Goal: Task Accomplishment & Management: Manage account settings

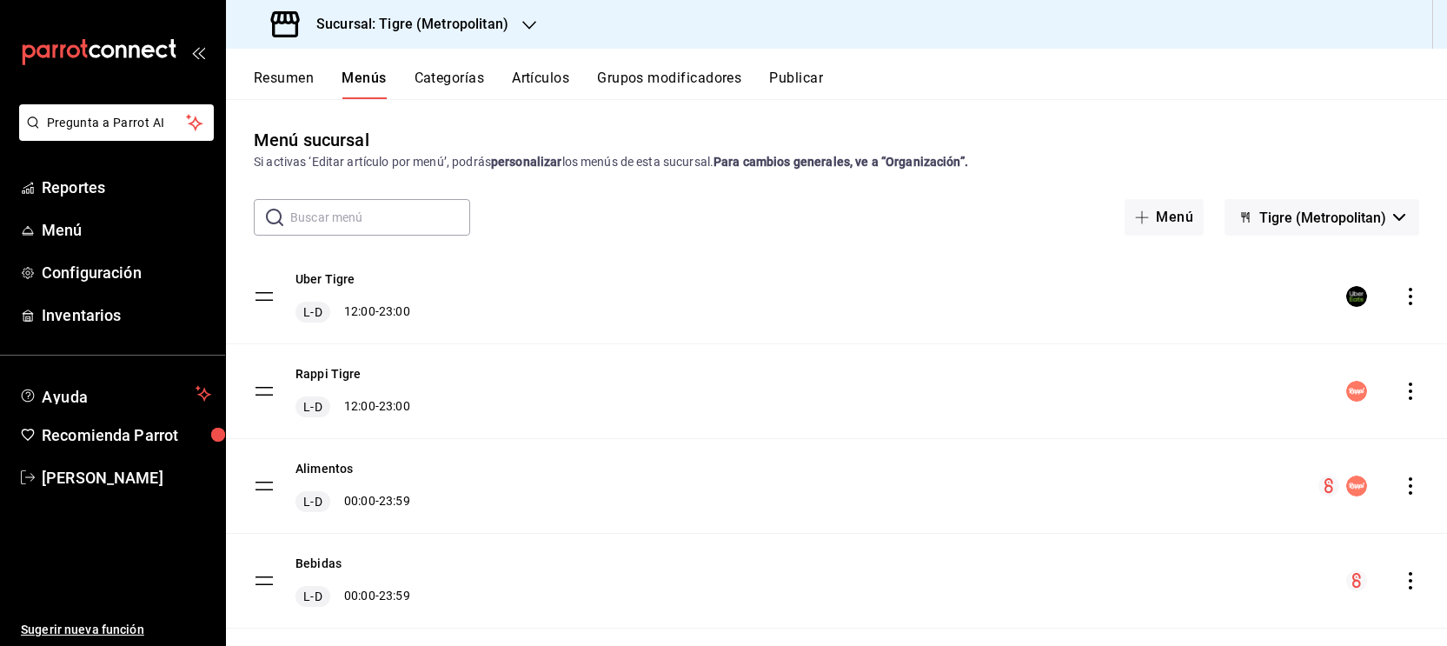
click at [510, 26] on div "Sucursal: Tigre (Metropolitan)" at bounding box center [391, 24] width 303 height 49
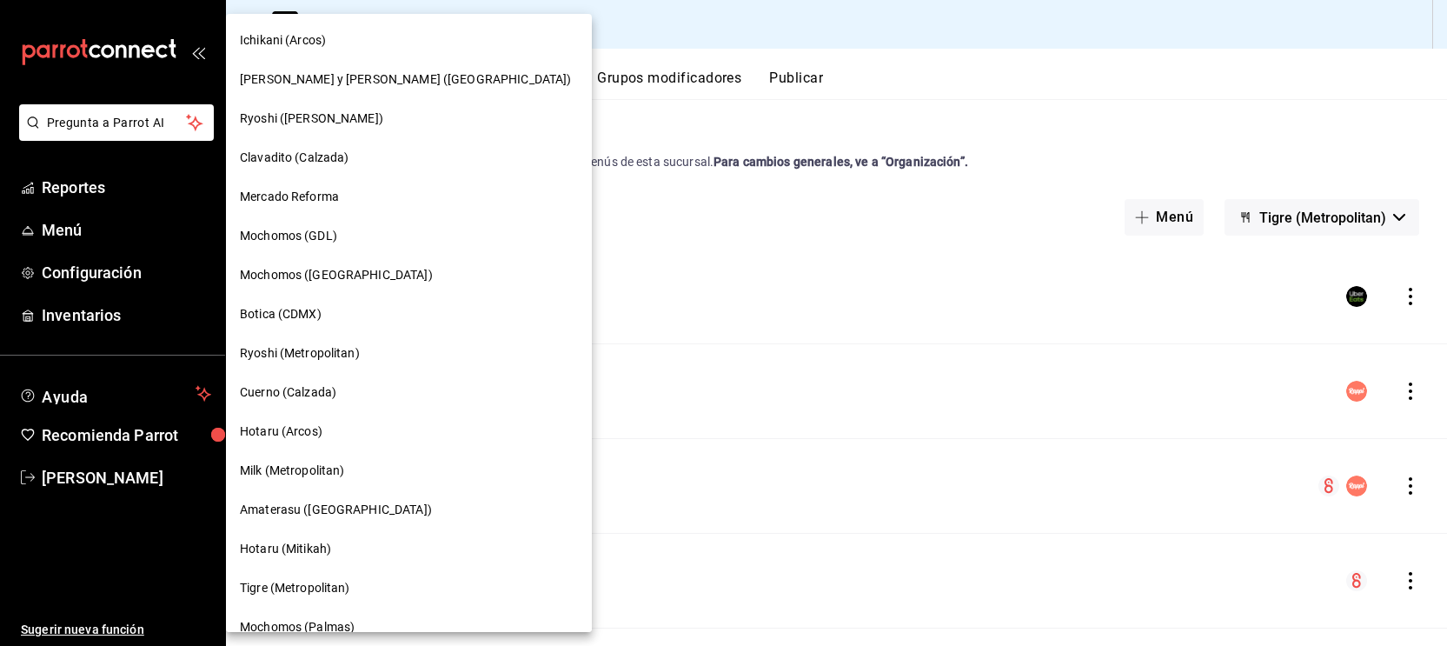
click at [397, 77] on span "[PERSON_NAME] y [PERSON_NAME] ([GEOGRAPHIC_DATA])" at bounding box center [405, 79] width 331 height 18
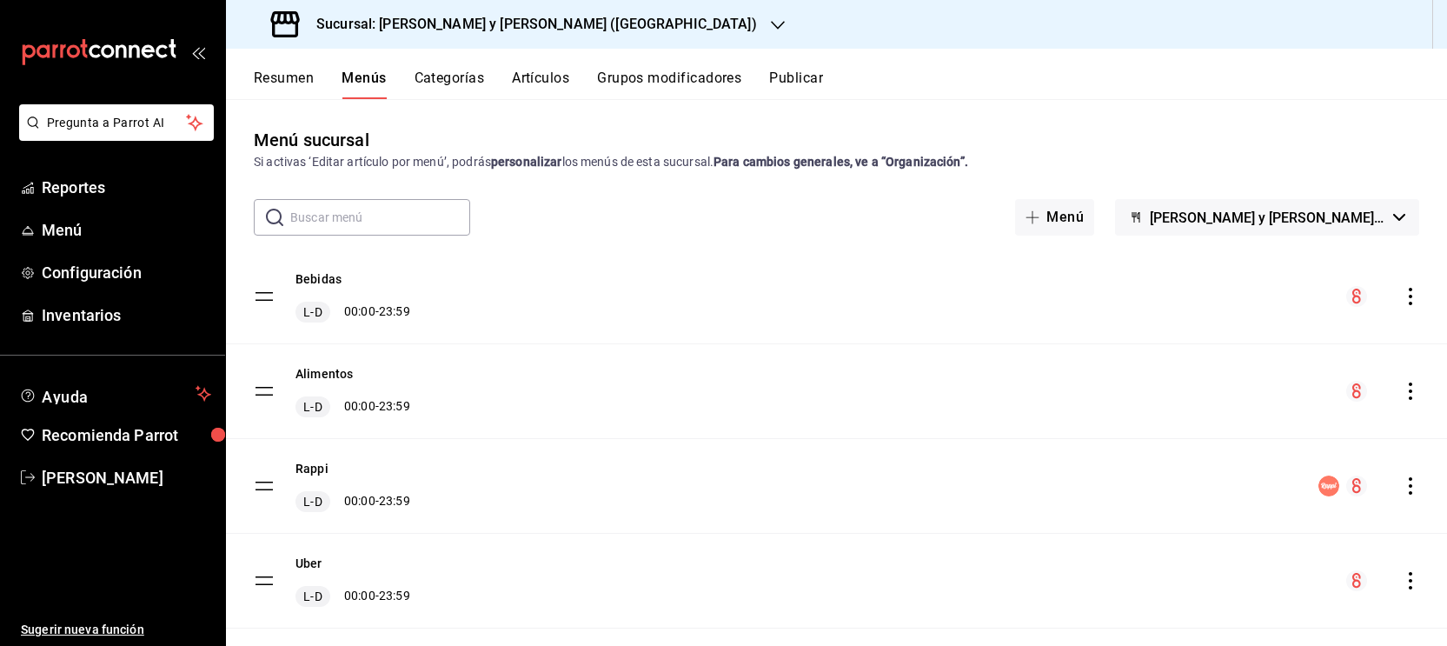
click at [771, 18] on icon "button" at bounding box center [778, 25] width 14 height 14
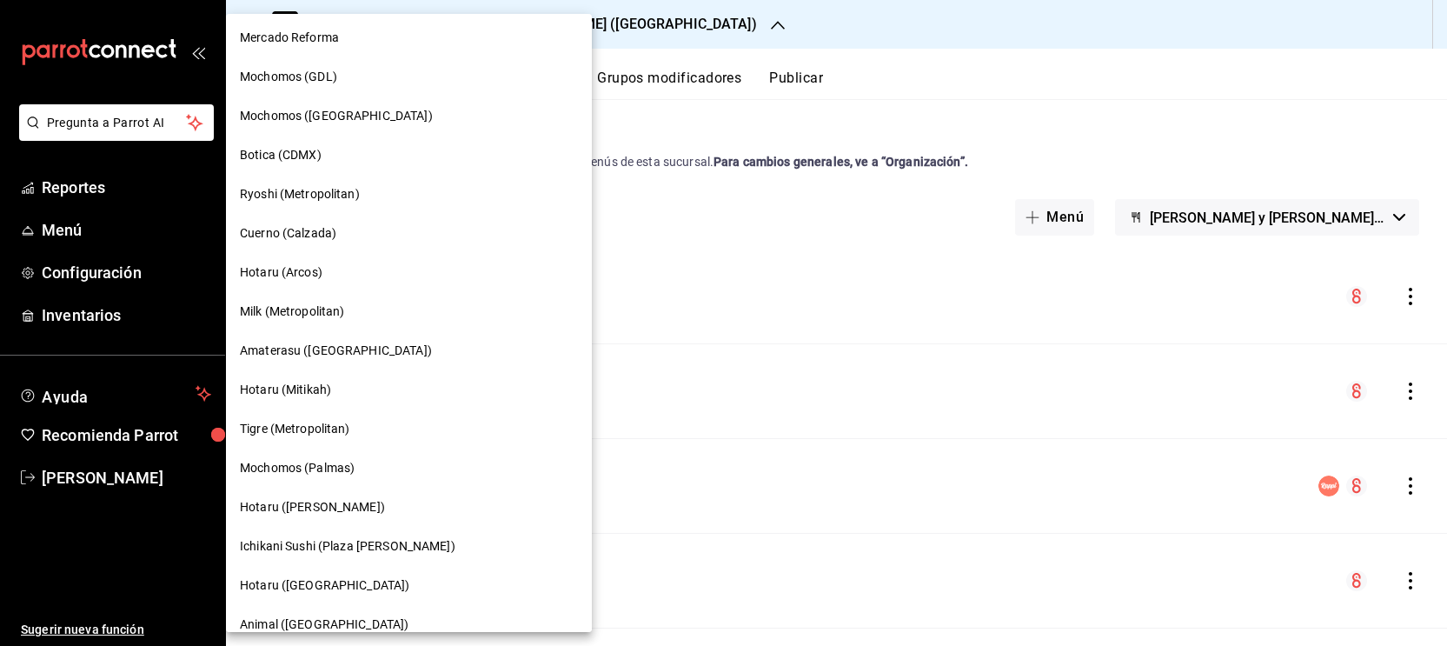
scroll to position [151, 0]
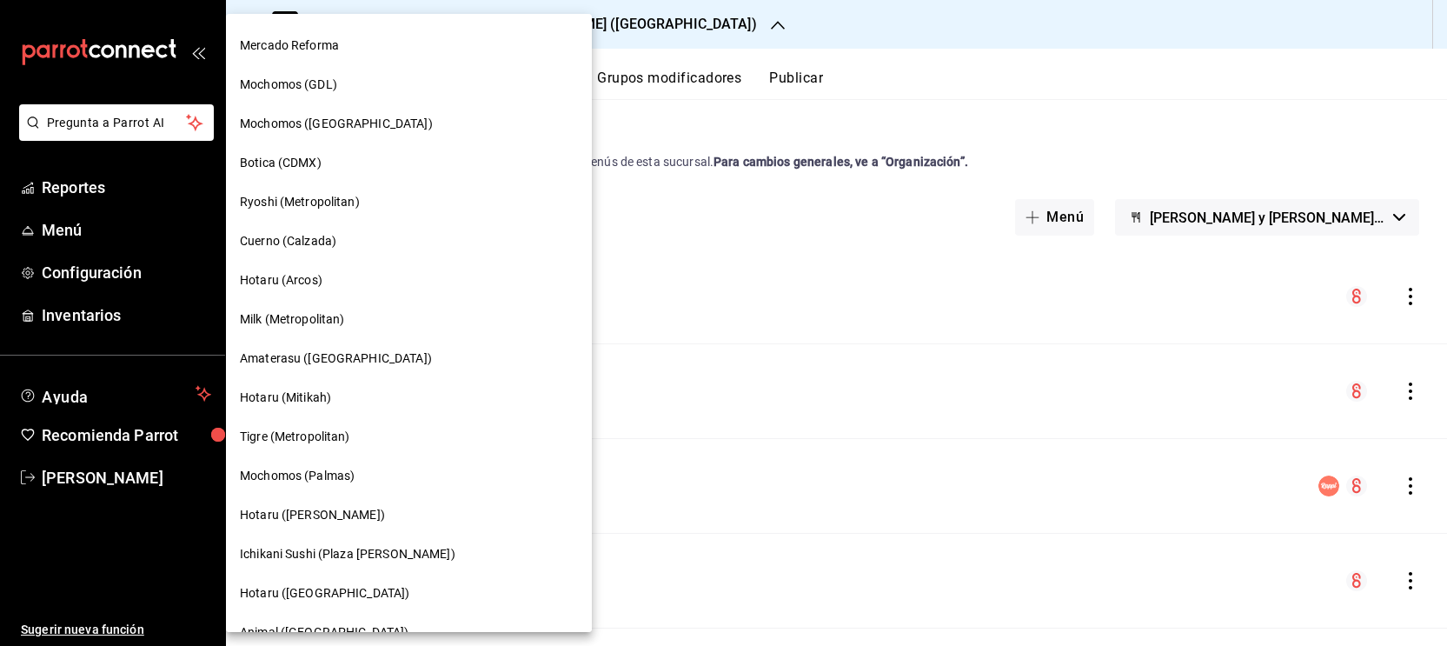
click at [352, 310] on div "Milk (Metropolitan)" at bounding box center [409, 319] width 338 height 18
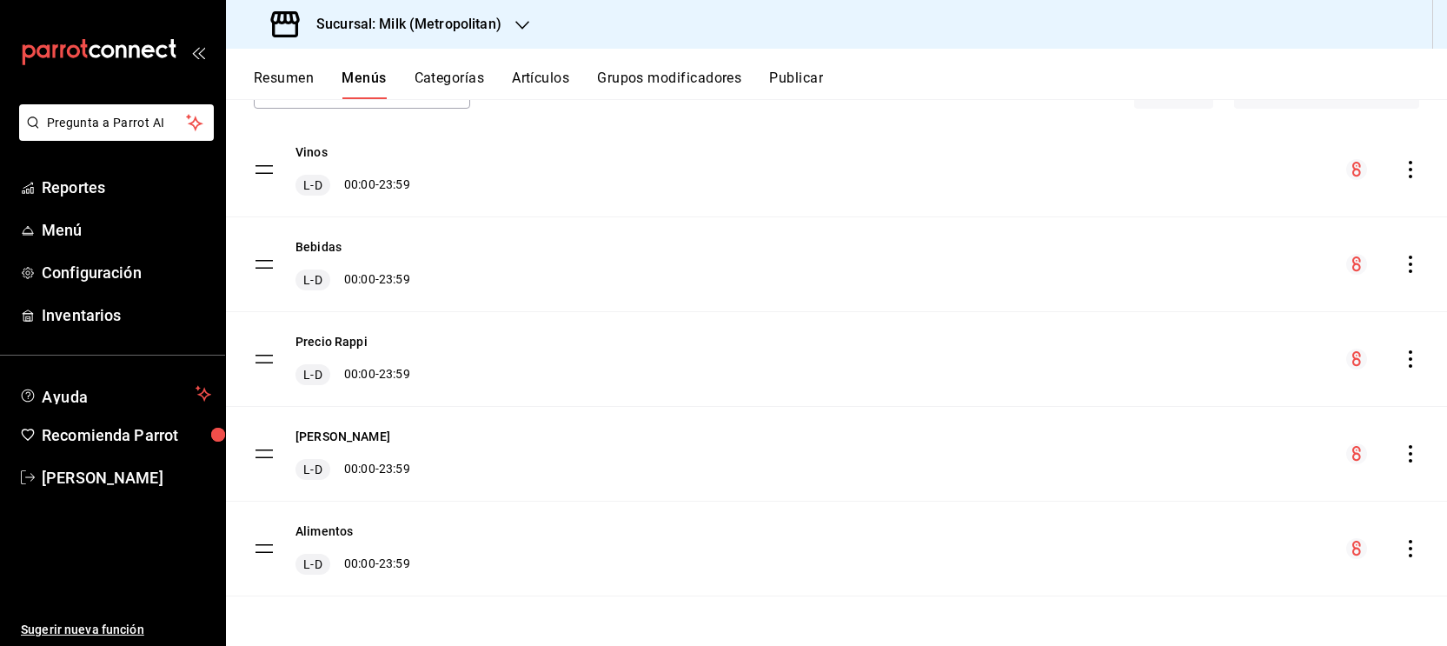
scroll to position [127, 0]
click at [347, 443] on button "[PERSON_NAME]" at bounding box center [343, 436] width 95 height 17
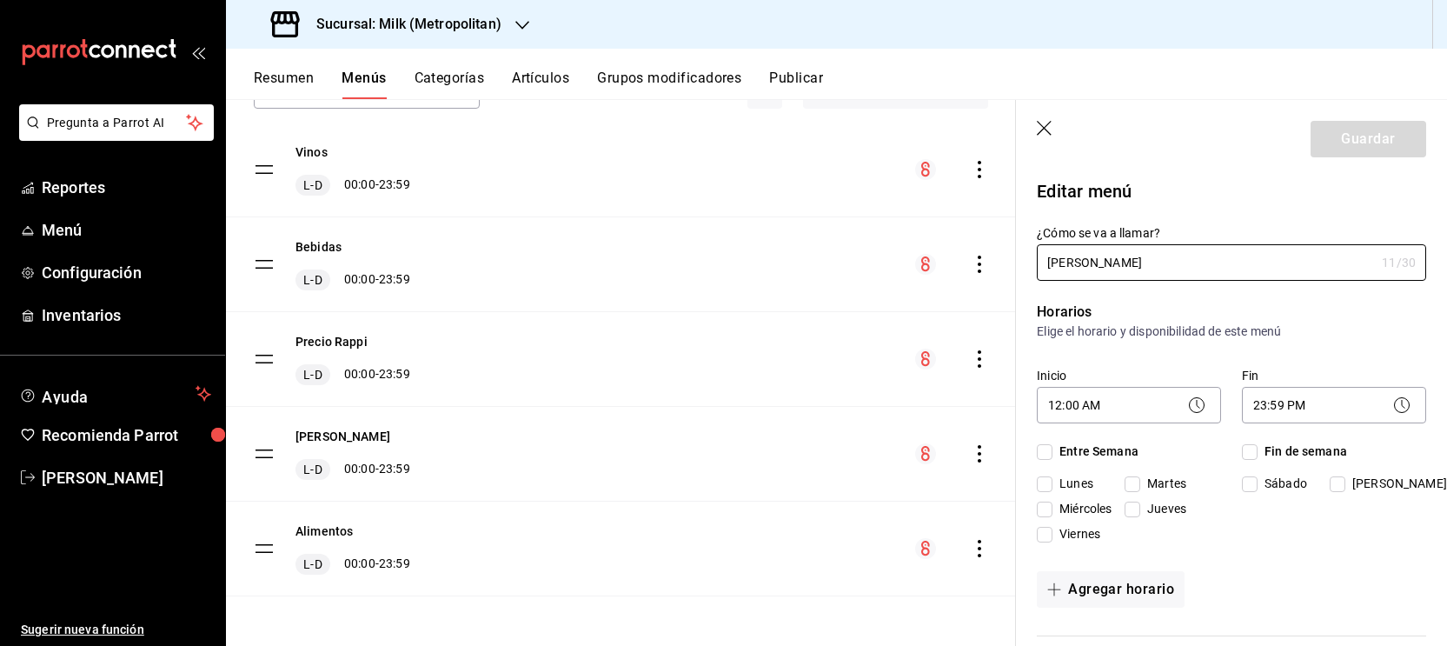
checkbox input "true"
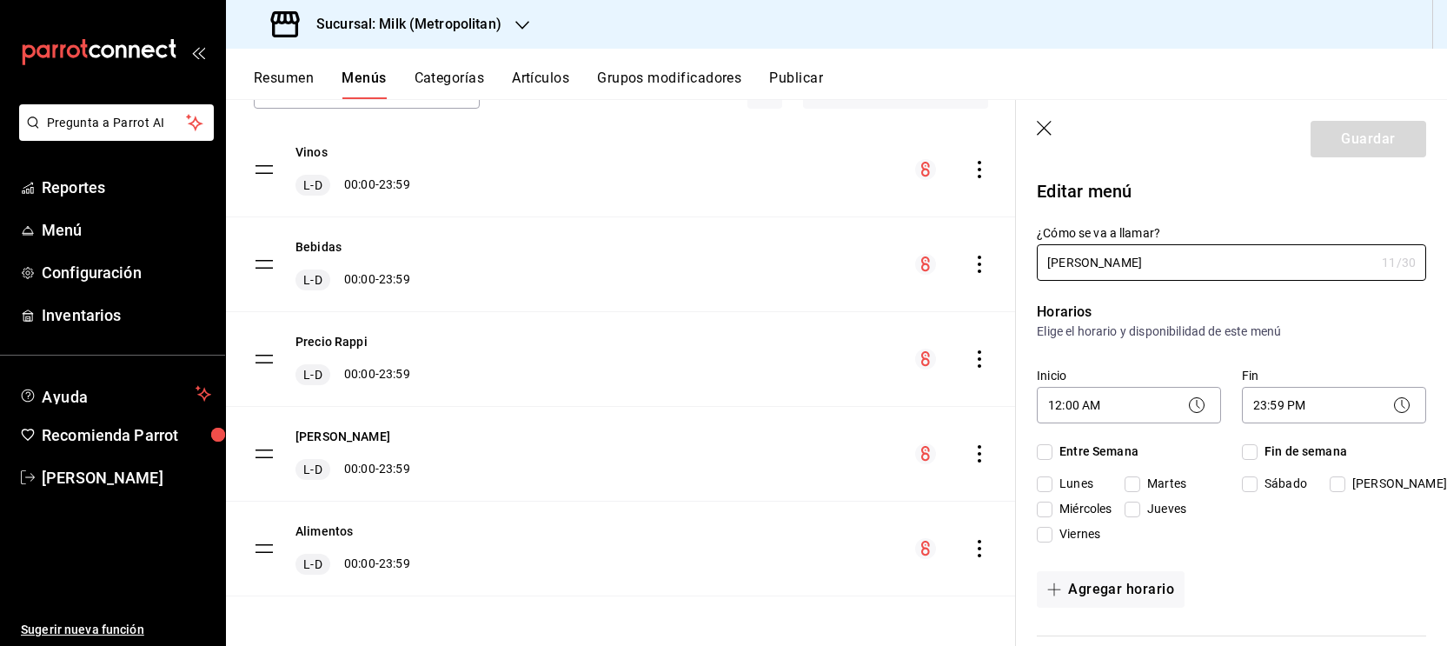
checkbox input "true"
click at [279, 81] on button "Resumen" at bounding box center [284, 85] width 60 height 30
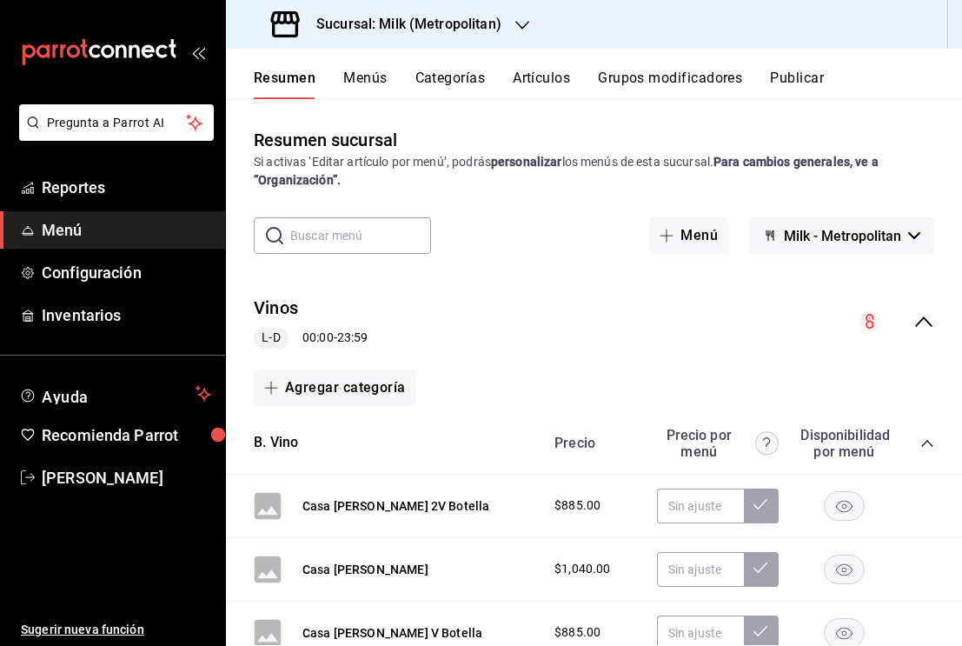
click at [927, 441] on icon "collapse-category-row" at bounding box center [926, 443] width 11 height 7
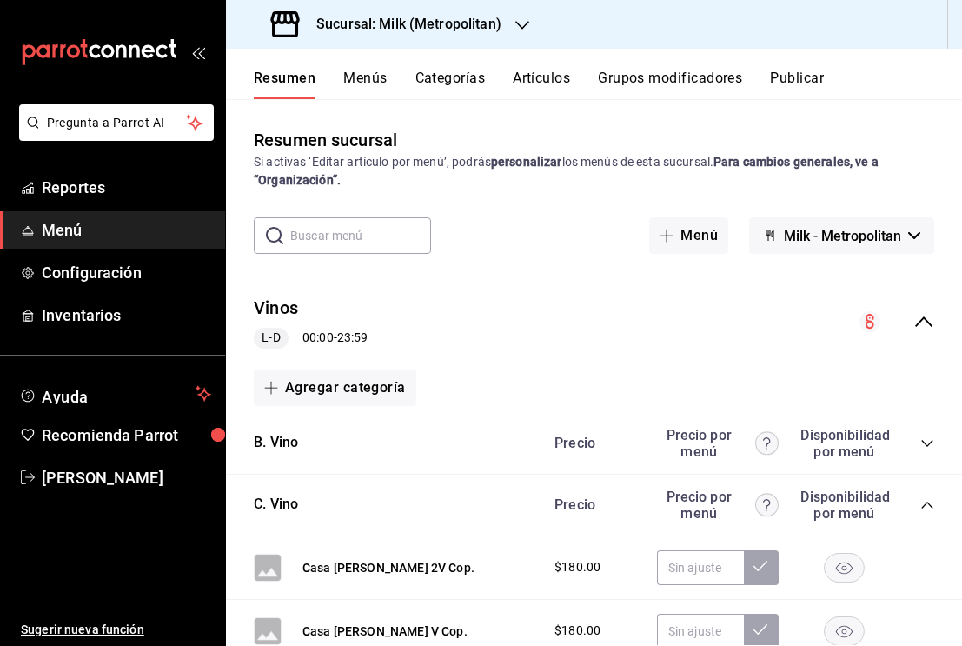
click at [916, 324] on icon "collapse-menu-row" at bounding box center [924, 321] width 21 height 21
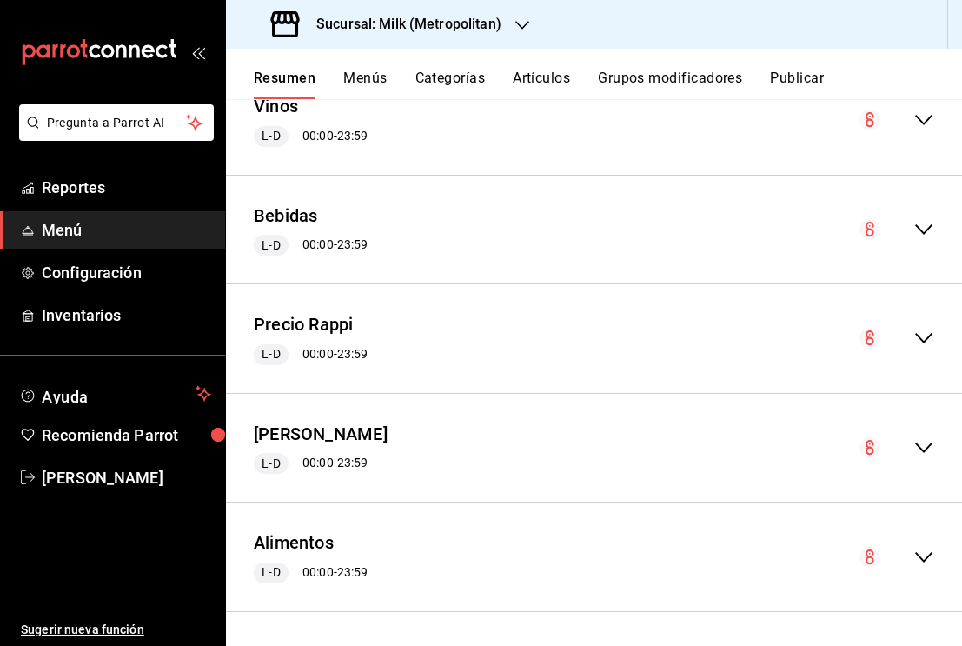
scroll to position [201, 0]
click at [926, 332] on icon "collapse-menu-row" at bounding box center [924, 339] width 21 height 21
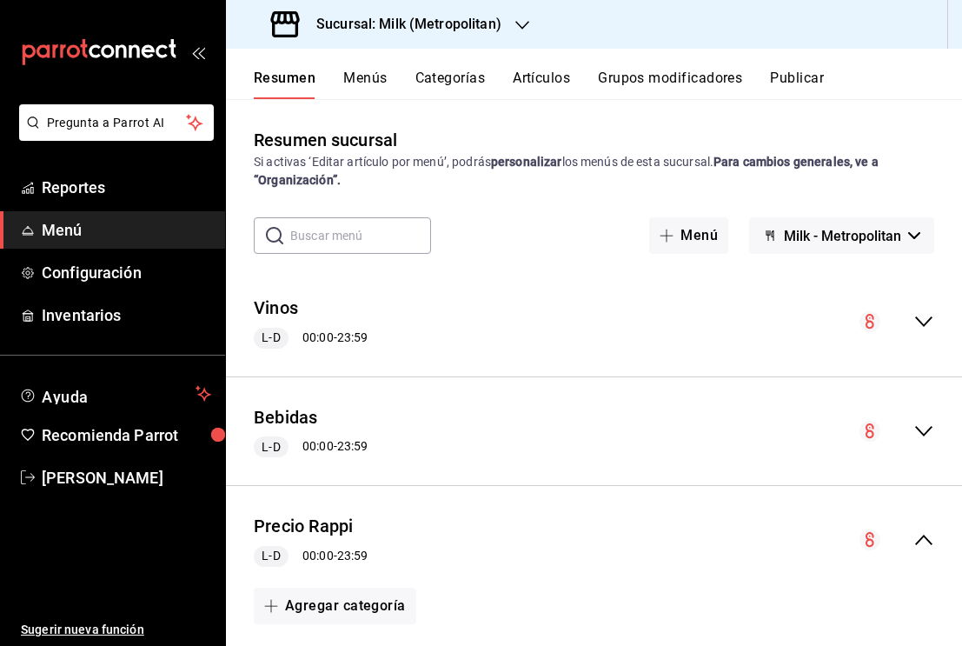
scroll to position [0, 0]
click at [709, 227] on button "Menú" at bounding box center [688, 235] width 79 height 37
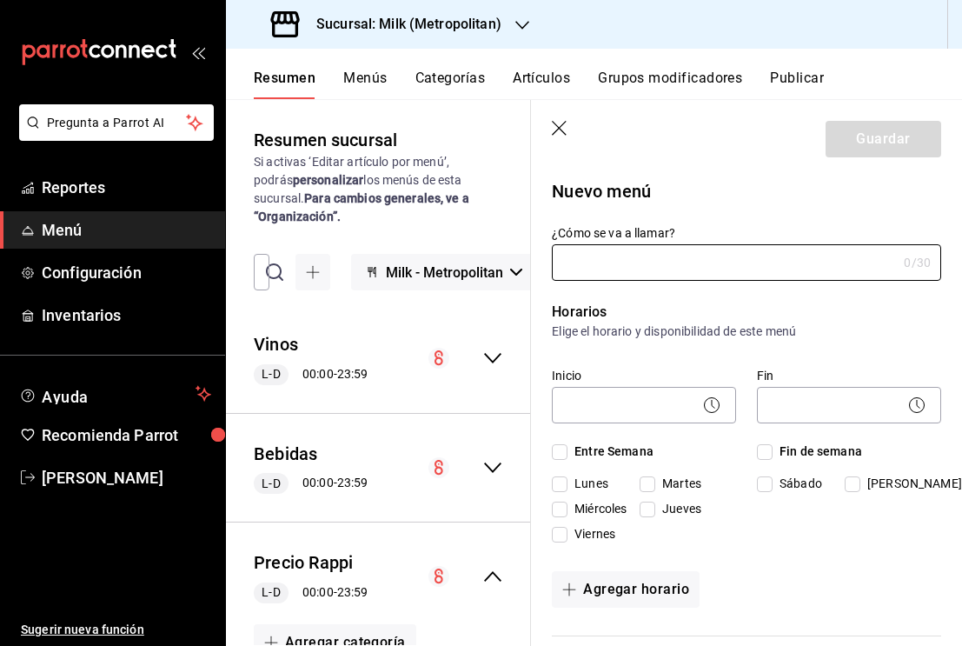
type input "1755701531819"
type input "Rappi Milk"
click at [561, 454] on input "Entre Semana" at bounding box center [560, 452] width 16 height 16
checkbox input "true"
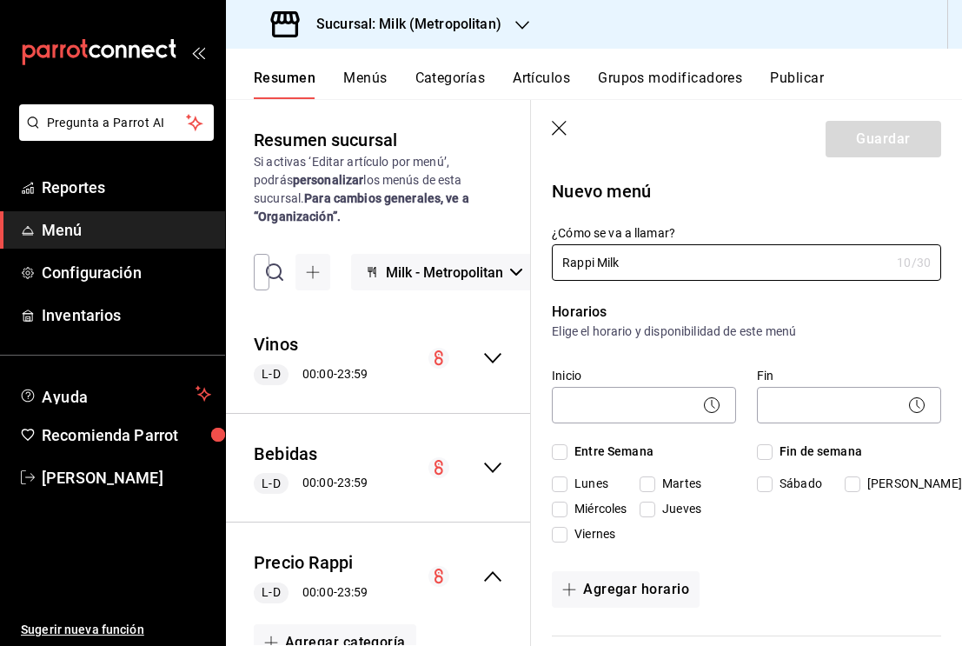
checkbox input "true"
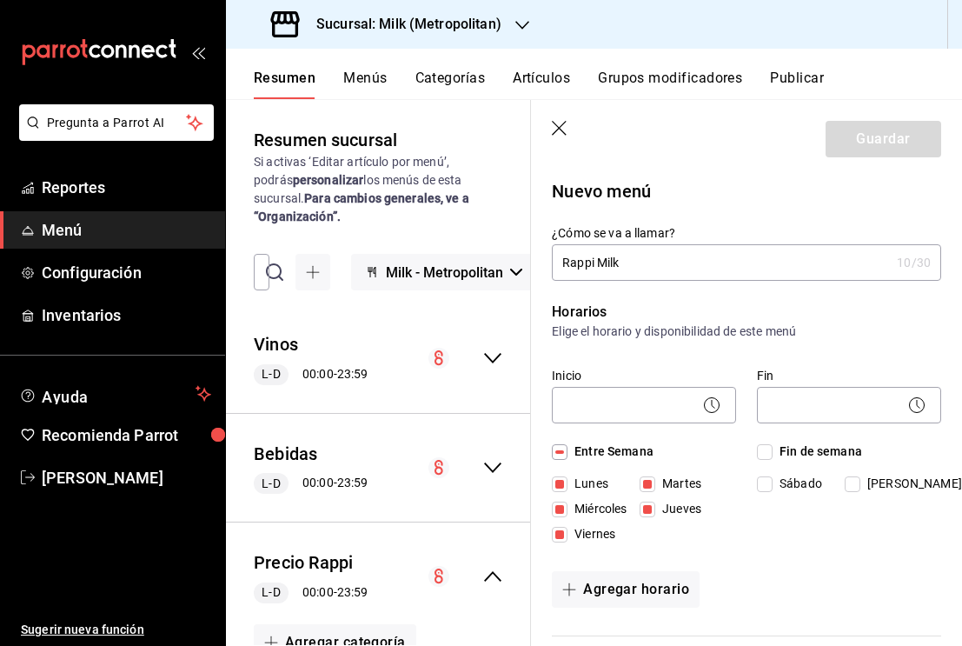
click at [766, 447] on input "Fin de semana" at bounding box center [765, 452] width 16 height 16
checkbox input "true"
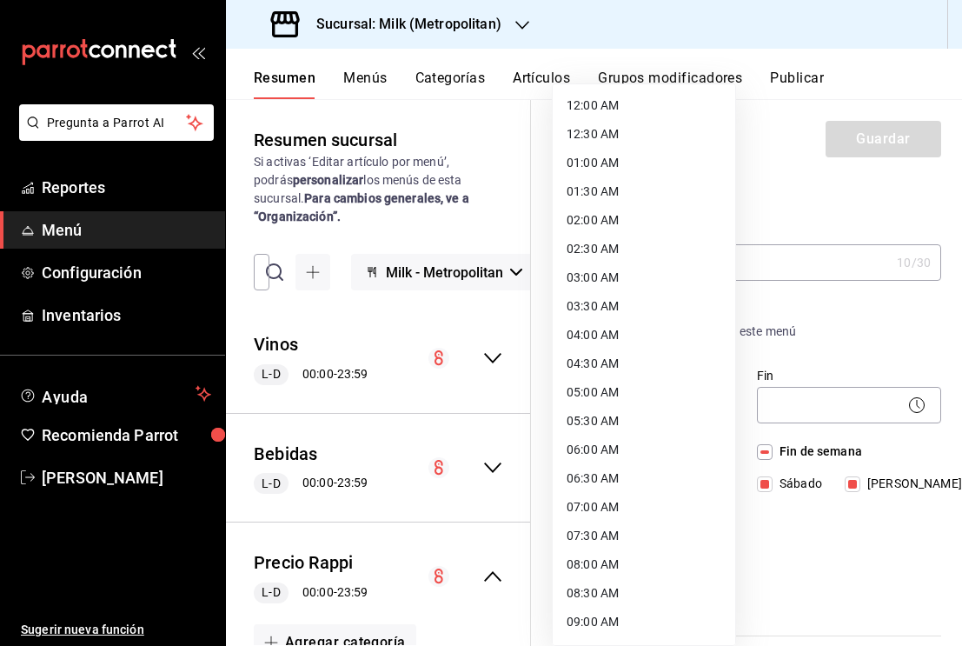
click at [680, 407] on body "Pregunta a Parrot AI Reportes Menú Configuración Inventarios Ayuda Recomienda P…" at bounding box center [481, 323] width 962 height 646
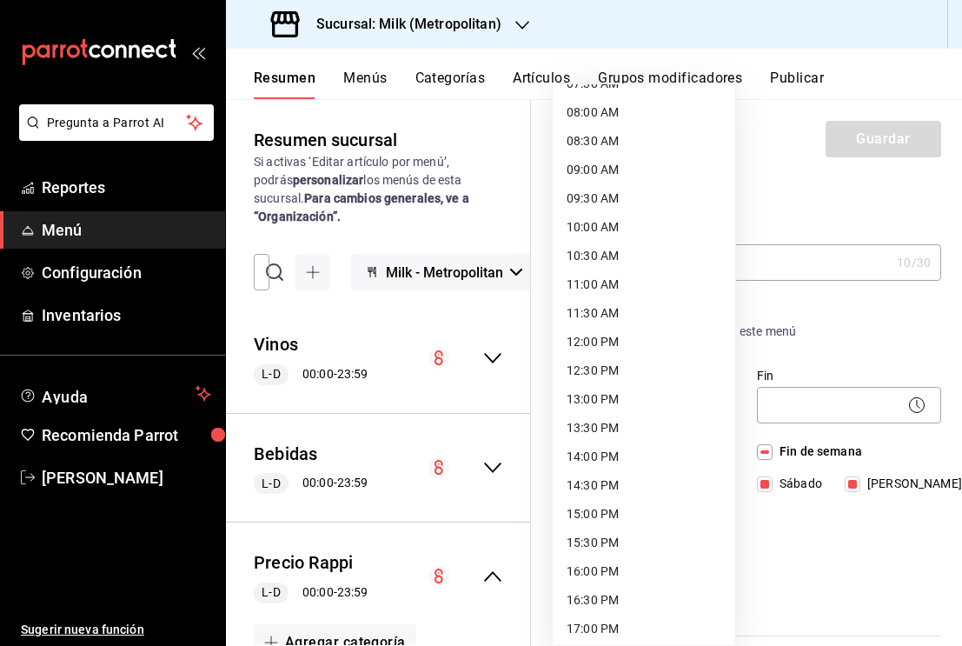
scroll to position [456, 0]
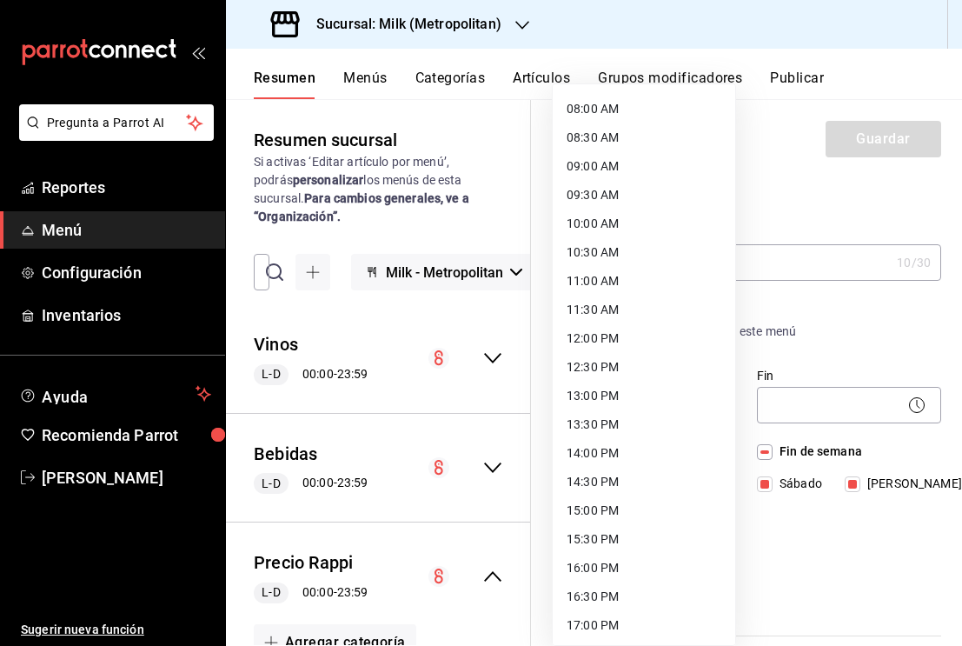
click at [586, 389] on li "13:00 PM" at bounding box center [644, 396] width 183 height 29
type input "13:00"
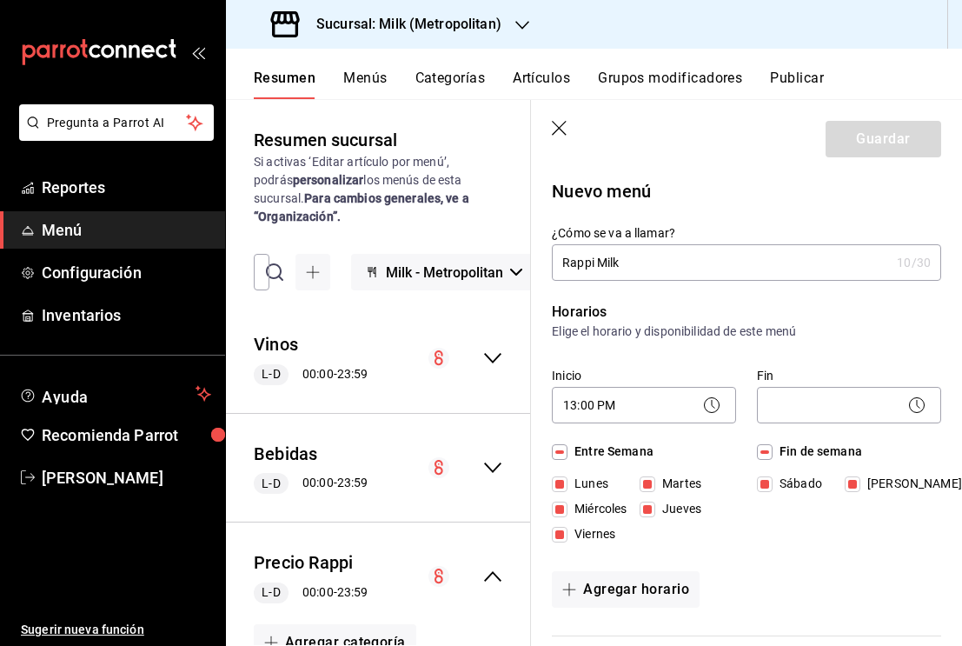
click at [798, 400] on body "Pregunta a Parrot AI Reportes Menú Configuración Inventarios Ayuda Recomienda P…" at bounding box center [481, 323] width 962 height 646
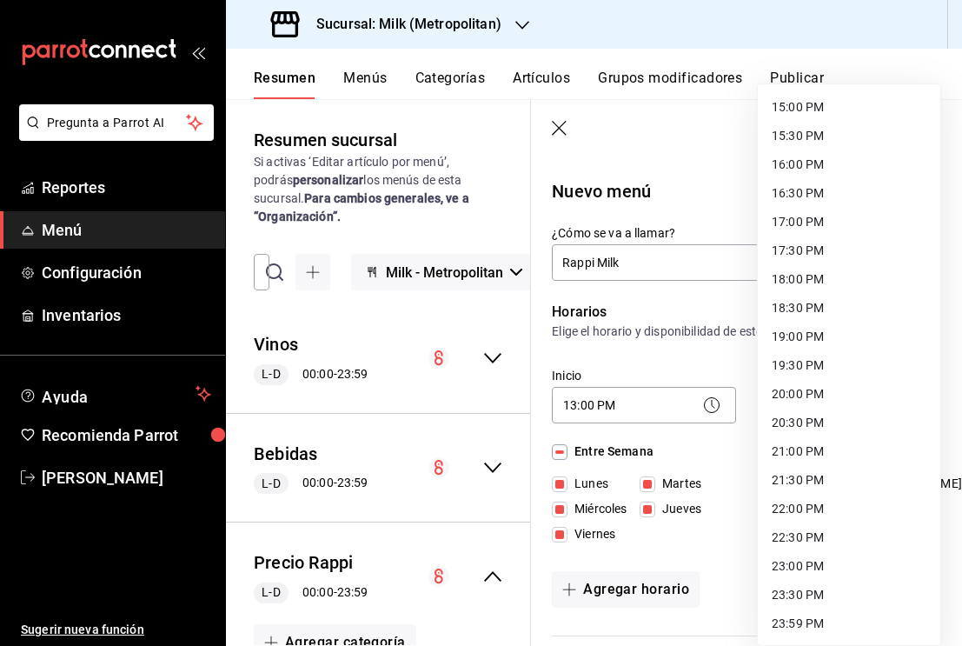
scroll to position [859, 0]
click at [813, 510] on li "22:00 PM" at bounding box center [849, 509] width 183 height 29
type input "22:00"
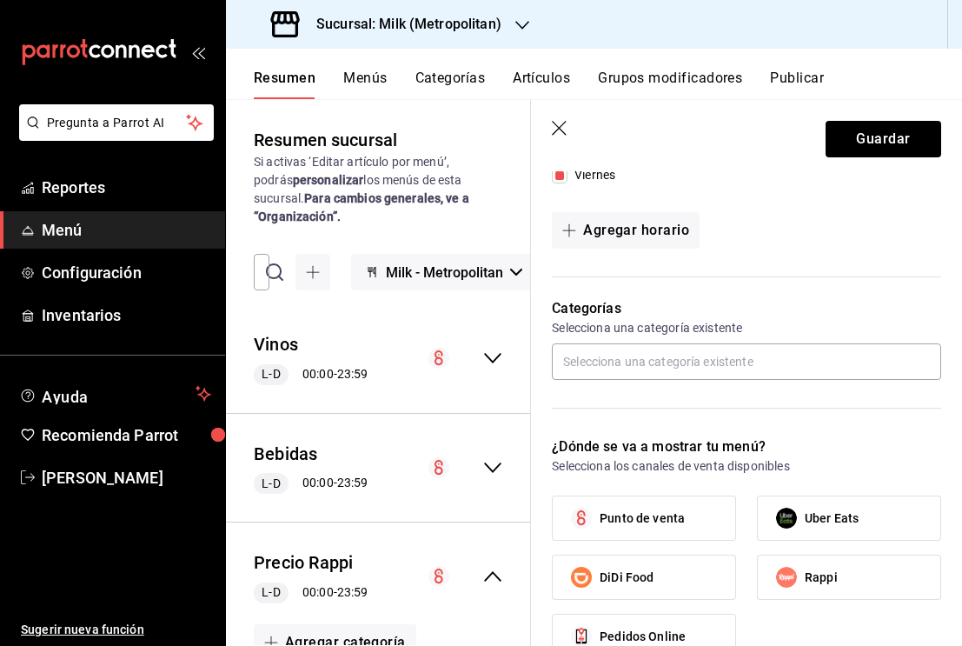
scroll to position [374, 0]
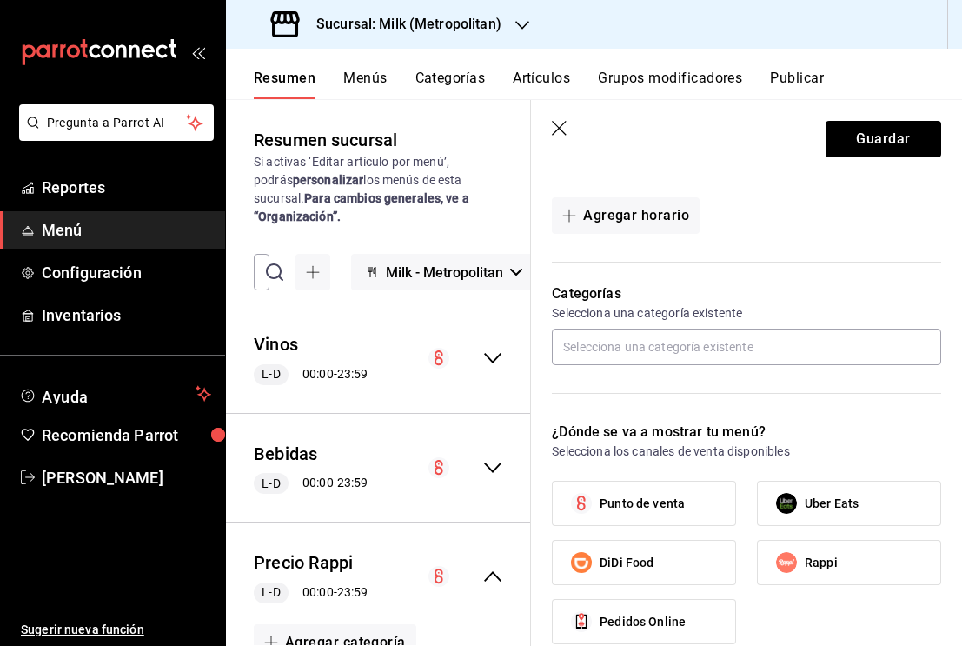
click at [821, 563] on span "Rappi" at bounding box center [821, 563] width 33 height 18
click at [805, 563] on input "Rappi" at bounding box center [786, 562] width 37 height 37
checkbox input "true"
click at [699, 345] on input "text" at bounding box center [746, 347] width 389 height 37
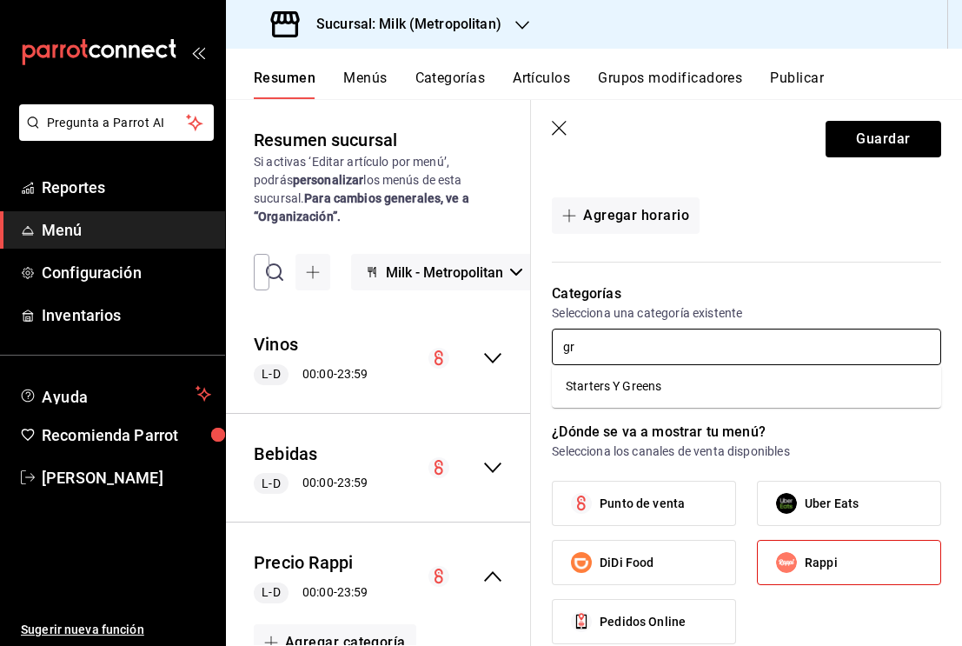
type input "g"
type input "Greens"
click at [625, 387] on li "Starters Y Greens" at bounding box center [746, 386] width 389 height 29
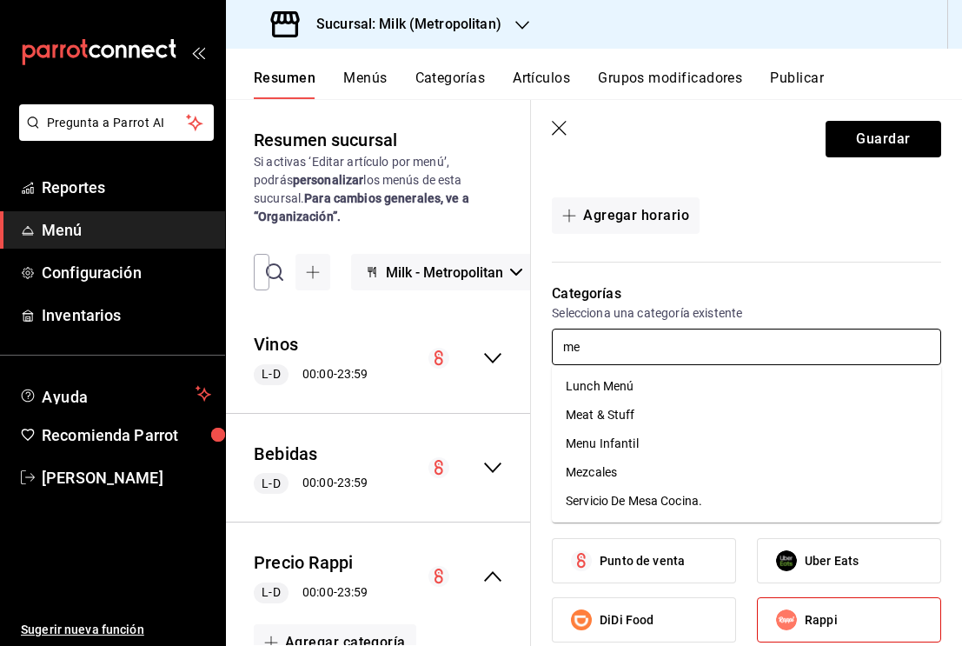
type input "mea"
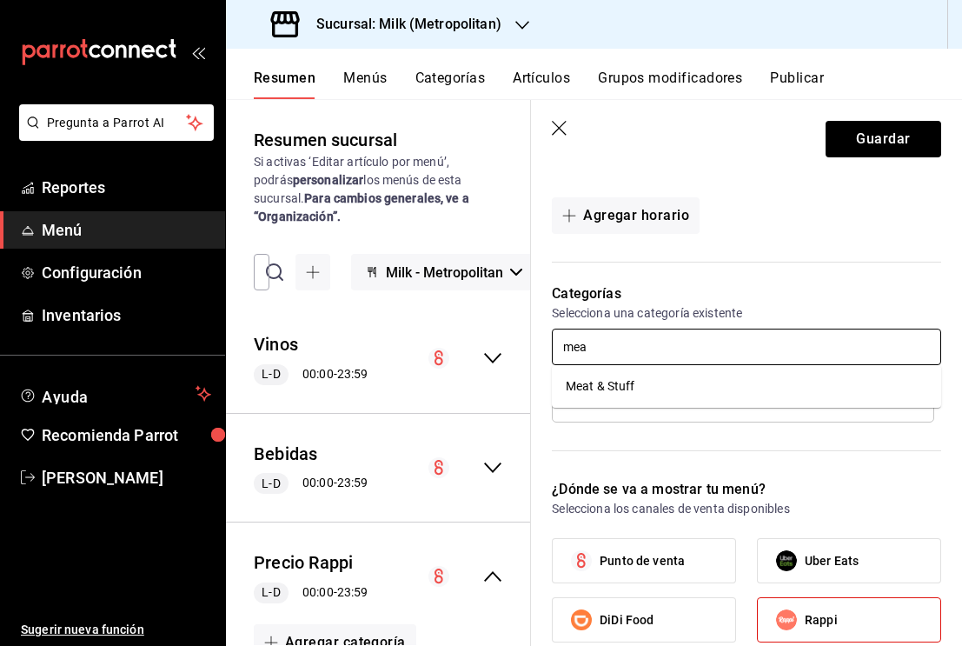
click at [661, 389] on li "Meat & Stuff" at bounding box center [746, 386] width 389 height 29
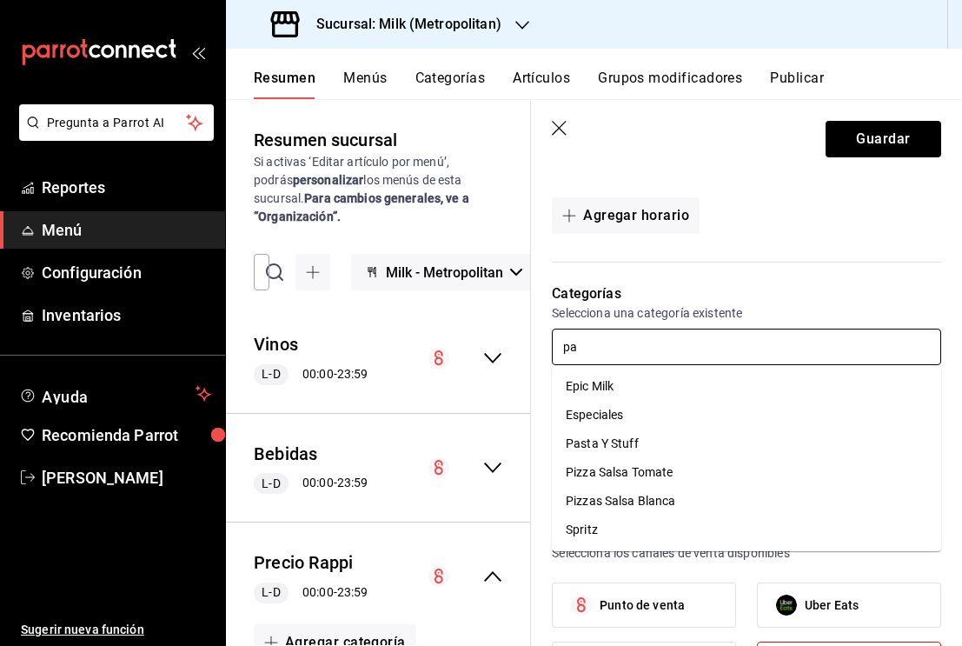
type input "pas"
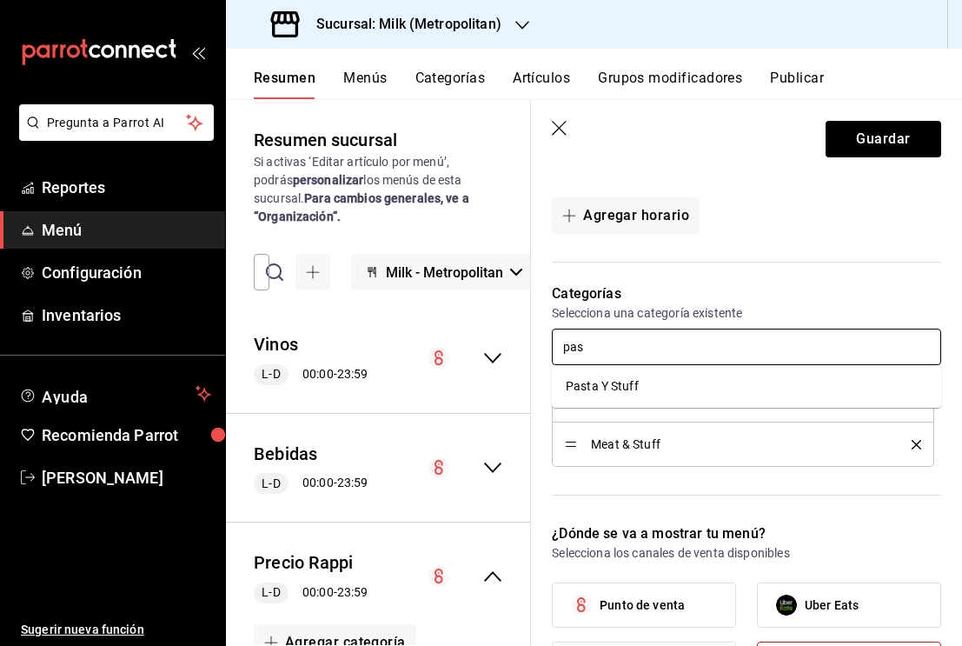
click at [574, 384] on li "Pasta Y Stuff" at bounding box center [746, 386] width 389 height 29
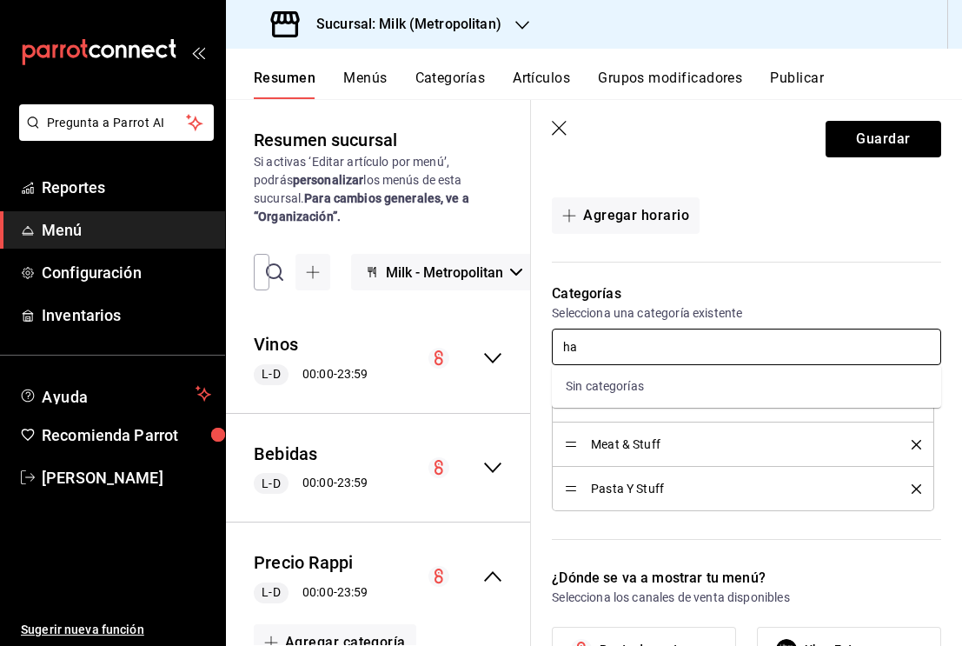
type input "h"
type input "piz"
click at [608, 383] on li "Pizza Salsa Tomate" at bounding box center [746, 386] width 389 height 29
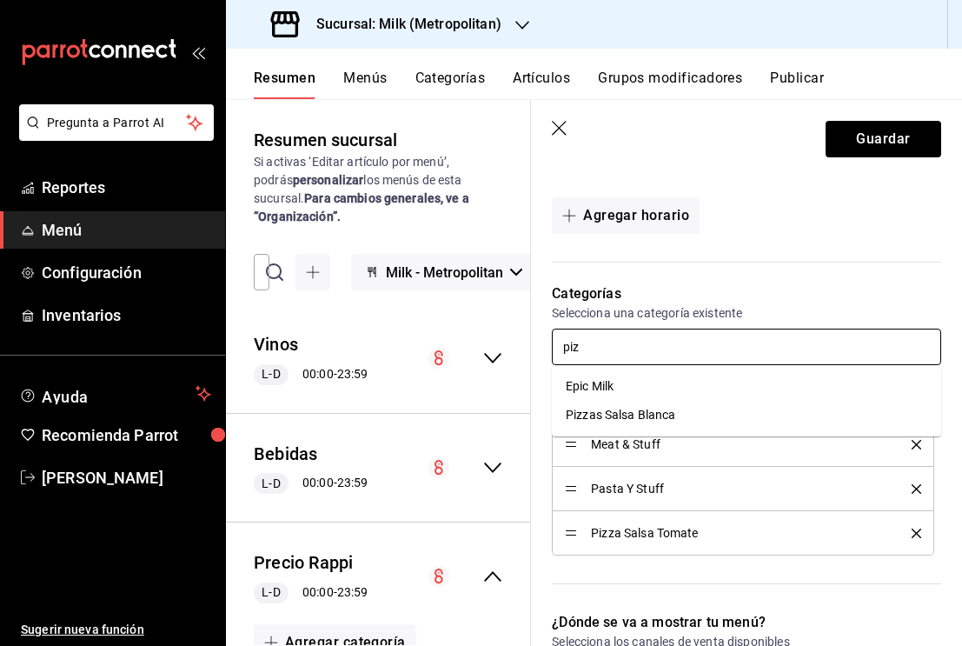
type input "pizz"
click at [695, 382] on li "Pizzas Salsa Blanca" at bounding box center [746, 386] width 389 height 29
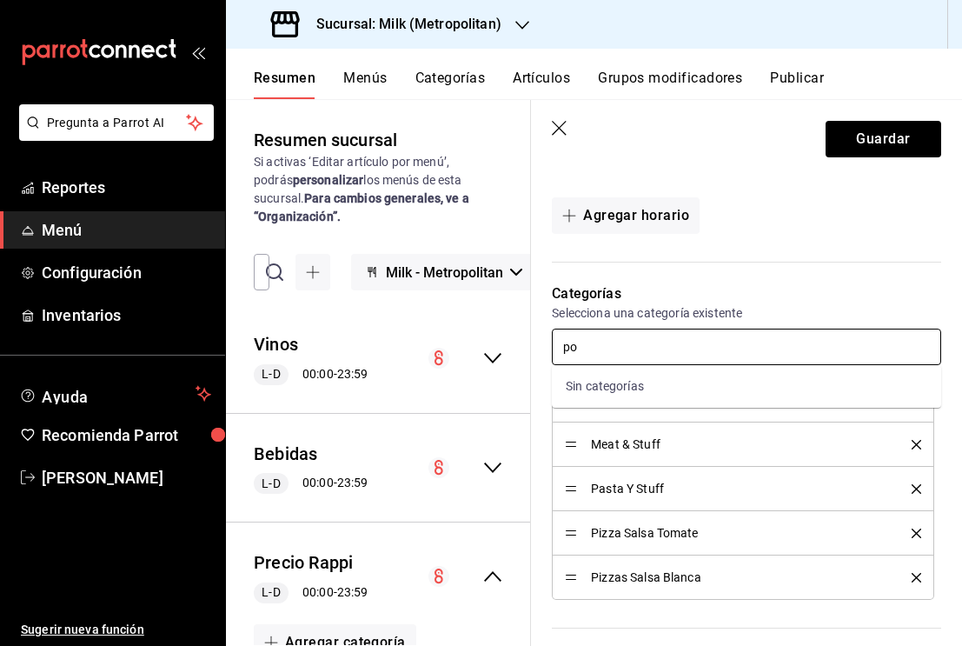
type input "p"
type input "b"
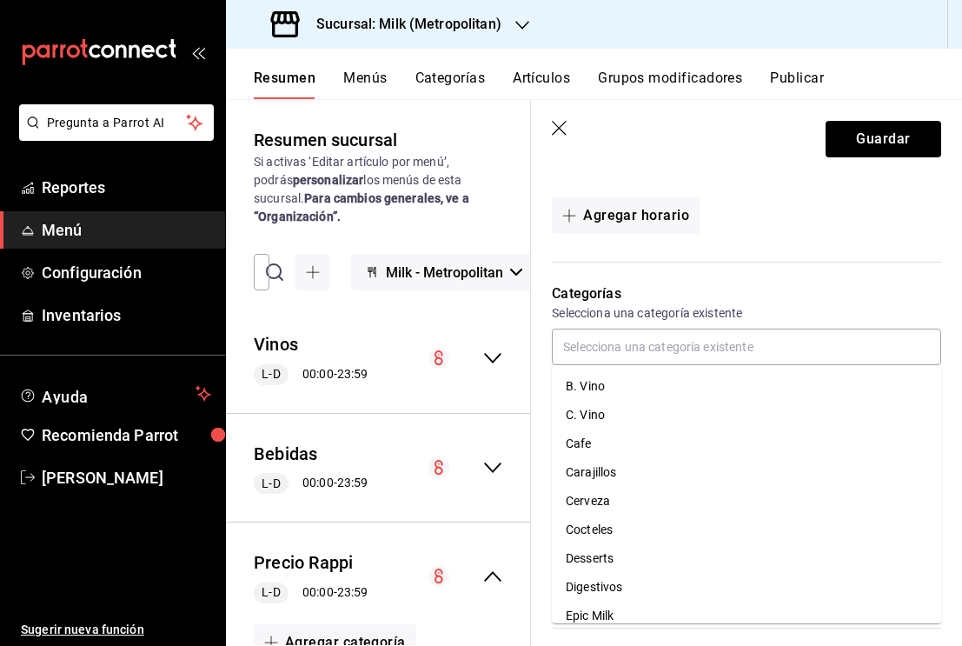
click at [895, 255] on div "Horarios Elige el horario y disponibilidad de este menú Inicio 13:00 PM 13:00 F…" at bounding box center [736, 85] width 410 height 356
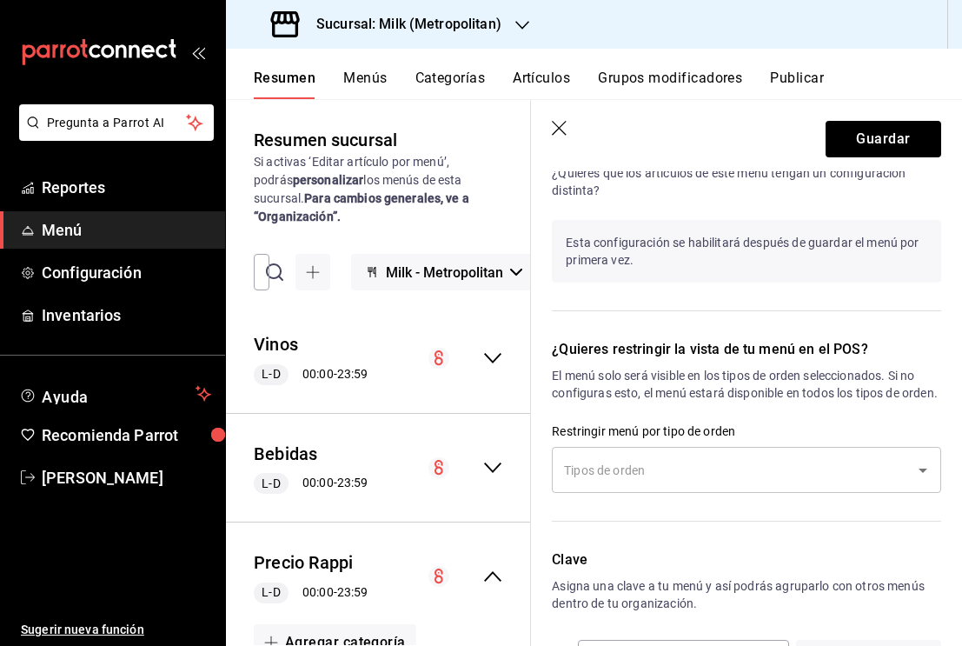
scroll to position [1171, 0]
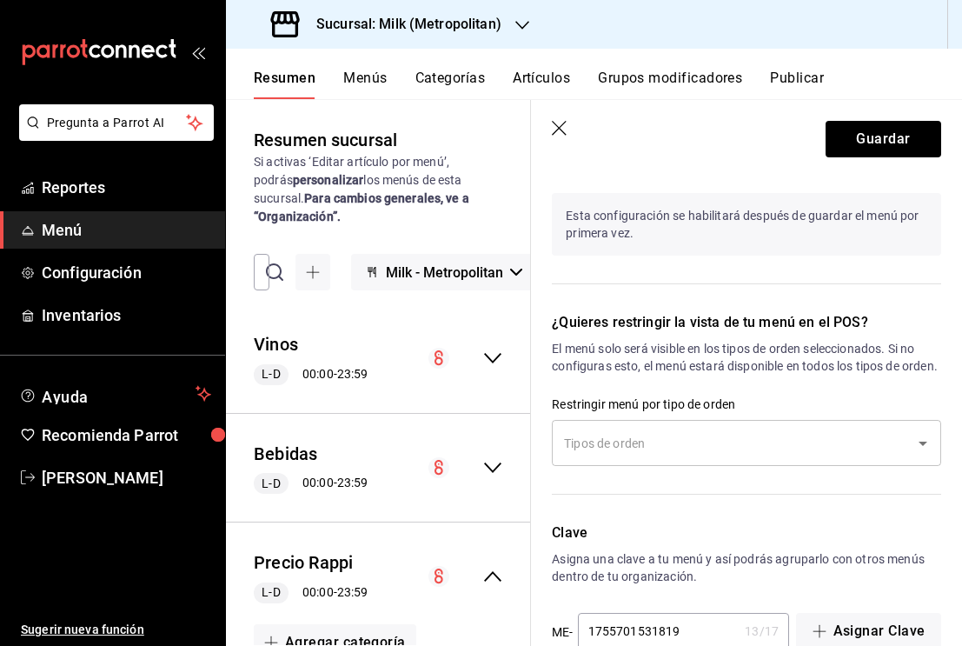
click at [748, 456] on input "text" at bounding box center [734, 443] width 348 height 30
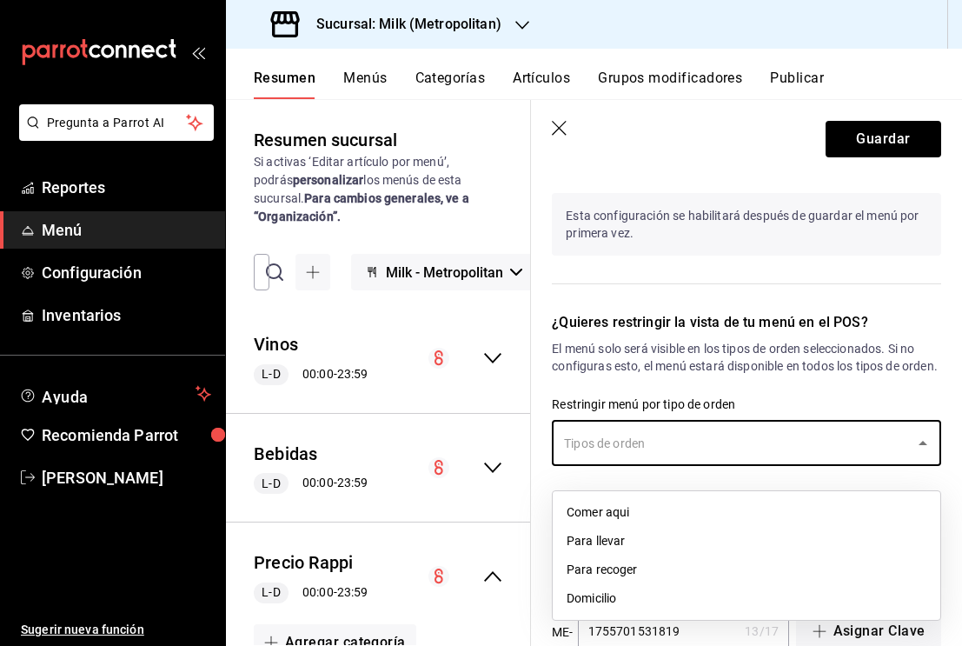
click at [617, 563] on li "Para recoger" at bounding box center [747, 569] width 388 height 29
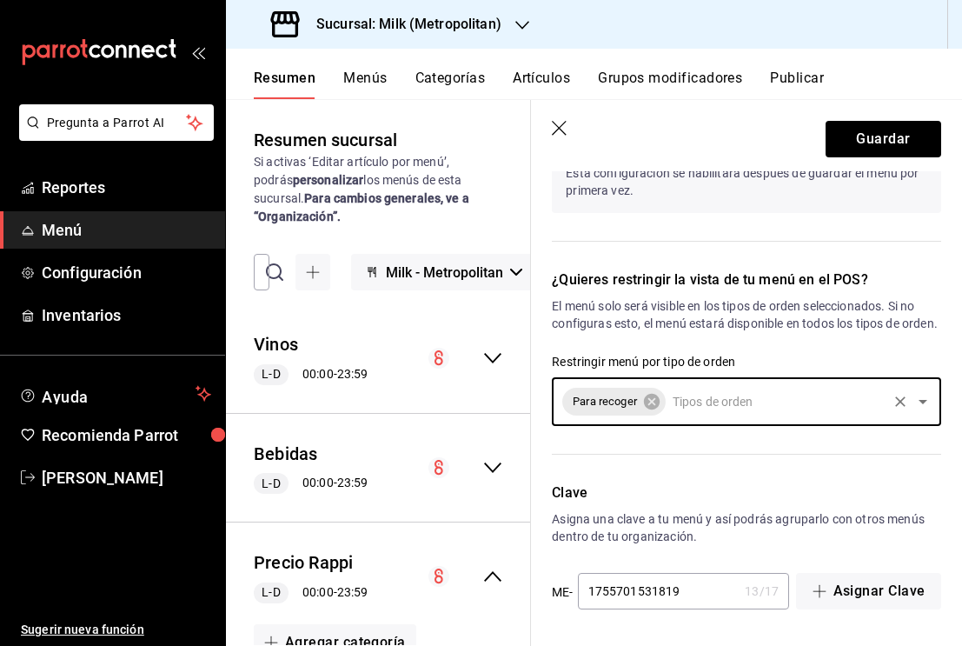
scroll to position [1231, 0]
click at [868, 143] on button "Guardar" at bounding box center [884, 139] width 116 height 37
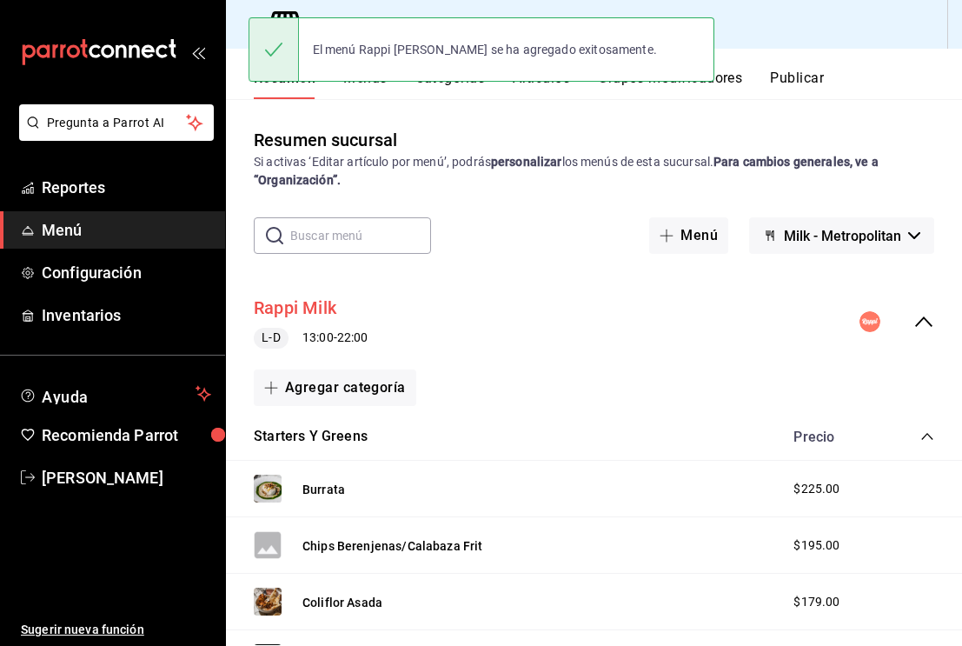
click at [327, 309] on button "Rappi Milk" at bounding box center [295, 308] width 83 height 25
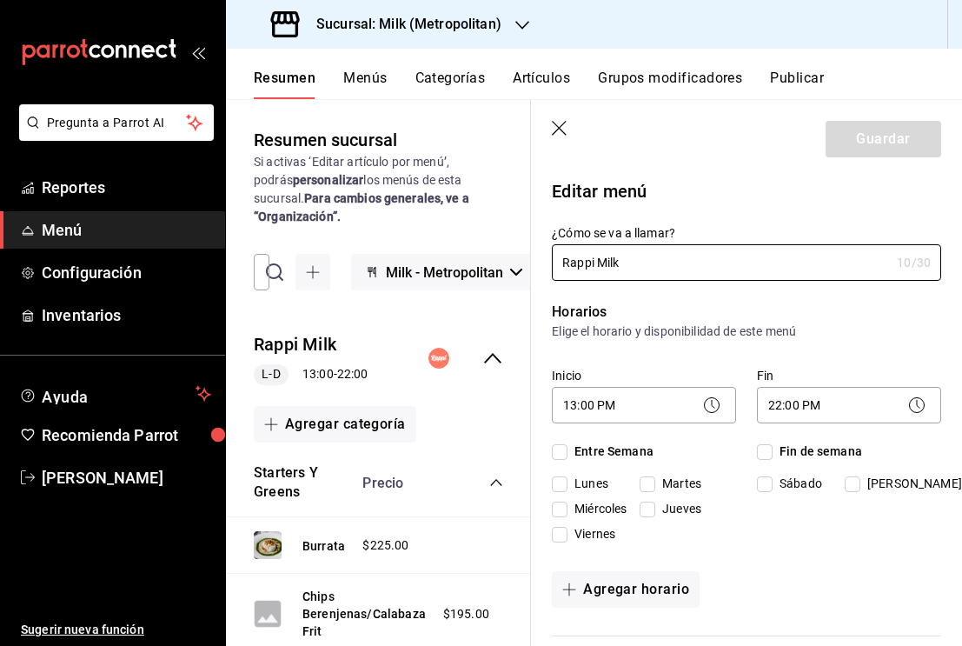
checkbox input "true"
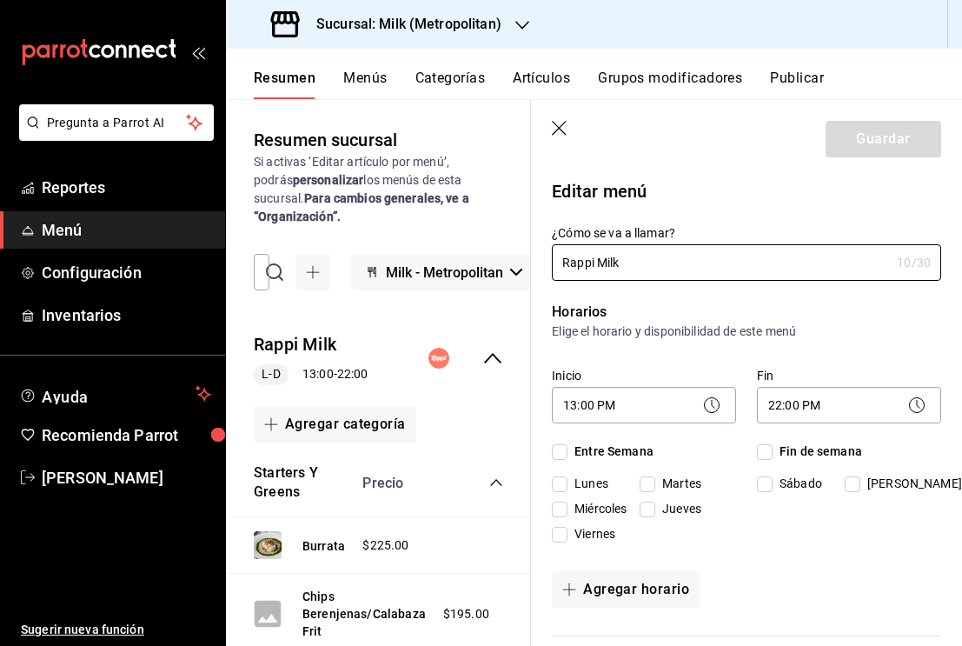
checkbox input "true"
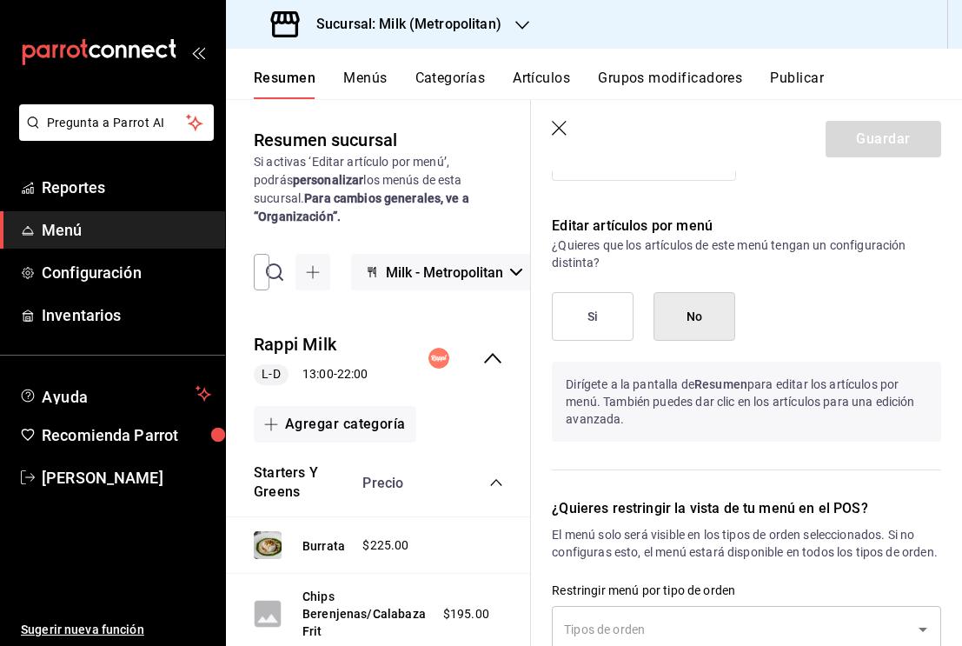
scroll to position [1068, 0]
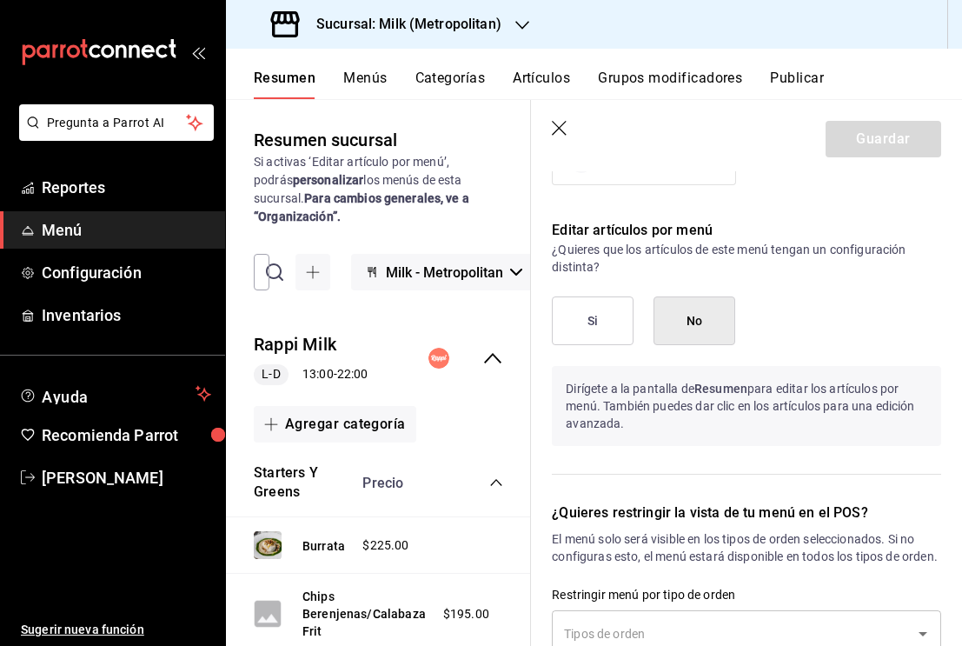
click at [585, 319] on button "Si" at bounding box center [593, 320] width 82 height 49
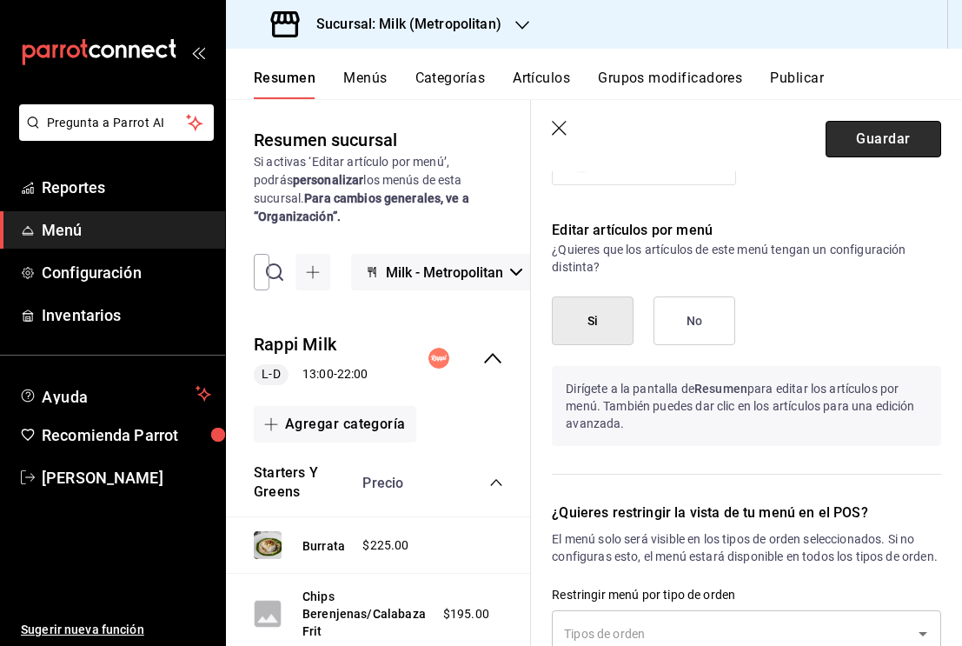
click at [869, 131] on button "Guardar" at bounding box center [884, 139] width 116 height 37
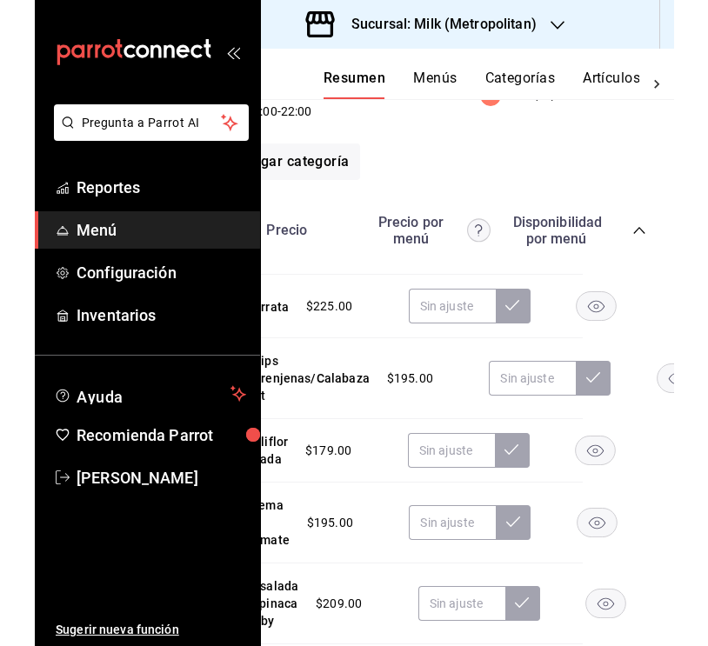
scroll to position [244, 95]
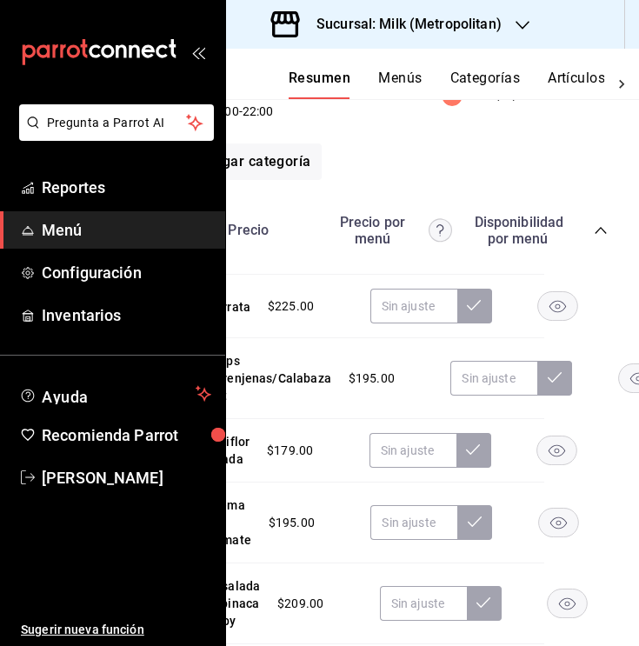
click at [559, 305] on rect "button" at bounding box center [557, 306] width 40 height 29
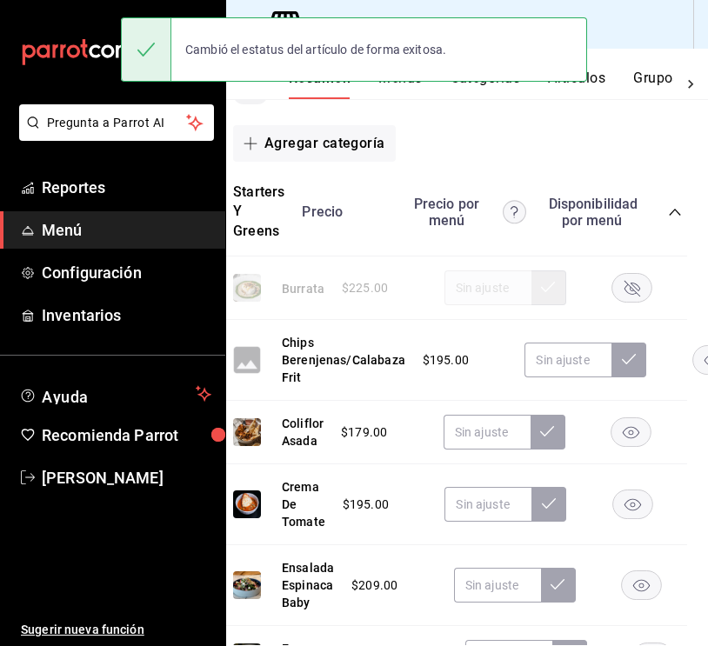
scroll to position [243, 21]
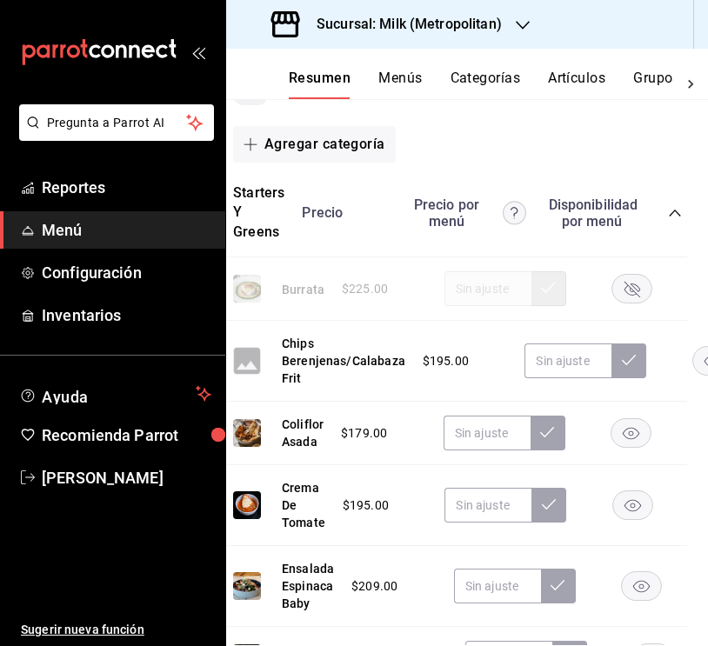
click at [692, 356] on rect "button" at bounding box center [712, 361] width 40 height 29
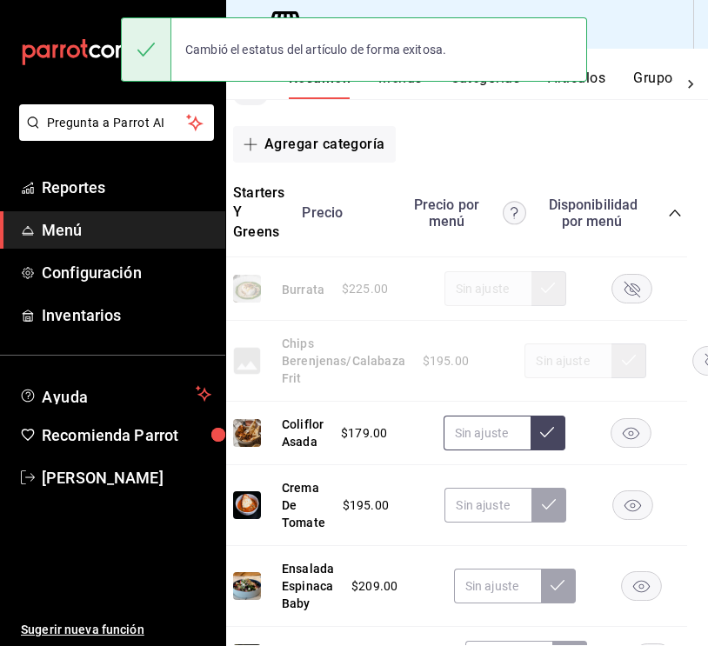
click at [478, 432] on input "text" at bounding box center [486, 433] width 87 height 35
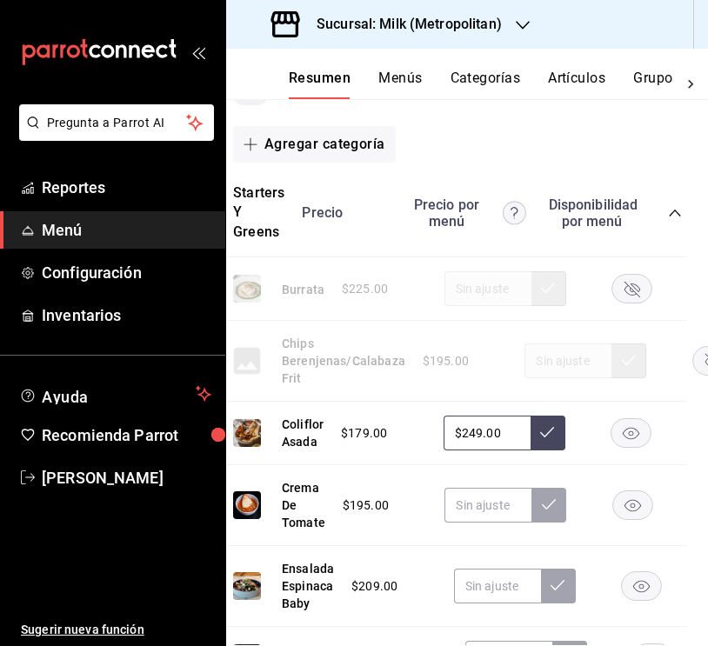
type input "$249.00"
click at [561, 430] on button at bounding box center [547, 433] width 35 height 35
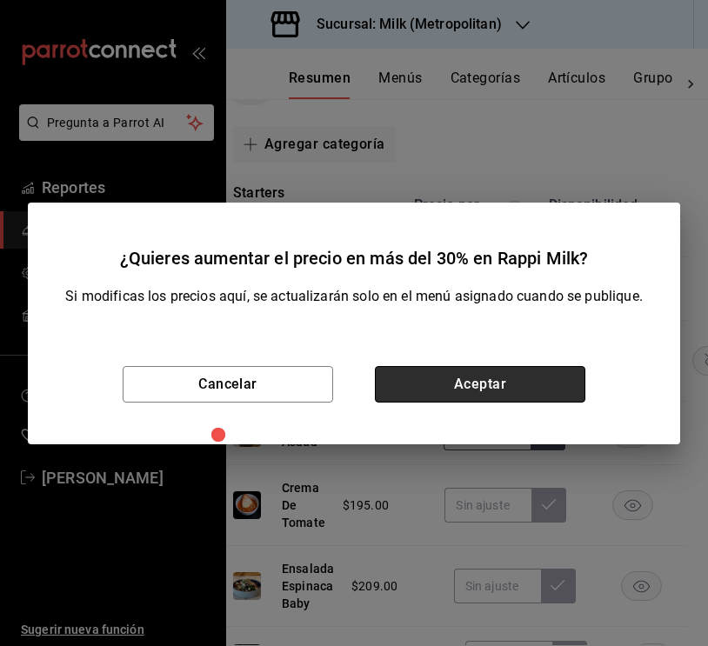
click at [506, 389] on button "Aceptar" at bounding box center [480, 384] width 210 height 37
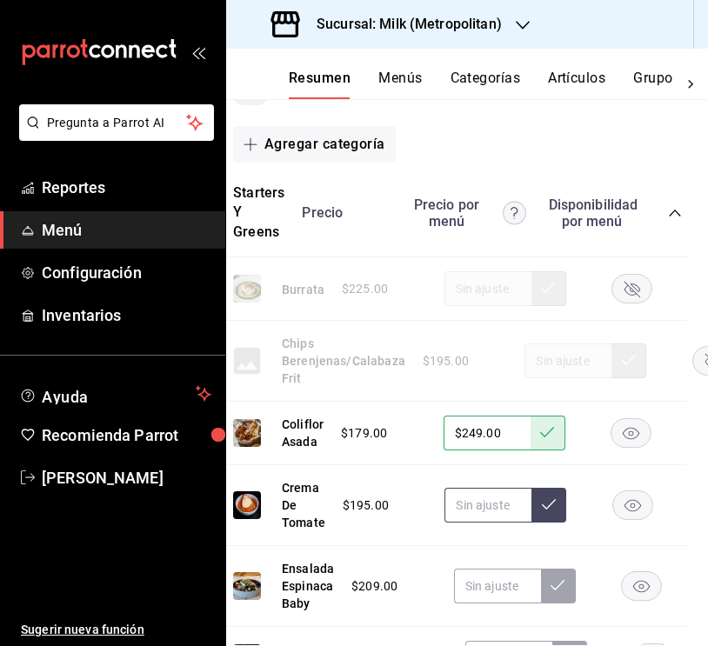
click at [494, 508] on input "text" at bounding box center [487, 505] width 87 height 35
type input "$264.00"
click at [542, 501] on icon at bounding box center [549, 504] width 14 height 14
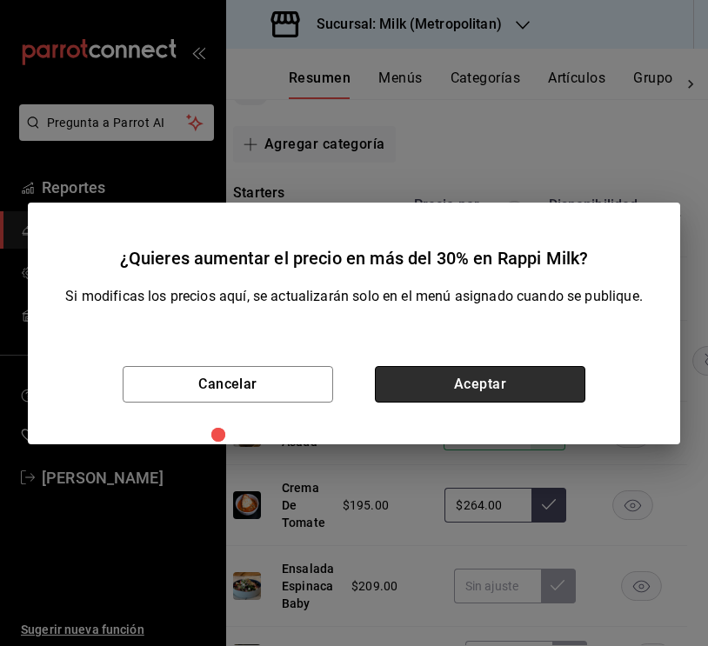
click at [474, 386] on button "Aceptar" at bounding box center [480, 384] width 210 height 37
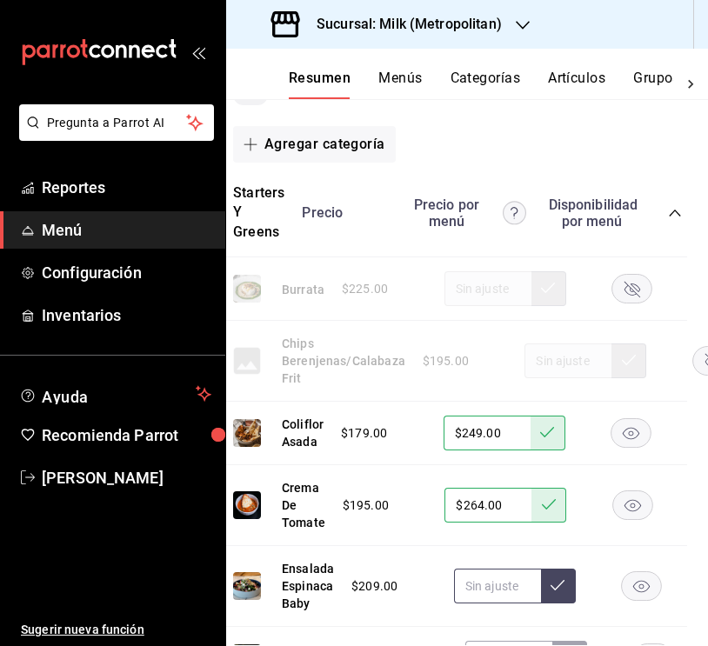
click at [494, 593] on input "text" at bounding box center [497, 586] width 87 height 35
type input "$284.00"
click at [555, 583] on icon at bounding box center [557, 585] width 14 height 14
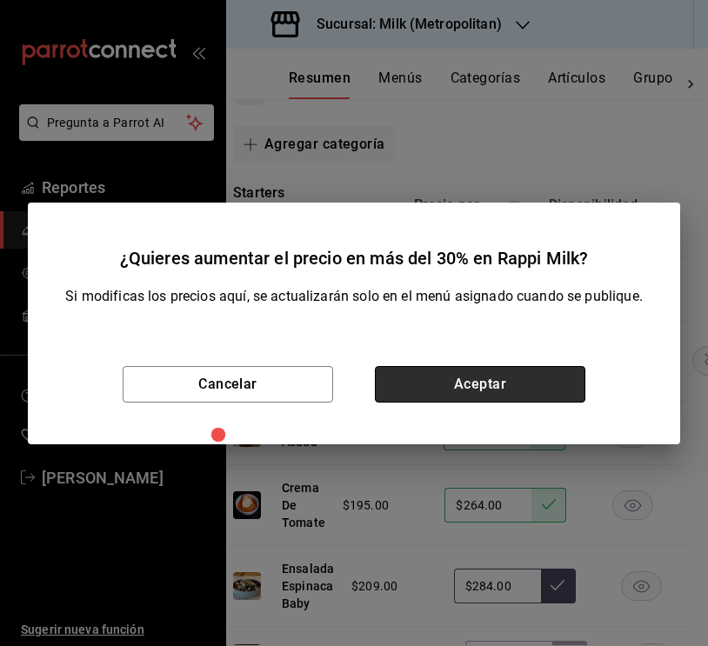
click at [496, 379] on button "Aceptar" at bounding box center [480, 384] width 210 height 37
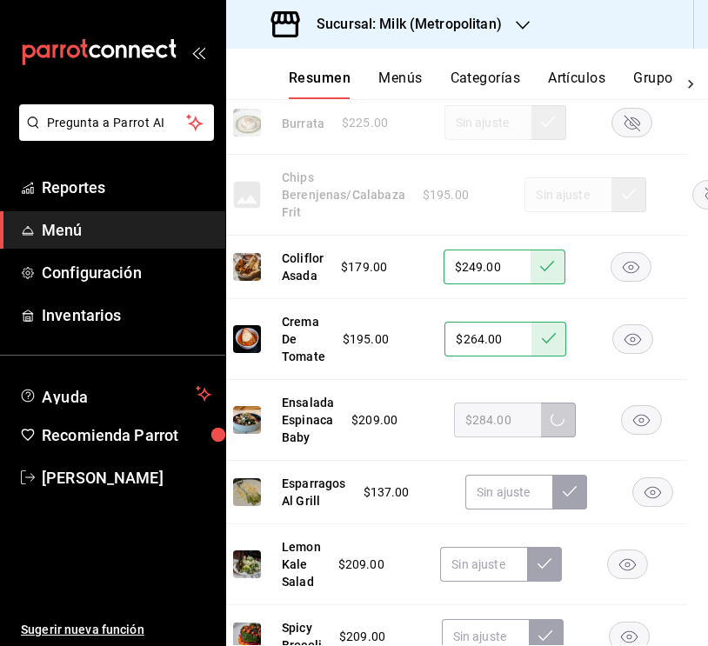
scroll to position [421, 21]
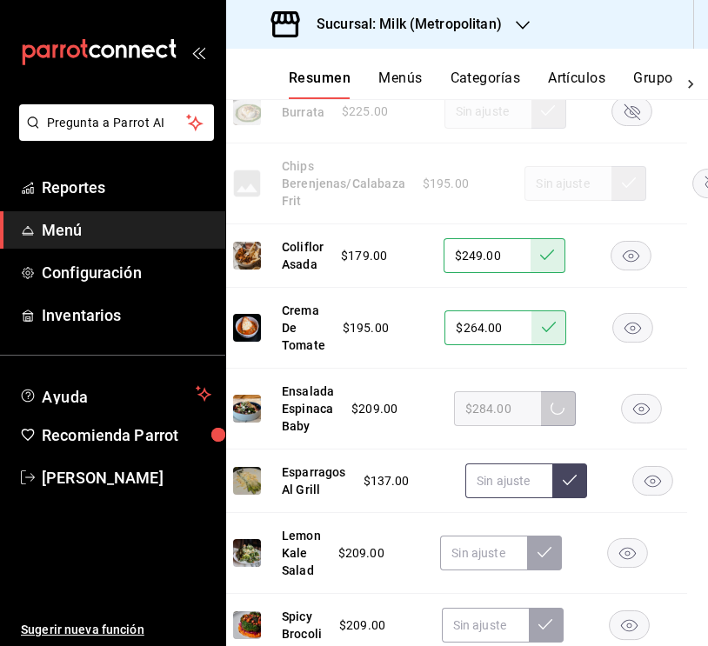
click at [504, 480] on input "text" at bounding box center [508, 480] width 87 height 35
type input "$199.00"
click at [578, 469] on button at bounding box center [569, 480] width 35 height 35
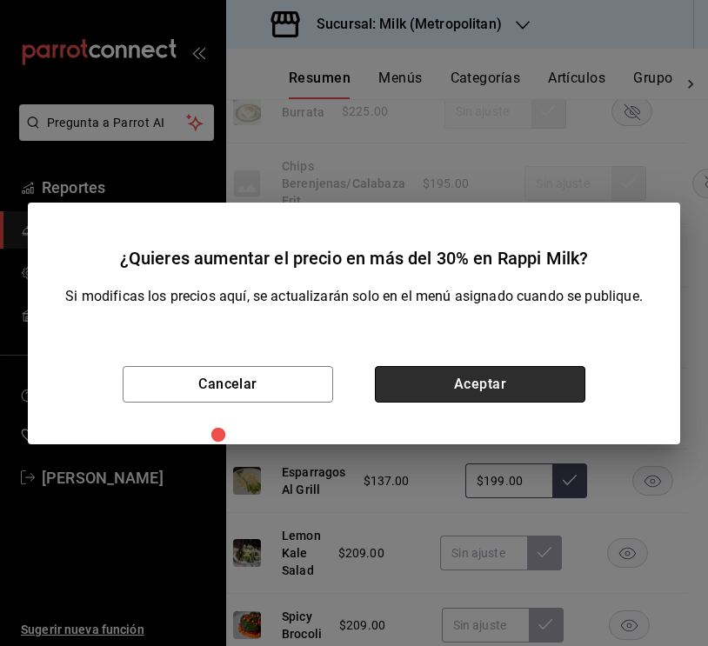
click at [471, 382] on button "Aceptar" at bounding box center [480, 384] width 210 height 37
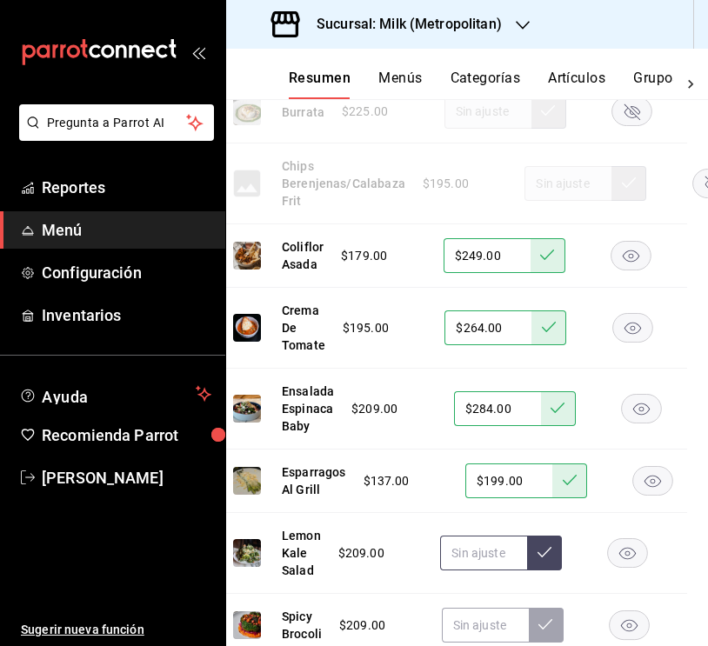
click at [482, 546] on input "text" at bounding box center [483, 552] width 87 height 35
type input "$284.00"
click at [539, 535] on button at bounding box center [544, 552] width 35 height 35
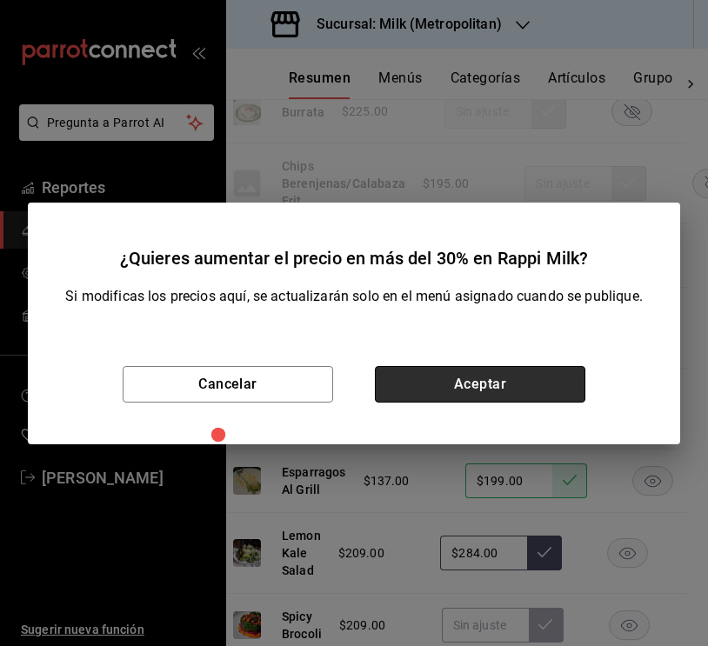
click at [485, 394] on button "Aceptar" at bounding box center [480, 384] width 210 height 37
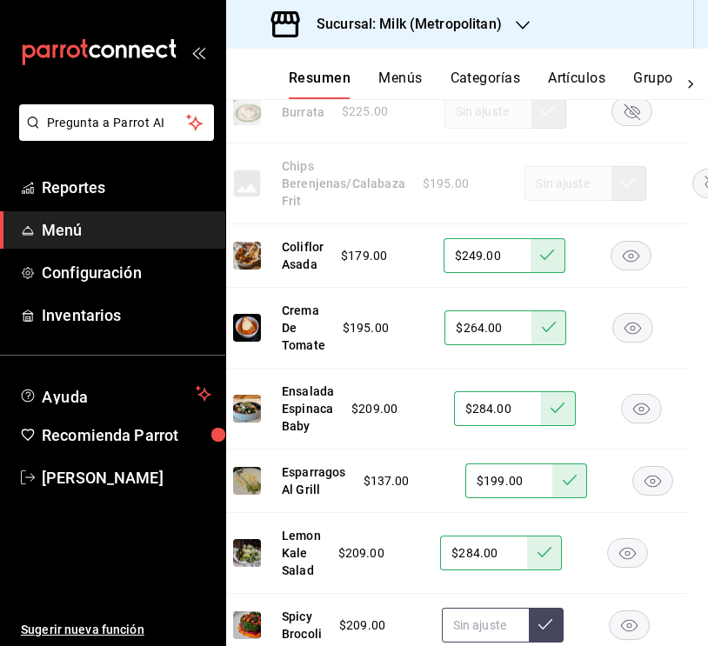
click at [476, 619] on input "text" at bounding box center [485, 625] width 87 height 35
type input "$284.00"
click at [535, 621] on button at bounding box center [546, 625] width 35 height 35
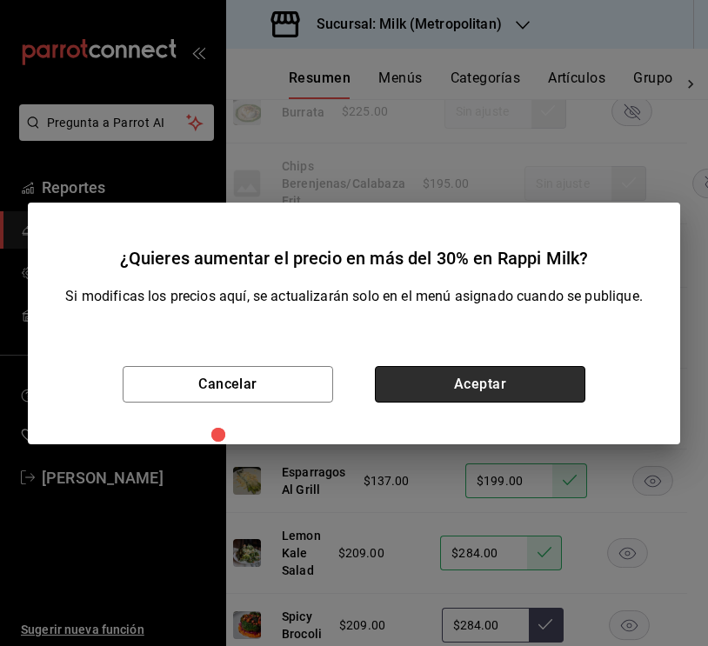
click at [499, 387] on button "Aceptar" at bounding box center [480, 384] width 210 height 37
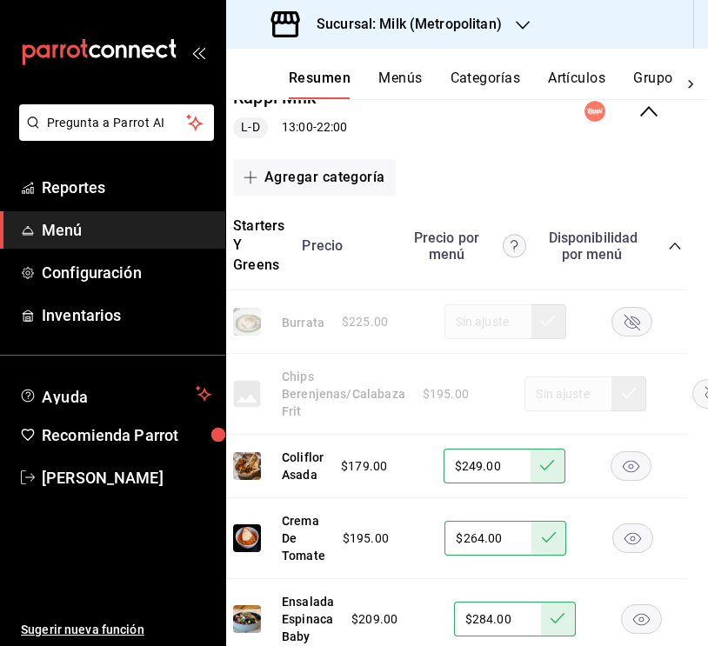
scroll to position [195, 21]
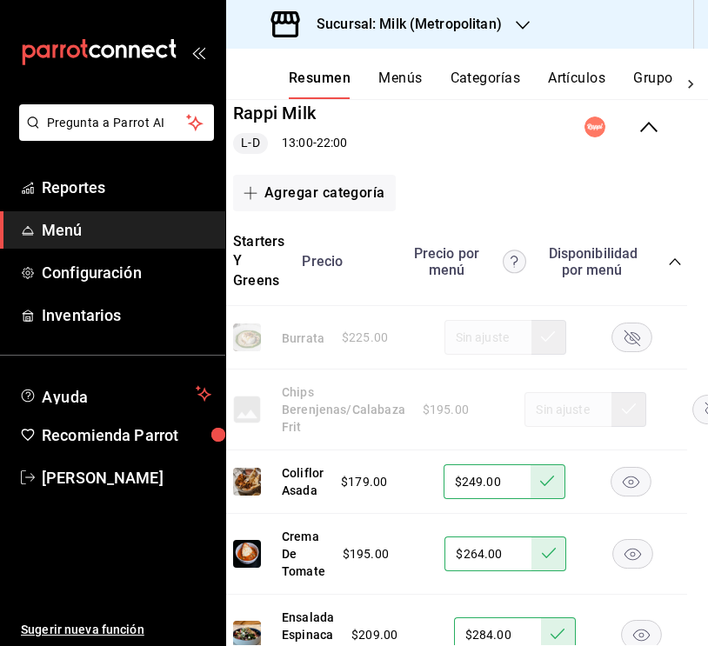
click at [635, 342] on rect "button" at bounding box center [631, 337] width 40 height 29
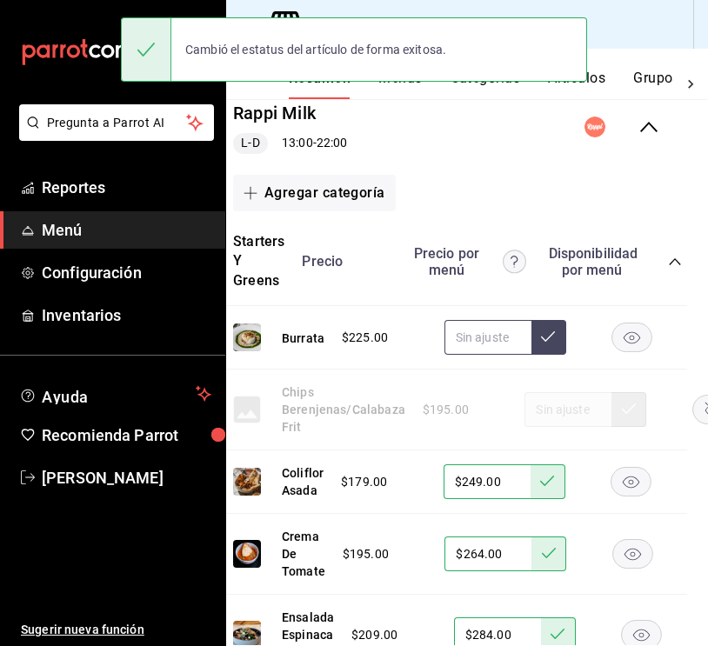
click at [475, 331] on input "text" at bounding box center [487, 337] width 87 height 35
type input "$299.00"
click at [551, 338] on icon at bounding box center [548, 336] width 14 height 14
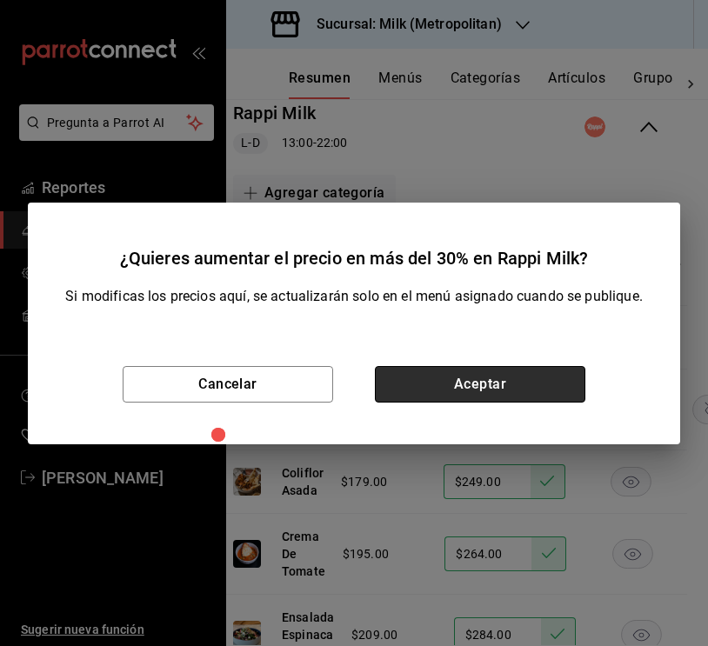
click at [500, 390] on button "Aceptar" at bounding box center [480, 384] width 210 height 37
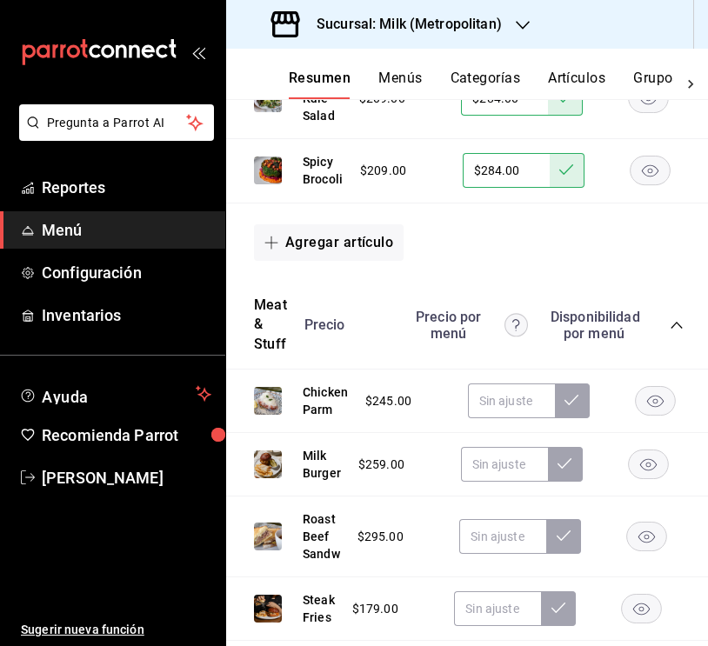
scroll to position [888, 0]
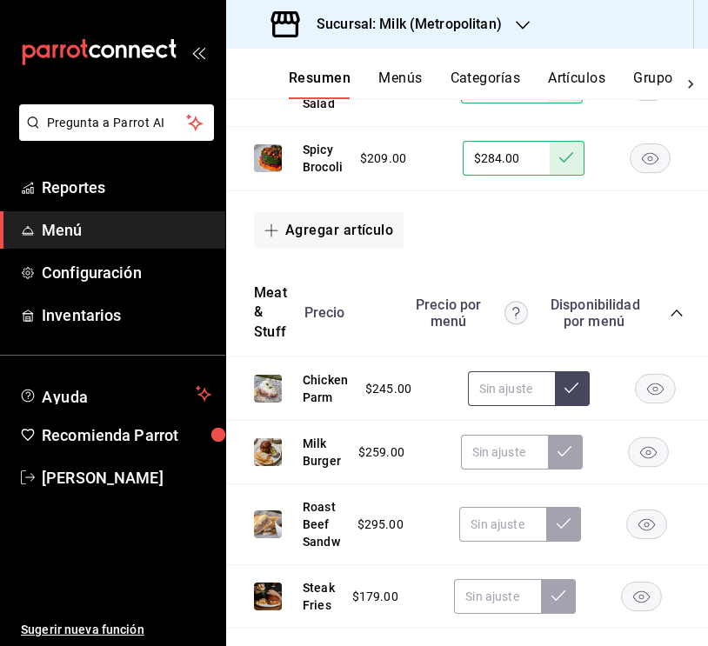
click at [515, 387] on input "text" at bounding box center [511, 388] width 87 height 35
type input "$324.00"
click at [573, 384] on icon at bounding box center [571, 388] width 14 height 14
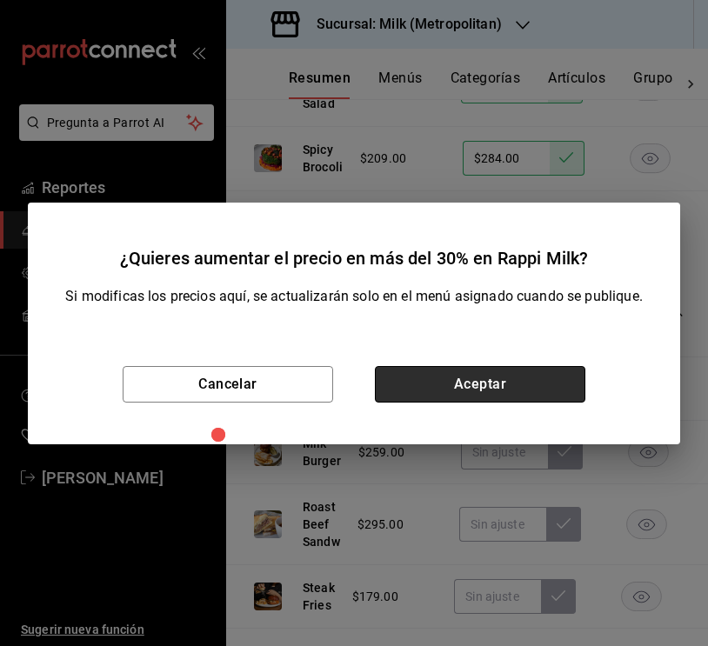
click at [526, 386] on button "Aceptar" at bounding box center [480, 384] width 210 height 37
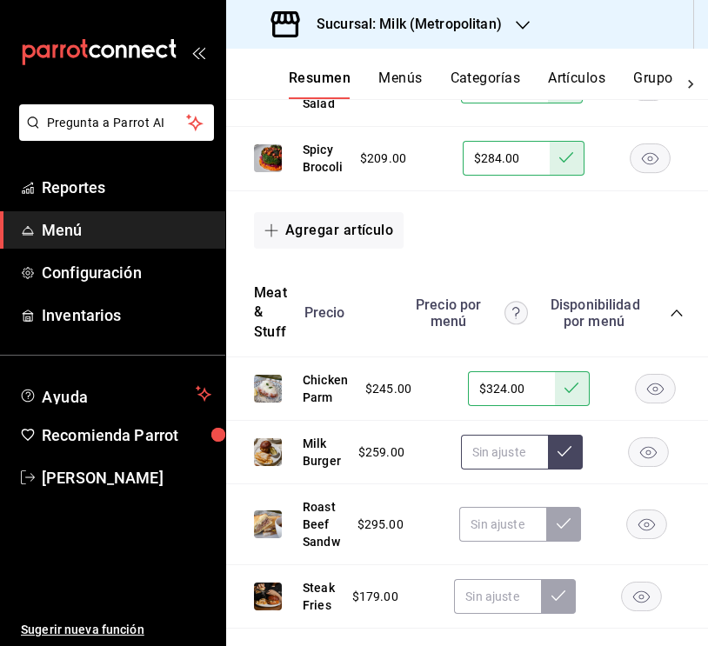
click at [503, 444] on input "text" at bounding box center [504, 452] width 87 height 35
type input "$344.00"
click at [565, 444] on icon at bounding box center [564, 451] width 14 height 14
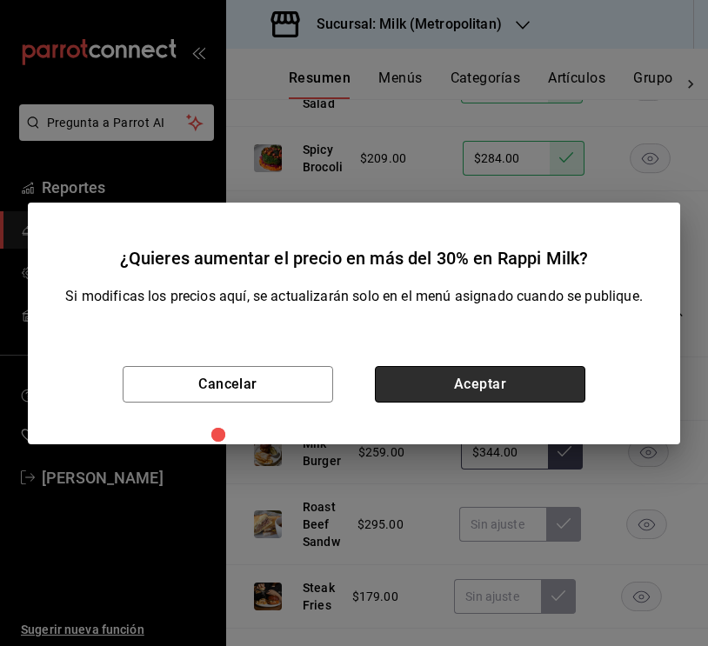
click at [490, 382] on button "Aceptar" at bounding box center [480, 384] width 210 height 37
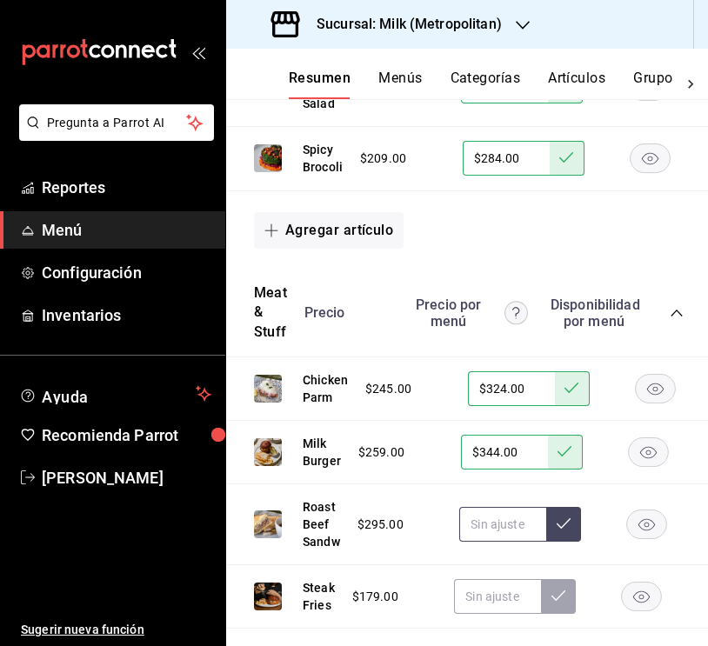
click at [499, 520] on input "text" at bounding box center [502, 524] width 87 height 35
type input "$2.00"
type input "$384.00"
click at [565, 516] on icon at bounding box center [563, 523] width 14 height 14
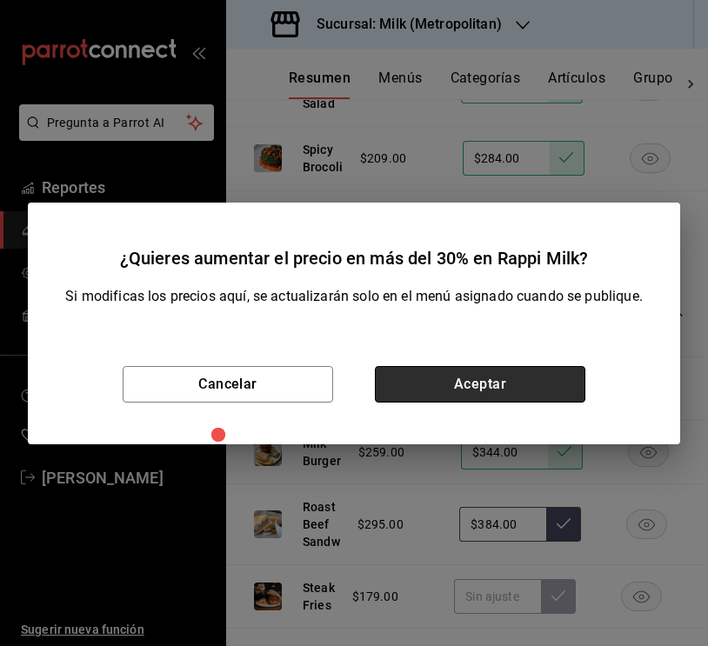
click at [502, 379] on button "Aceptar" at bounding box center [480, 384] width 210 height 37
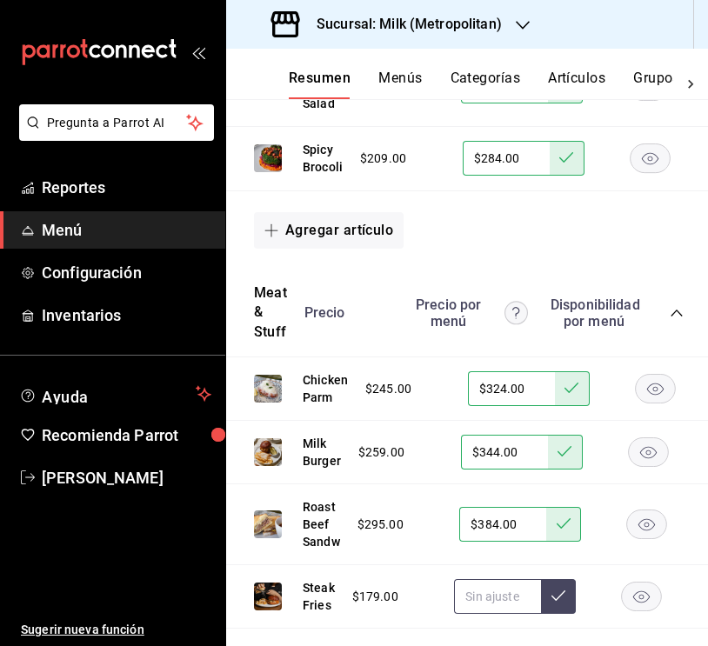
click at [486, 590] on input "text" at bounding box center [497, 596] width 87 height 35
type input "$249.00"
click at [568, 584] on button at bounding box center [558, 596] width 35 height 35
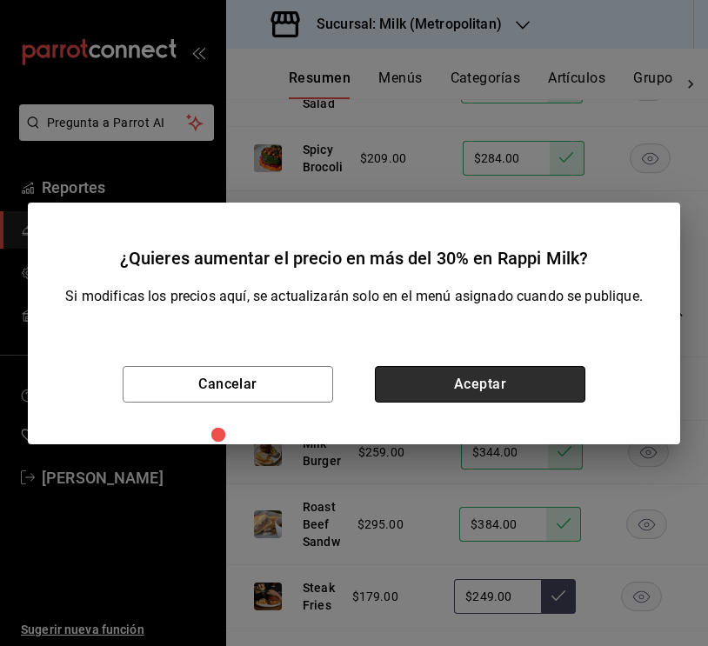
click at [501, 378] on button "Aceptar" at bounding box center [480, 384] width 210 height 37
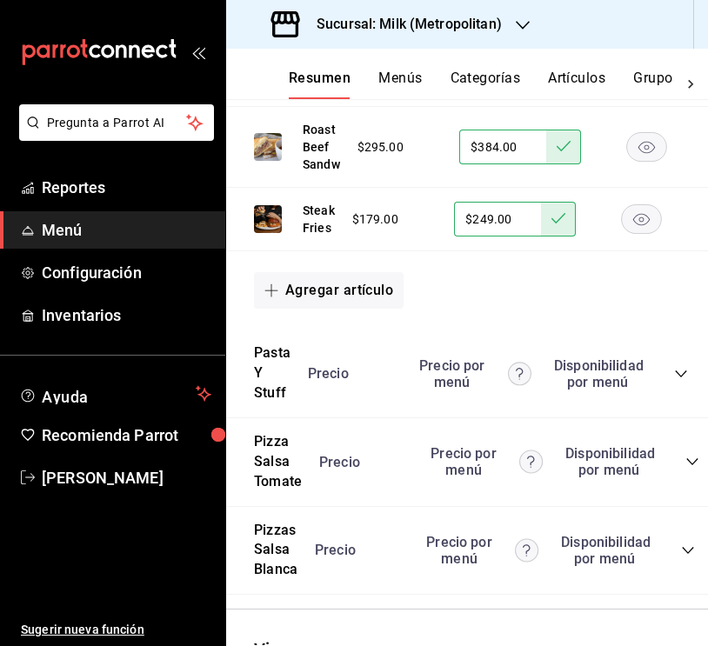
scroll to position [1267, 0]
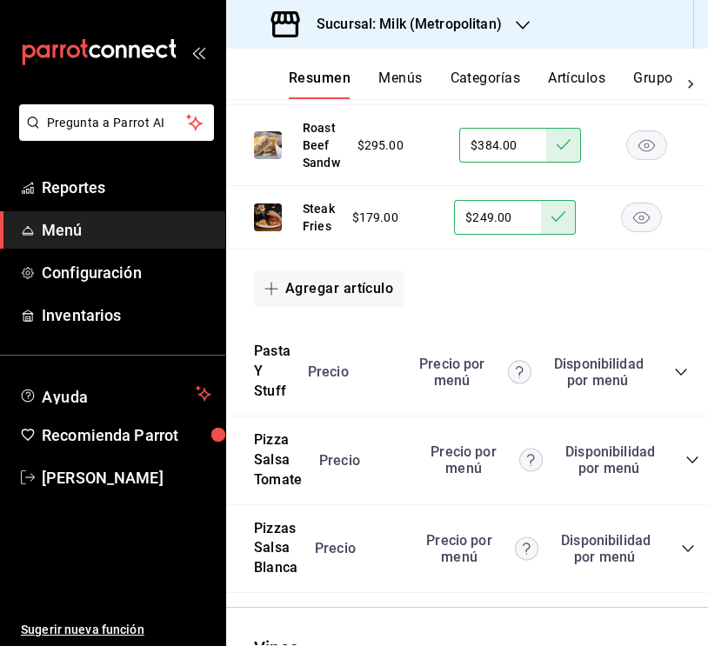
click at [679, 369] on icon "collapse-category-row" at bounding box center [680, 372] width 11 height 7
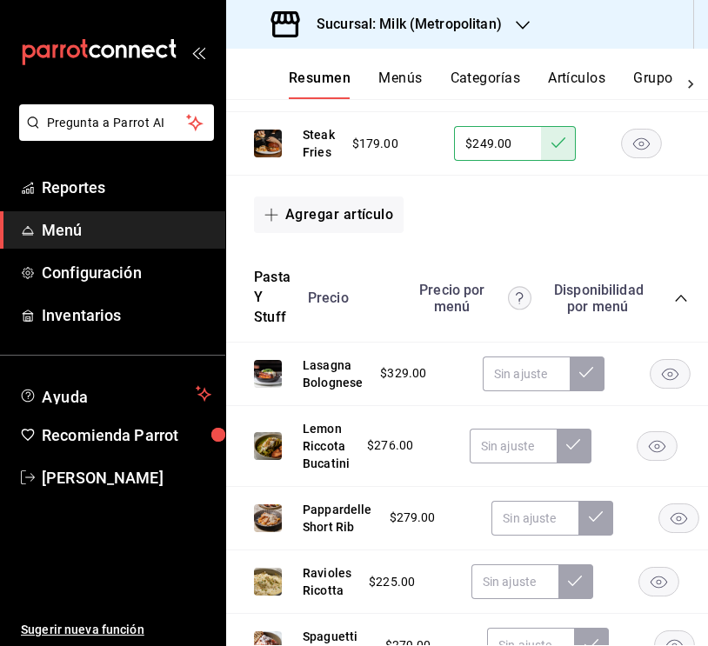
scroll to position [1360, 0]
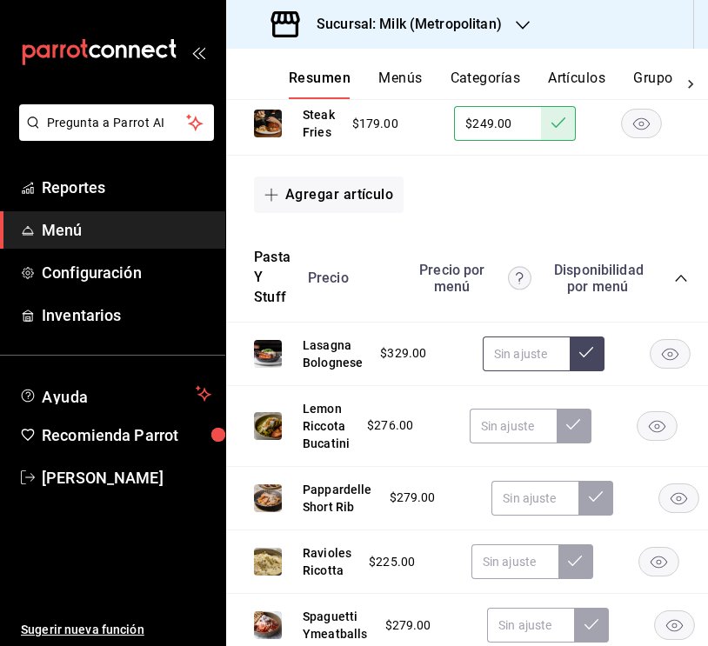
click at [511, 341] on input "text" at bounding box center [525, 353] width 87 height 35
type input "$424.00"
click at [587, 355] on button at bounding box center [586, 353] width 35 height 35
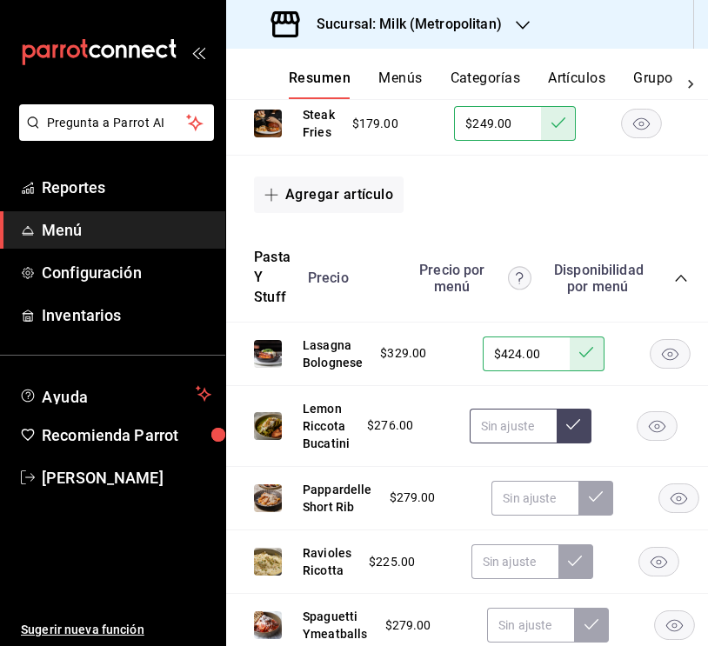
click at [505, 431] on input "text" at bounding box center [512, 426] width 87 height 35
type input "$364.00"
click at [574, 419] on icon at bounding box center [573, 424] width 14 height 10
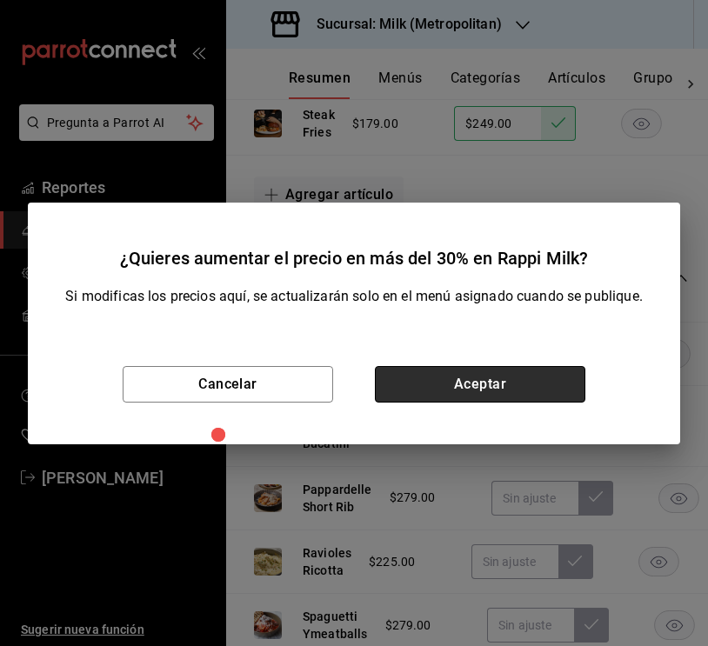
click at [489, 382] on button "Aceptar" at bounding box center [480, 384] width 210 height 37
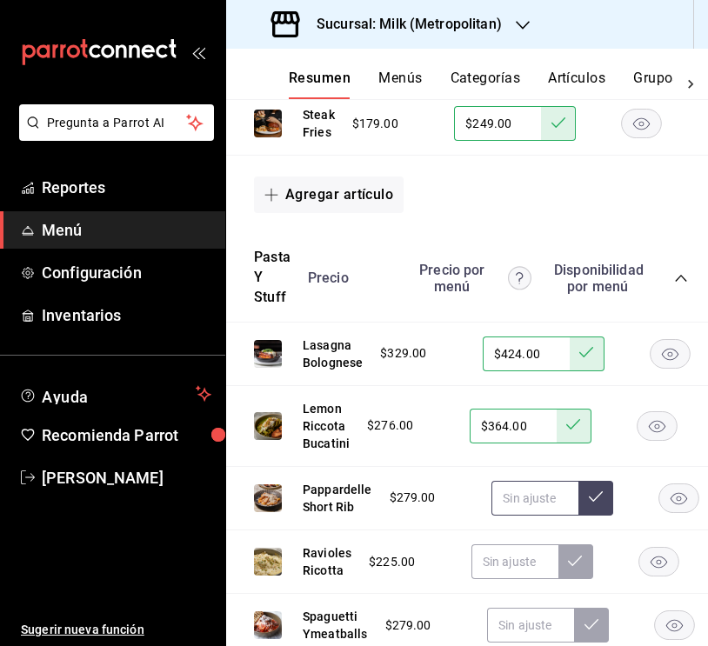
click at [525, 485] on input "text" at bounding box center [534, 498] width 87 height 35
type input "$364.00"
click at [592, 494] on icon at bounding box center [596, 496] width 14 height 14
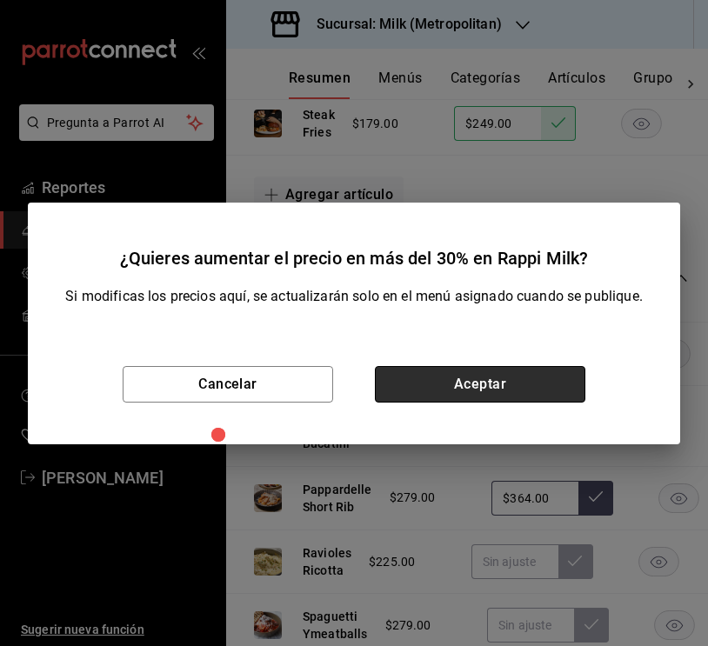
click at [497, 399] on button "Aceptar" at bounding box center [480, 384] width 210 height 37
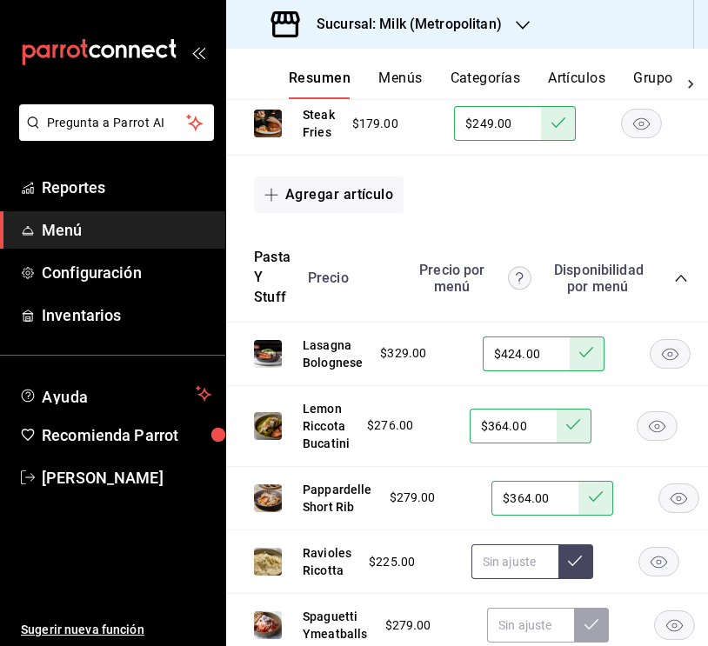
click at [525, 551] on input "text" at bounding box center [514, 561] width 87 height 35
type input "$299.00"
click at [588, 554] on button at bounding box center [575, 561] width 35 height 35
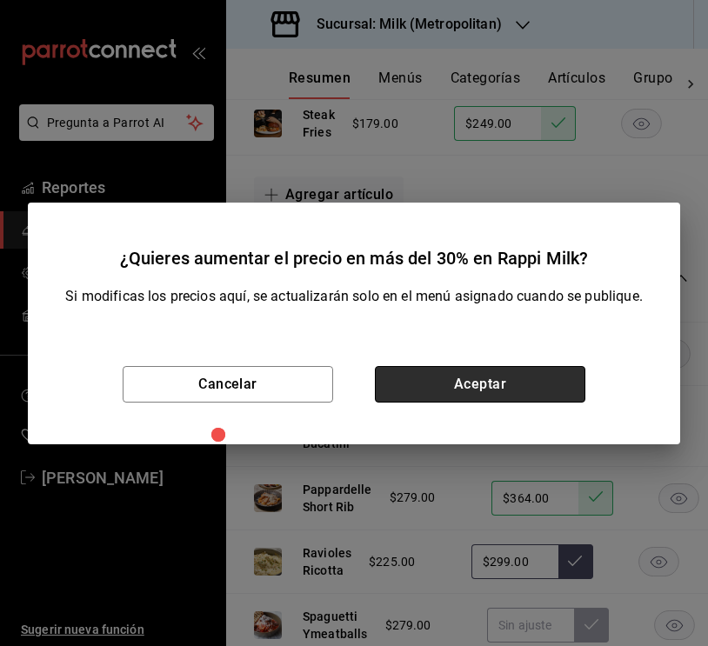
click at [501, 383] on button "Aceptar" at bounding box center [480, 384] width 210 height 37
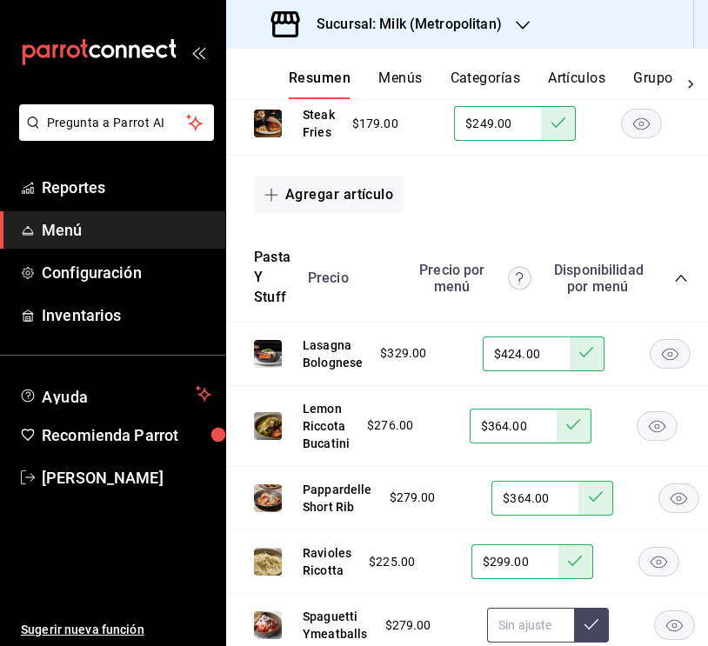
click at [536, 622] on input "text" at bounding box center [530, 625] width 87 height 35
type input "$364.00"
click at [593, 619] on icon at bounding box center [591, 624] width 14 height 10
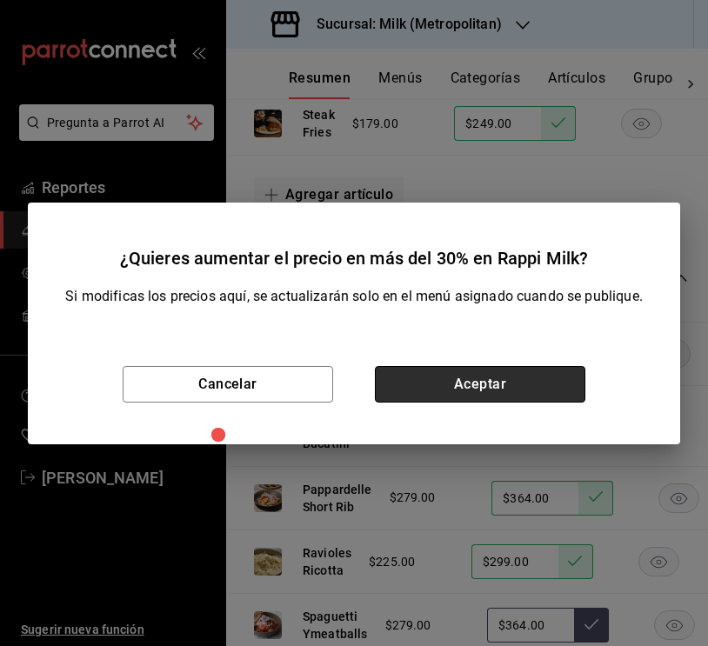
click at [506, 394] on button "Aceptar" at bounding box center [480, 384] width 210 height 37
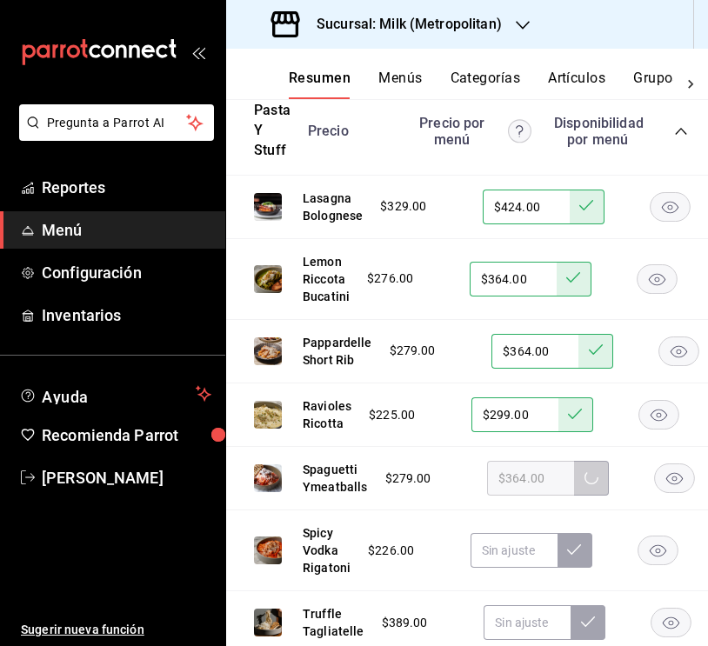
scroll to position [1509, 0]
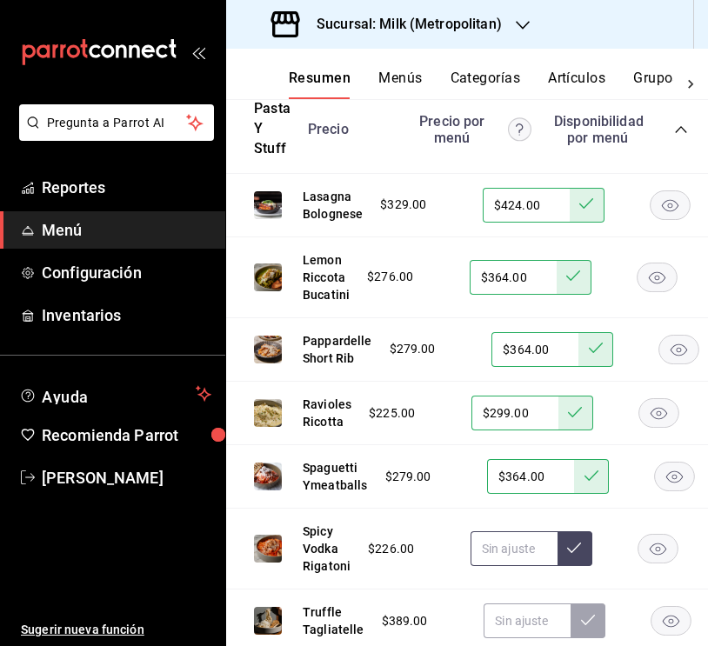
click at [511, 535] on input "text" at bounding box center [513, 548] width 87 height 35
type input "$304.00"
click at [577, 543] on icon at bounding box center [574, 548] width 14 height 14
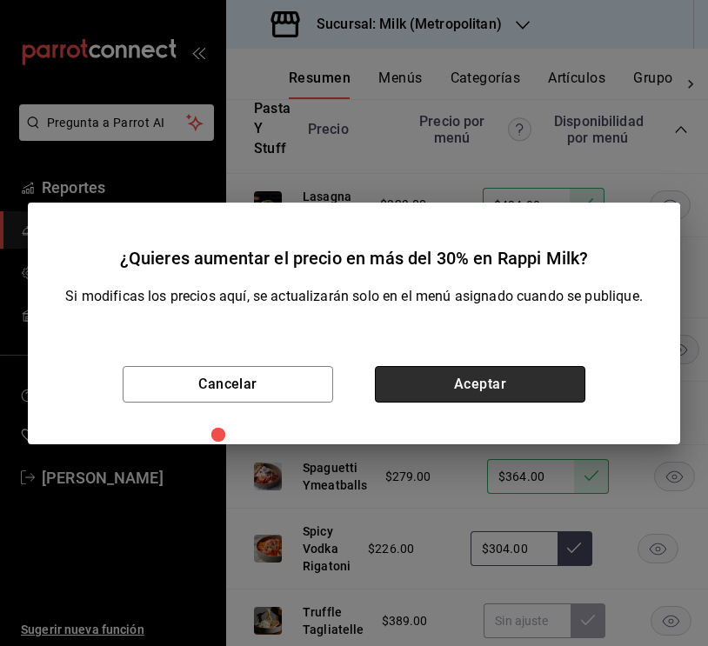
click at [515, 369] on button "Aceptar" at bounding box center [480, 384] width 210 height 37
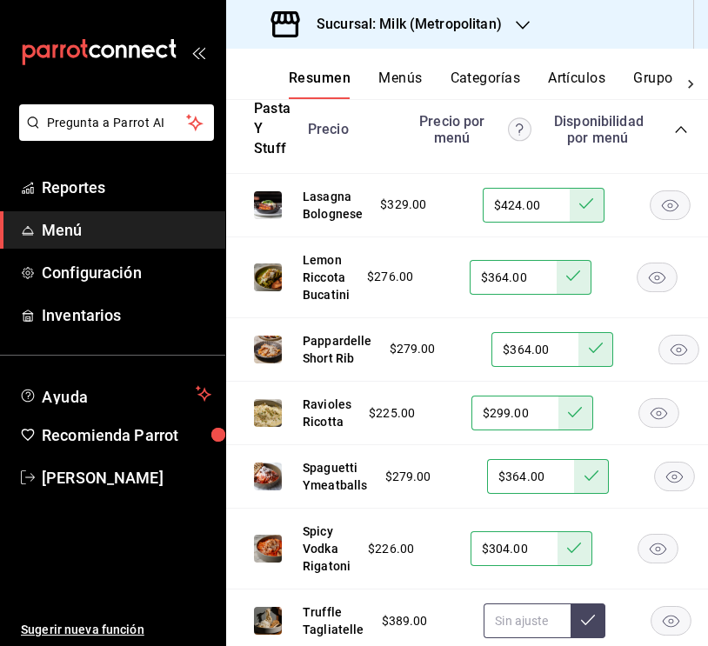
click at [504, 611] on input "text" at bounding box center [526, 620] width 87 height 35
type input "$494.00"
click at [584, 603] on button at bounding box center [587, 620] width 35 height 35
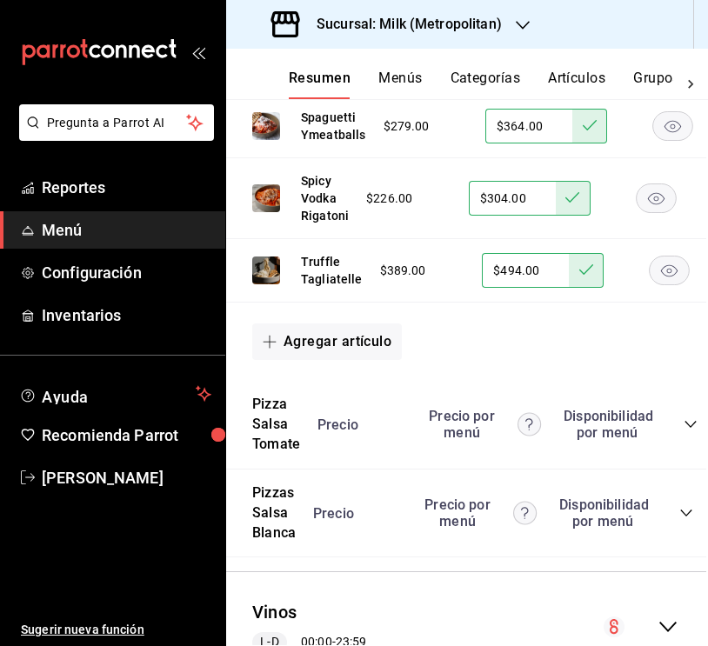
scroll to position [1911, 2]
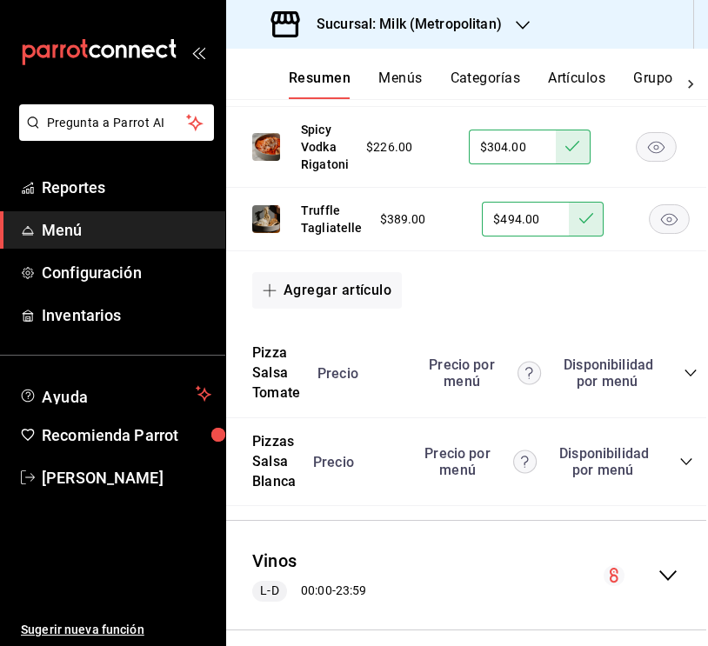
click at [686, 366] on icon "collapse-category-row" at bounding box center [690, 373] width 14 height 14
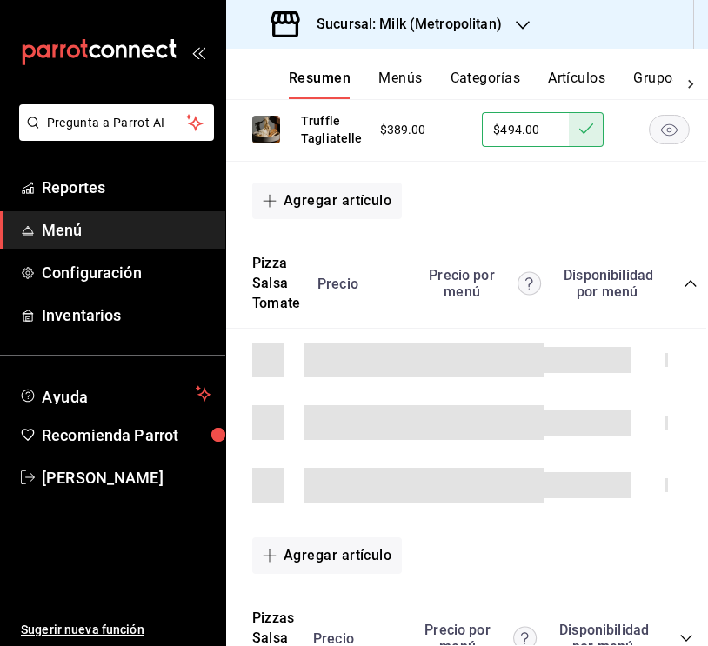
scroll to position [2016, 2]
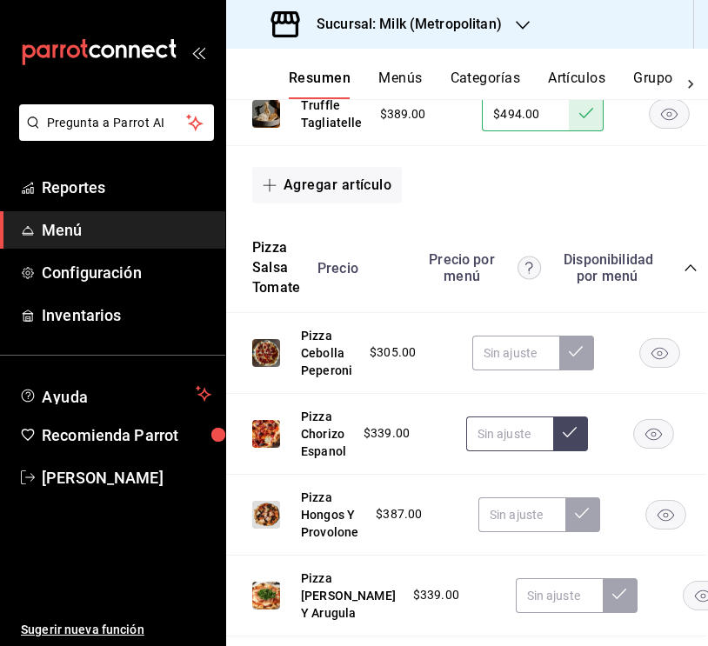
click at [524, 416] on input "text" at bounding box center [509, 433] width 87 height 35
type input "$439.00"
click at [572, 425] on icon at bounding box center [569, 432] width 14 height 14
click at [526, 503] on input "text" at bounding box center [521, 514] width 87 height 35
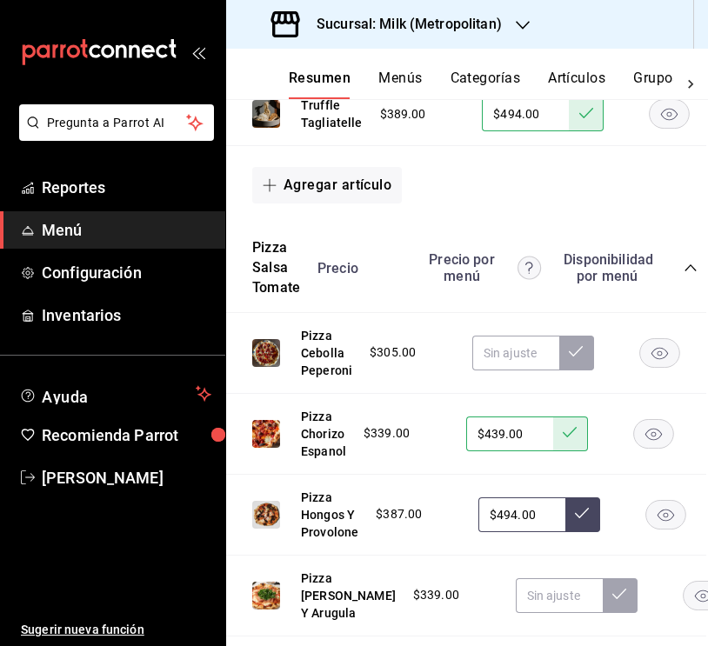
type input "$494.00"
click at [578, 506] on icon at bounding box center [582, 513] width 14 height 14
click at [516, 607] on input "text" at bounding box center [559, 595] width 87 height 35
type input "$439.00"
click at [602, 600] on button at bounding box center [619, 595] width 35 height 35
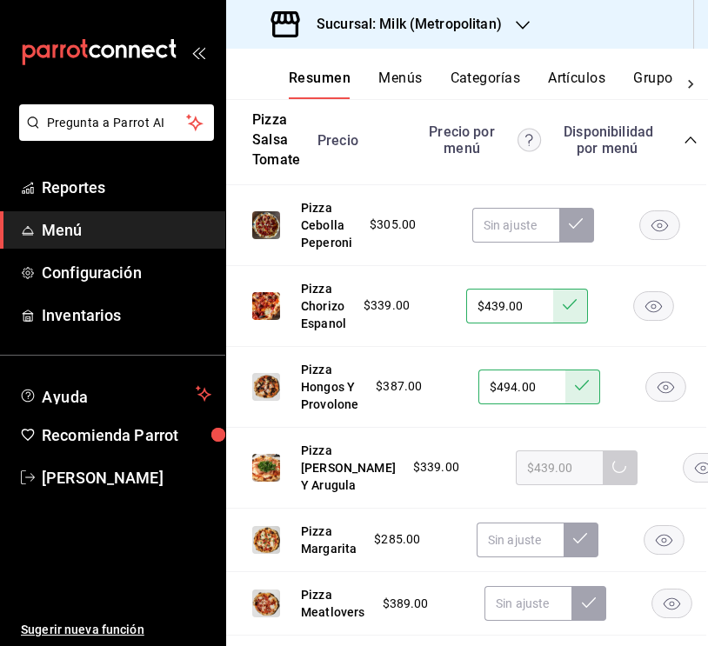
scroll to position [2157, 2]
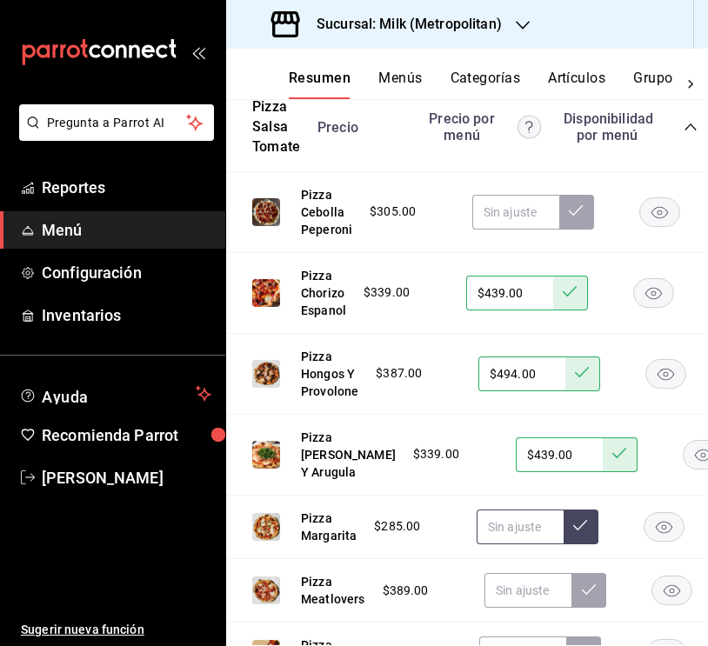
click at [514, 544] on input "text" at bounding box center [519, 526] width 87 height 35
type input "$374.00"
click at [576, 532] on icon at bounding box center [580, 525] width 14 height 14
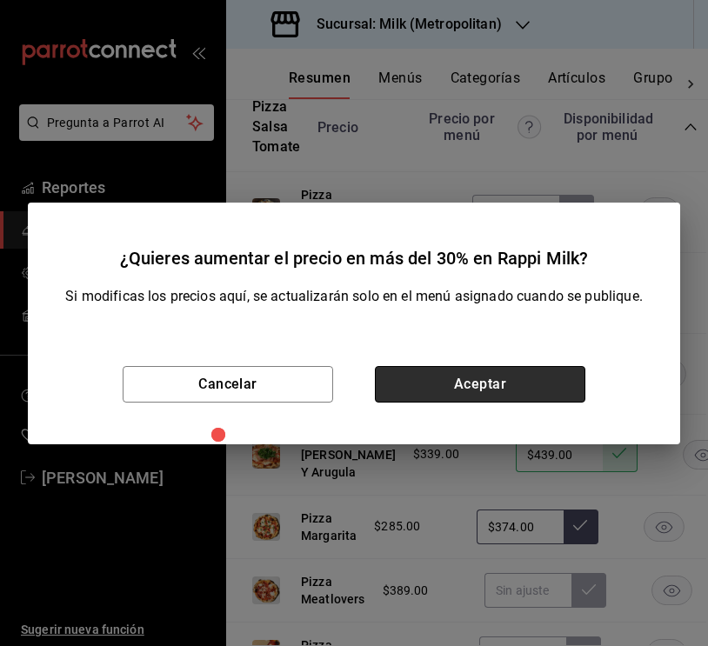
click at [476, 395] on button "Aceptar" at bounding box center [480, 384] width 210 height 37
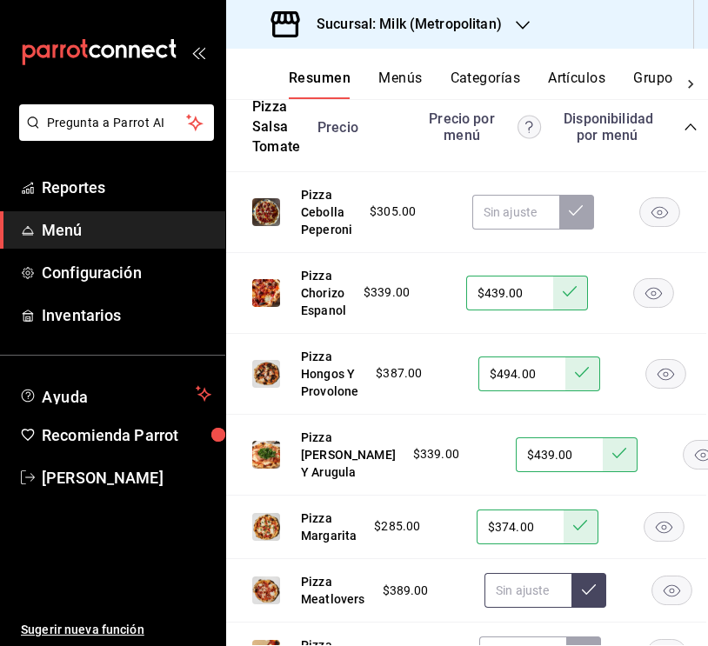
click at [537, 608] on input "text" at bounding box center [527, 590] width 87 height 35
type input "$494.00"
click at [586, 596] on icon at bounding box center [589, 589] width 14 height 14
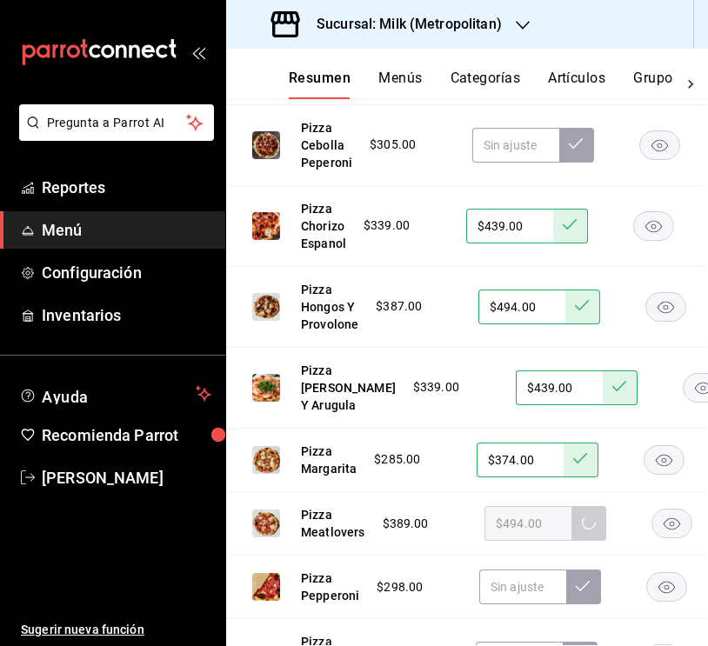
scroll to position [2283, 2]
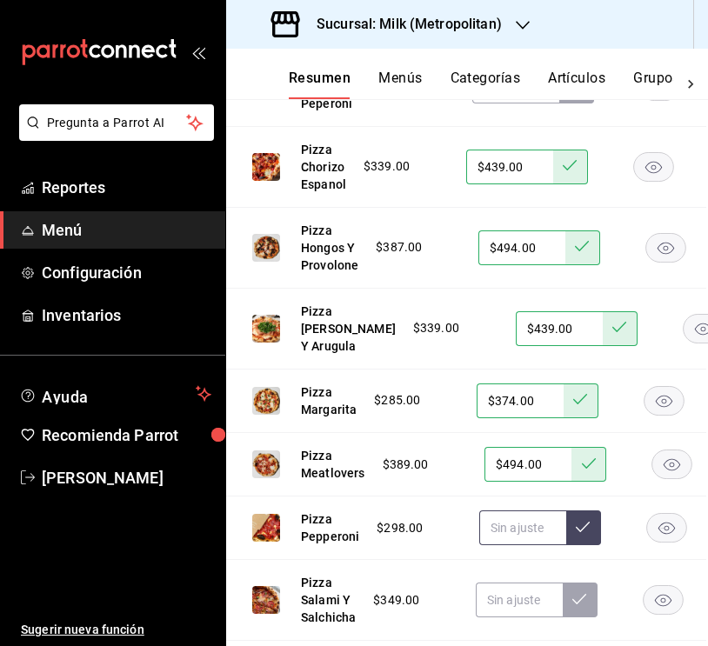
click at [528, 545] on input "text" at bounding box center [522, 527] width 87 height 35
type input "$389.00"
click at [573, 545] on button at bounding box center [583, 527] width 35 height 35
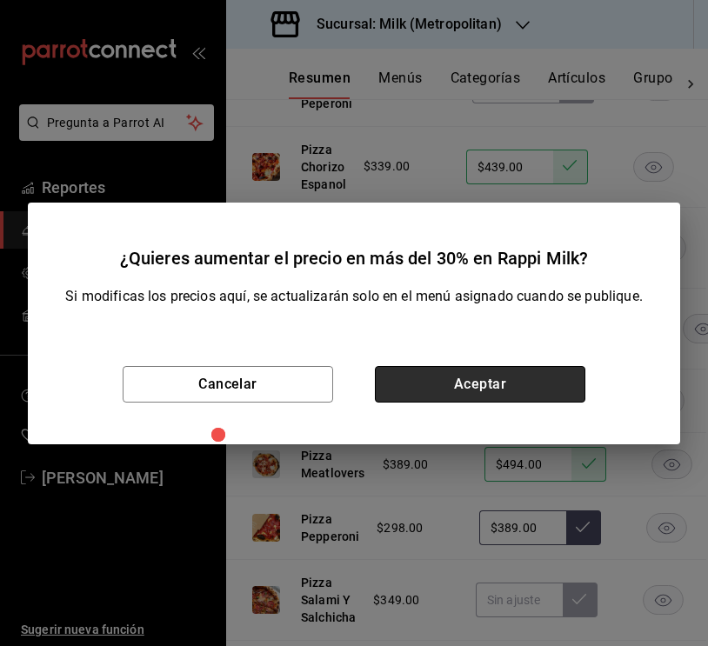
click at [498, 389] on button "Aceptar" at bounding box center [480, 384] width 210 height 37
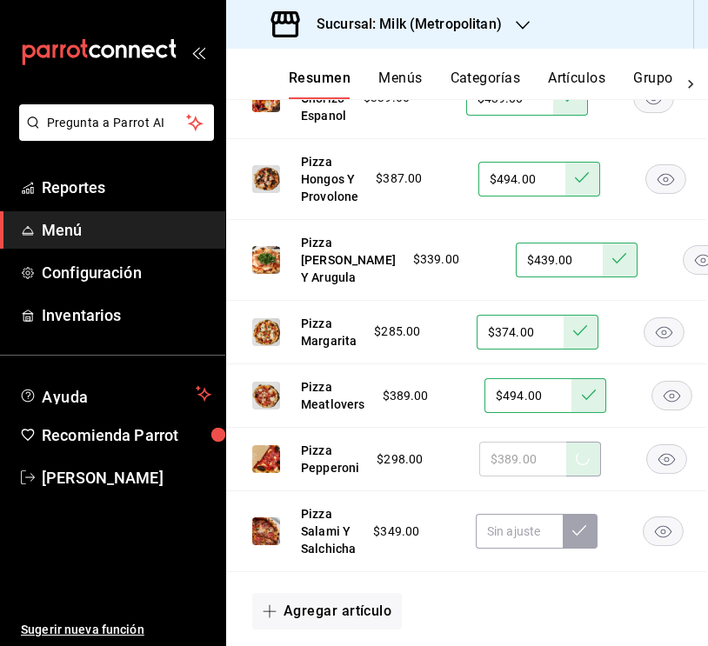
scroll to position [2354, 2]
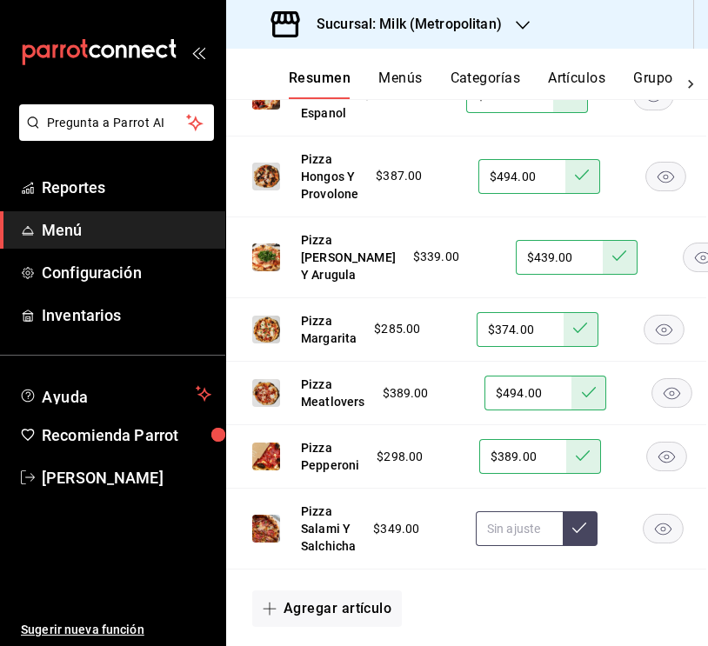
click at [518, 546] on input "text" at bounding box center [519, 528] width 87 height 35
type input "$449.00"
click at [578, 542] on button at bounding box center [579, 528] width 35 height 35
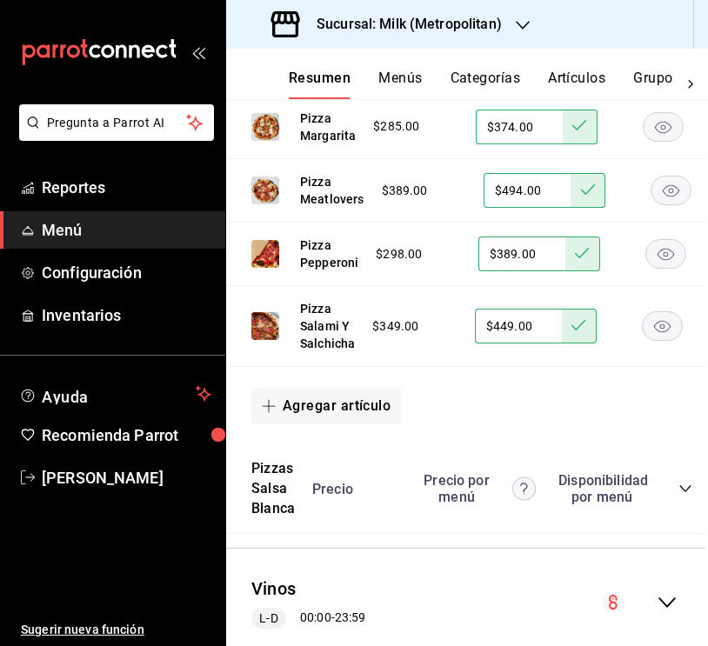
scroll to position [2585, 3]
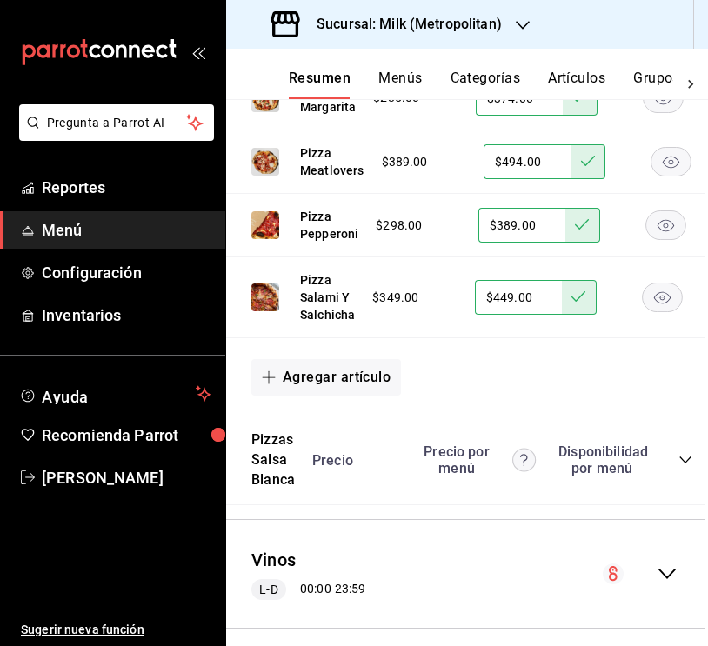
click at [679, 467] on icon "collapse-category-row" at bounding box center [685, 460] width 14 height 14
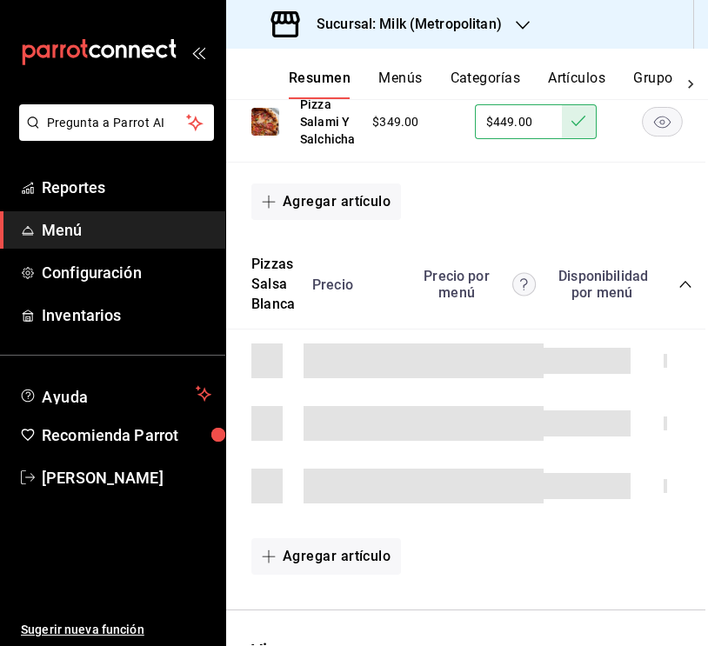
scroll to position [2763, 3]
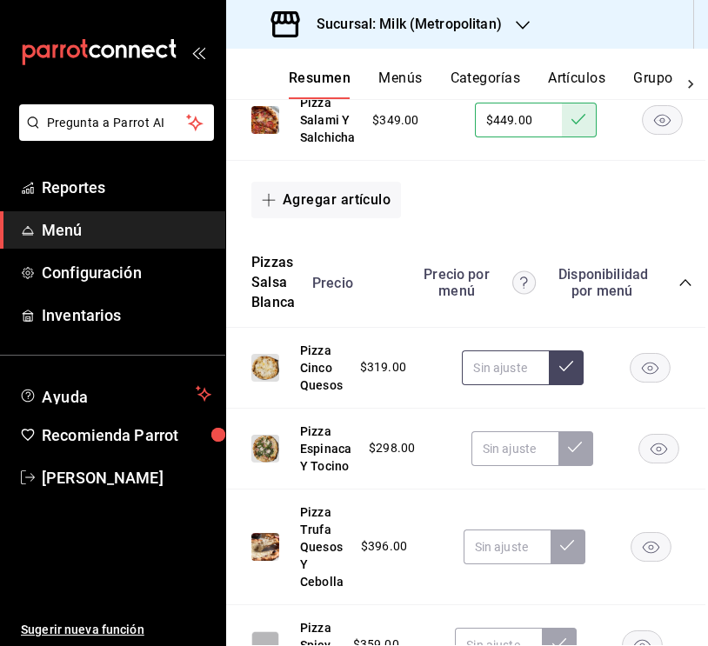
click at [505, 385] on input "text" at bounding box center [505, 367] width 87 height 35
type input "$414.00"
click at [559, 373] on icon at bounding box center [566, 366] width 14 height 14
click at [497, 466] on input "text" at bounding box center [514, 448] width 87 height 35
type input "$389.00"
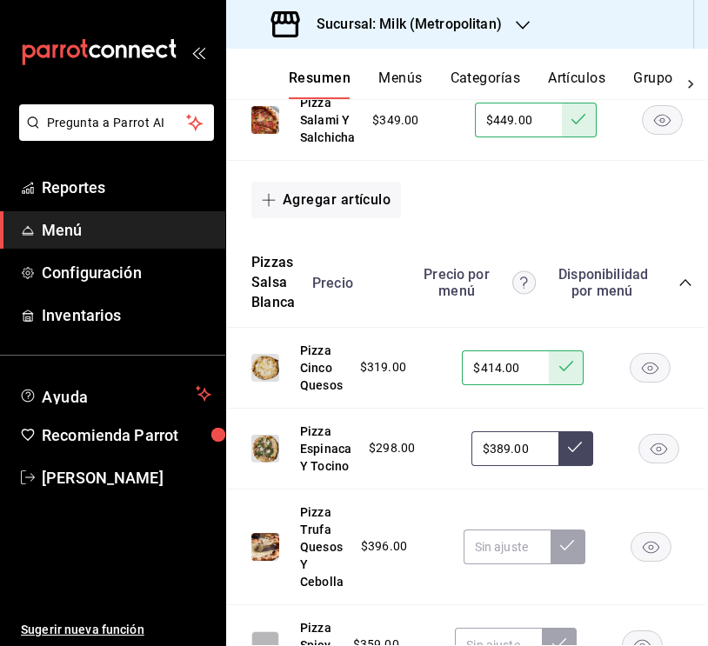
click at [576, 454] on icon at bounding box center [575, 447] width 14 height 14
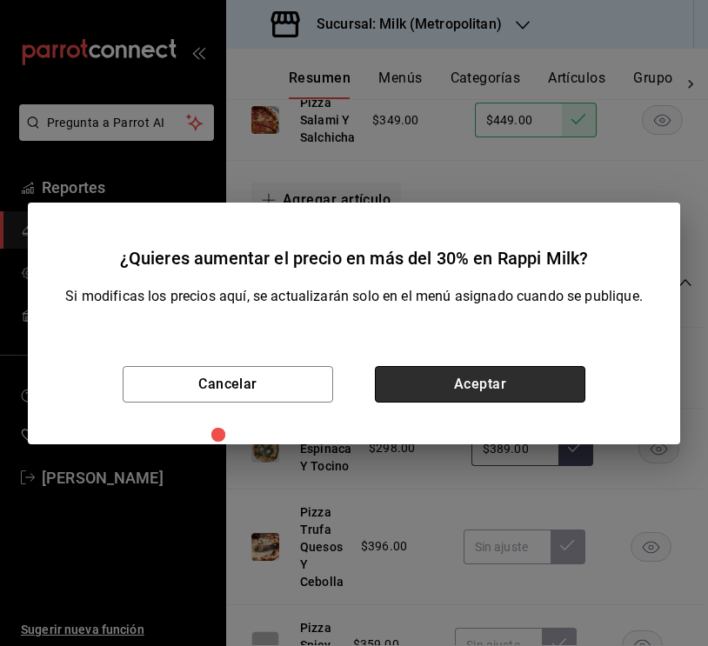
click at [519, 386] on button "Aceptar" at bounding box center [480, 384] width 210 height 37
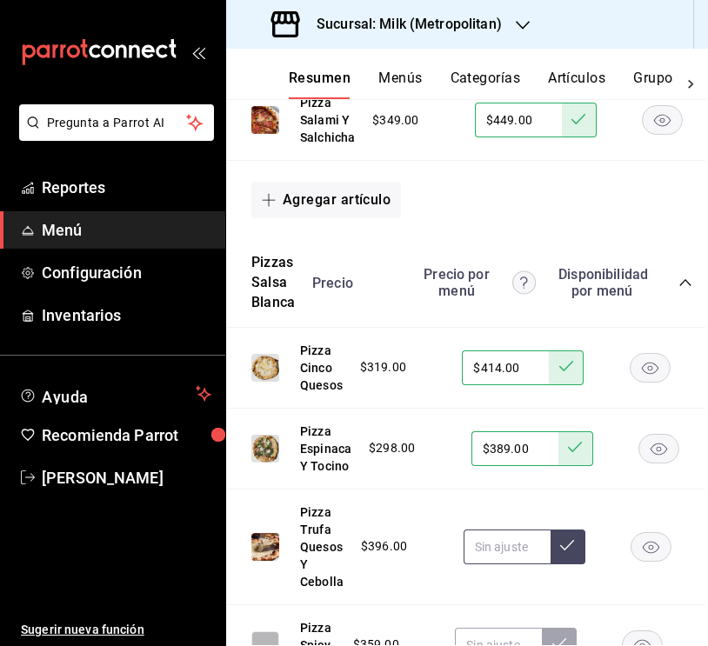
click at [509, 564] on input "text" at bounding box center [506, 546] width 87 height 35
type input "$504.00"
click at [555, 564] on button at bounding box center [567, 546] width 35 height 35
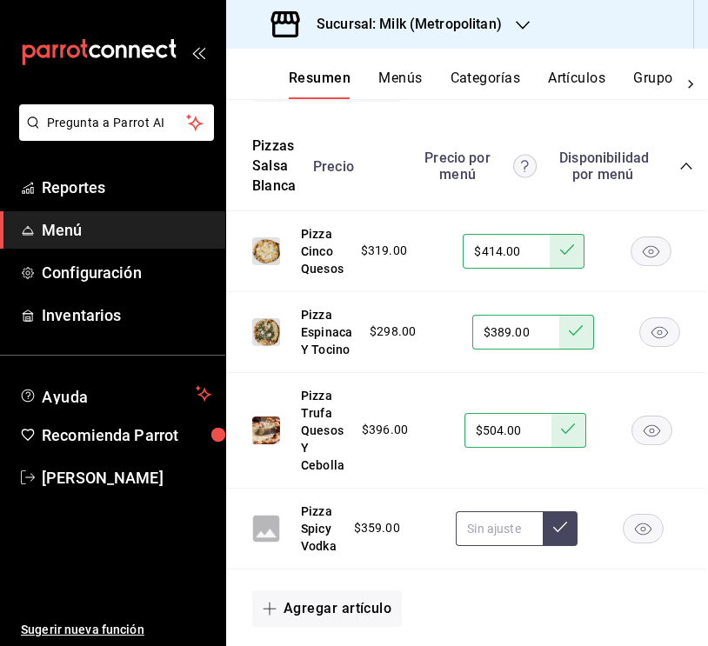
scroll to position [2882, 2]
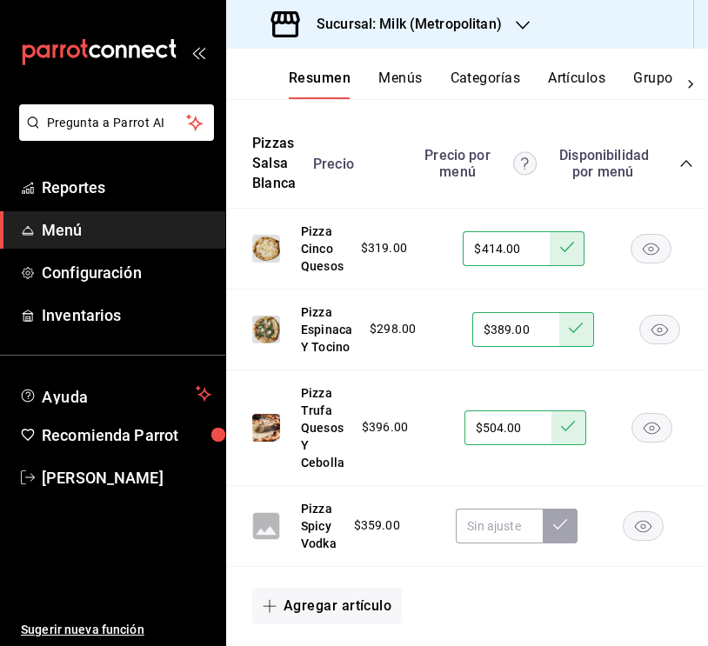
click at [651, 540] on rect "button" at bounding box center [643, 525] width 40 height 29
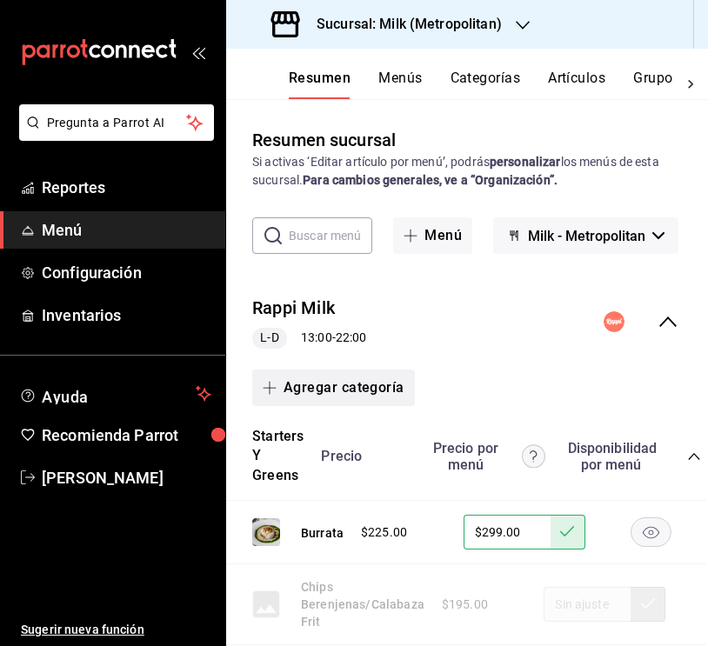
scroll to position [0, 2]
click at [345, 393] on button "Agregar categoría" at bounding box center [333, 387] width 163 height 37
click at [351, 475] on li "Categoría nueva" at bounding box center [326, 476] width 149 height 43
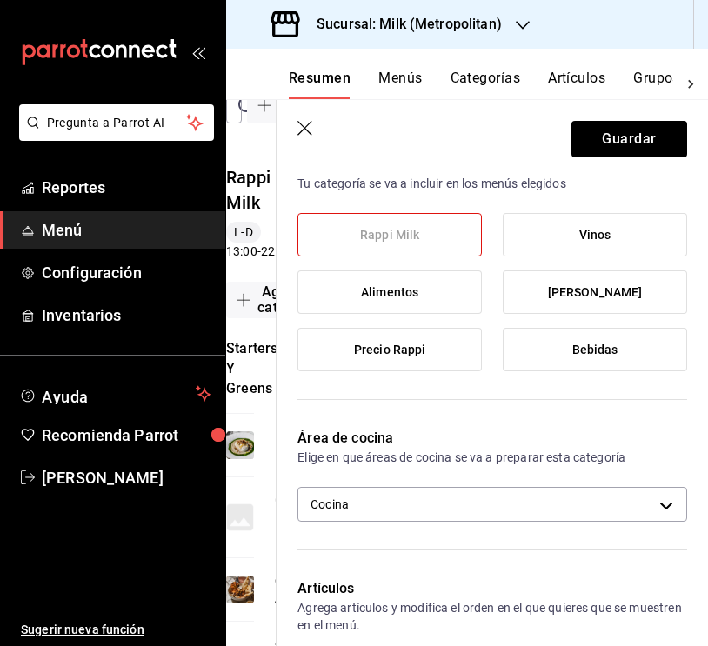
scroll to position [184, 0]
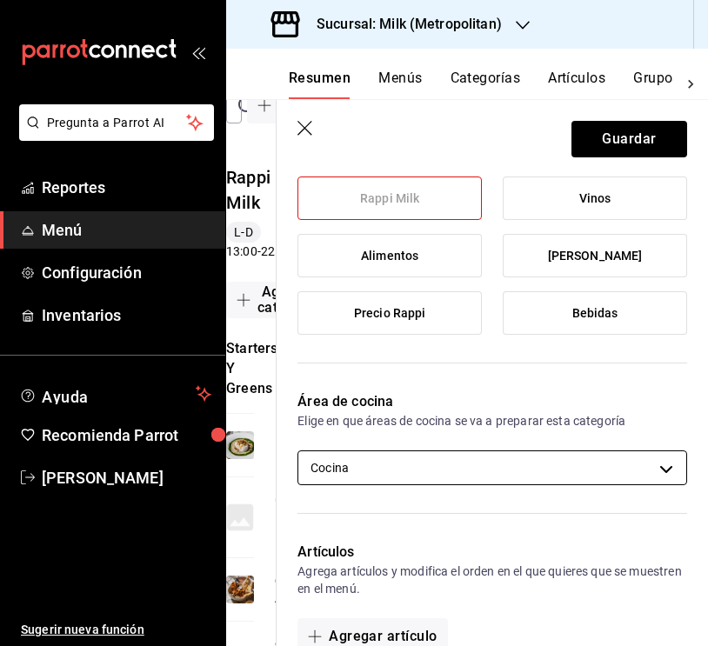
type input "Postres"
click at [450, 456] on body "Pregunta a Parrot AI Reportes Menú Configuración Inventarios Ayuda Recomienda P…" at bounding box center [354, 323] width 708 height 646
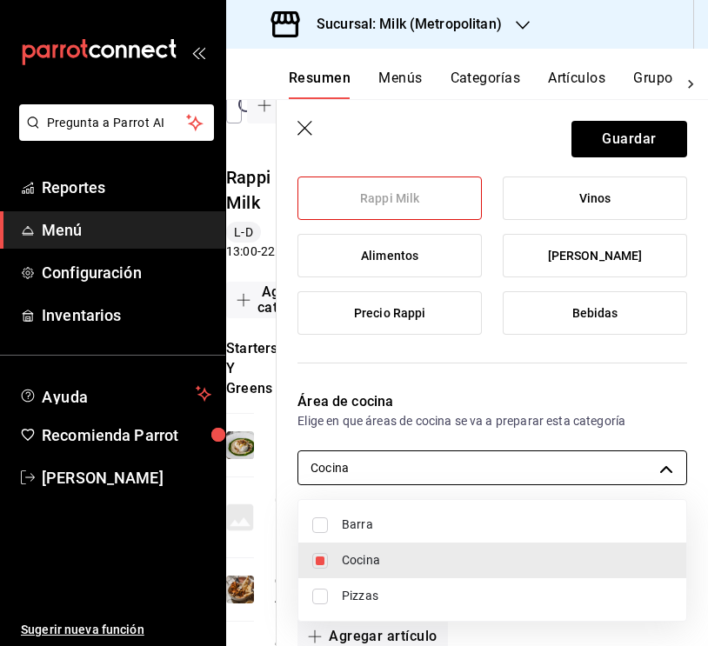
click at [450, 456] on div at bounding box center [354, 323] width 708 height 646
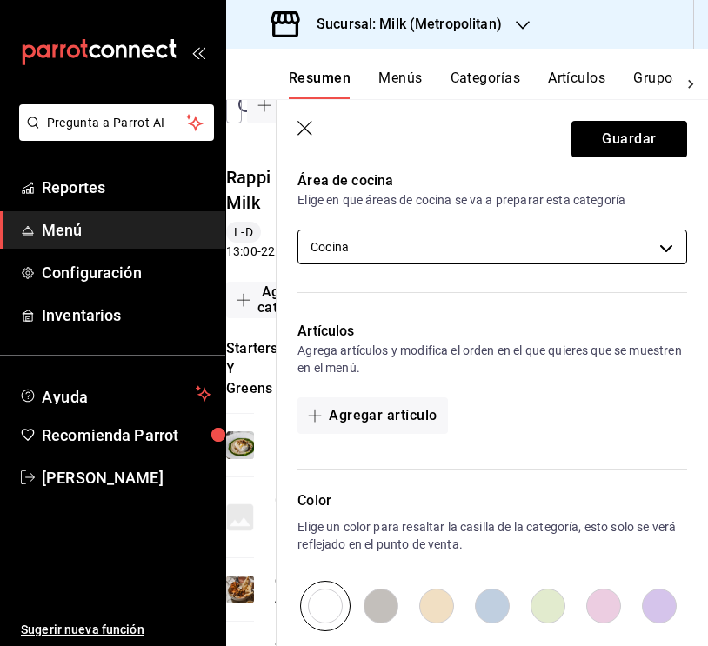
scroll to position [427, 0]
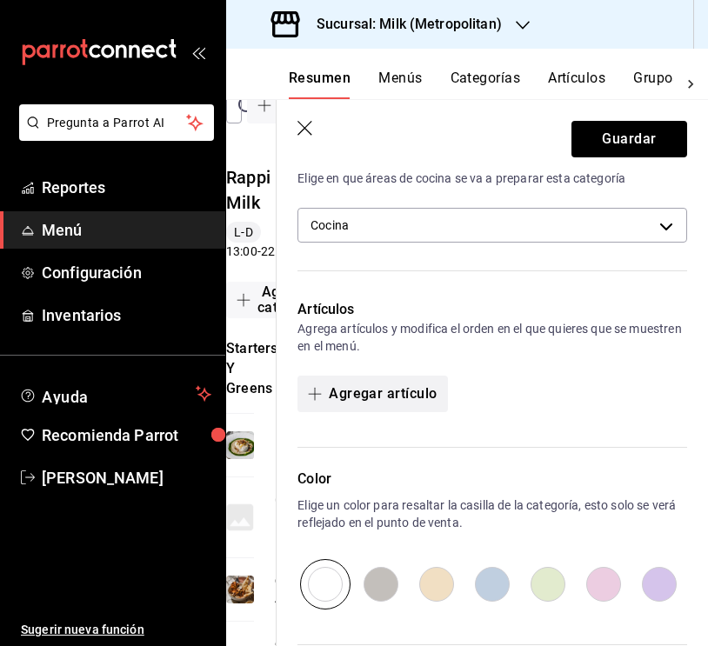
click at [394, 388] on button "Agregar artículo" at bounding box center [372, 394] width 150 height 37
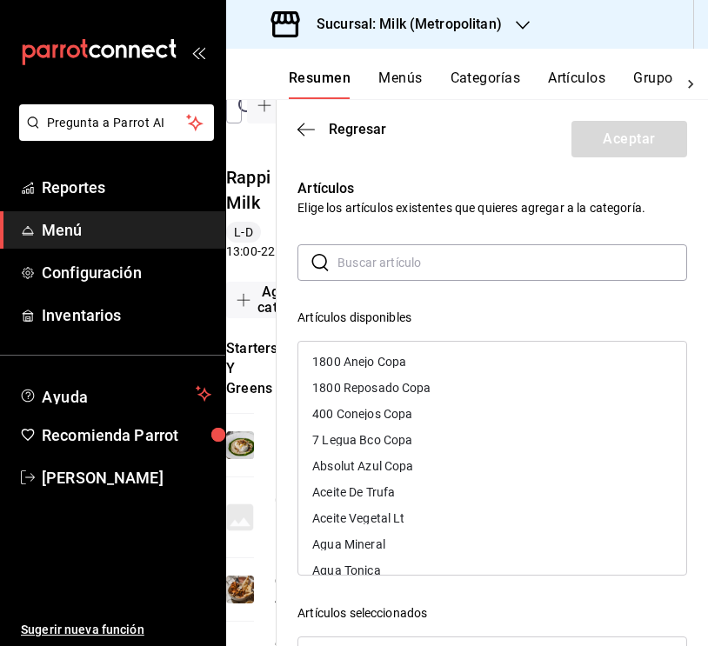
click at [428, 270] on input "text" at bounding box center [511, 262] width 349 height 35
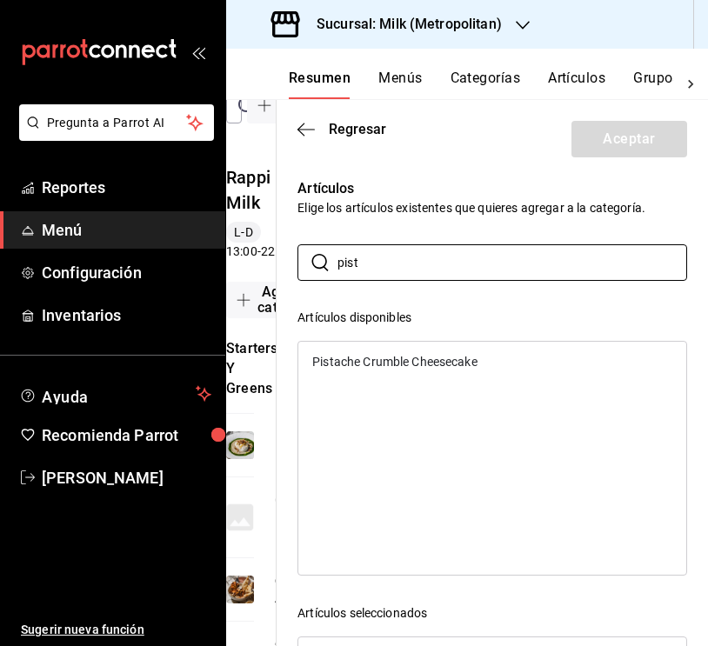
drag, startPoint x: 428, startPoint y: 269, endPoint x: 473, endPoint y: 367, distance: 108.1
click at [473, 367] on div "Pistache Crumble Cheesecake" at bounding box center [394, 362] width 165 height 12
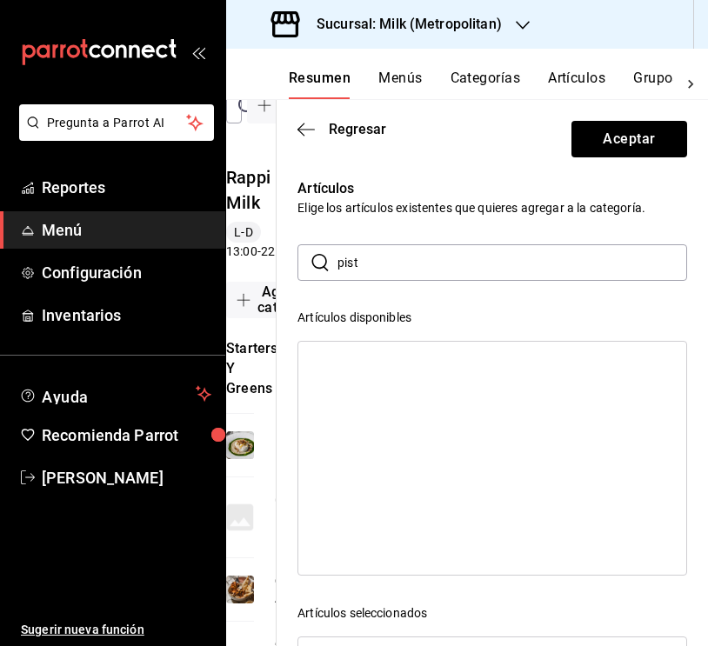
click at [368, 261] on input "pist" at bounding box center [511, 262] width 349 height 35
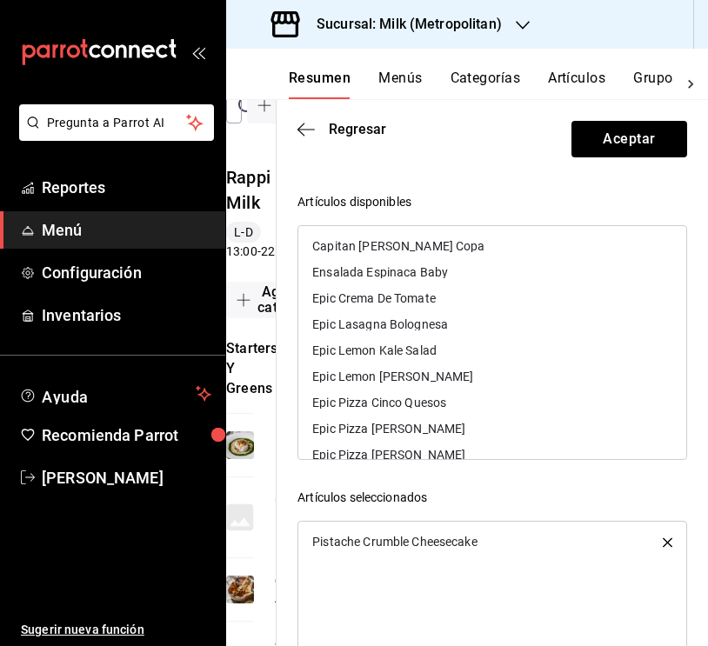
scroll to position [0, 0]
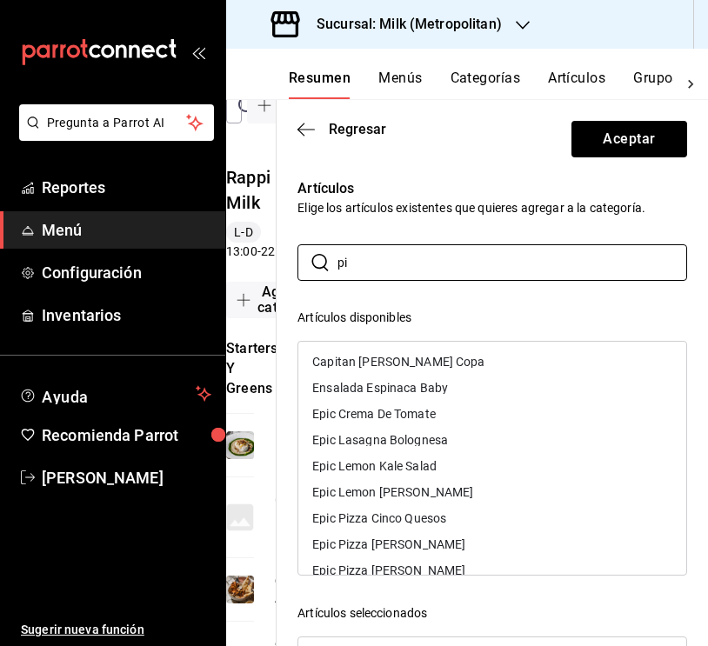
type input "p"
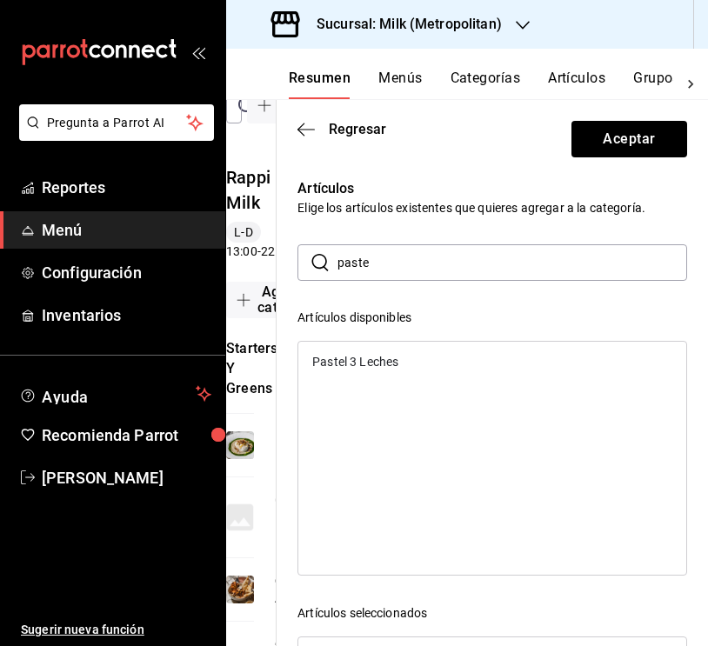
click at [324, 363] on div "Pastel 3 Leches" at bounding box center [355, 362] width 86 height 12
click at [369, 258] on input "paste" at bounding box center [511, 262] width 349 height 35
click at [341, 364] on div "Tarta Chocolate" at bounding box center [356, 362] width 88 height 12
click at [382, 269] on input "tarta" at bounding box center [511, 262] width 349 height 35
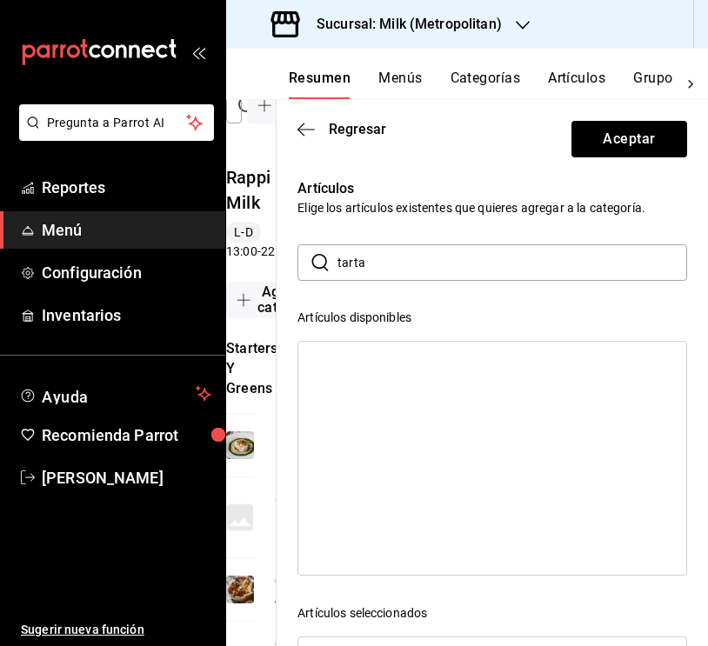
click at [382, 269] on input "tarta" at bounding box center [511, 262] width 349 height 35
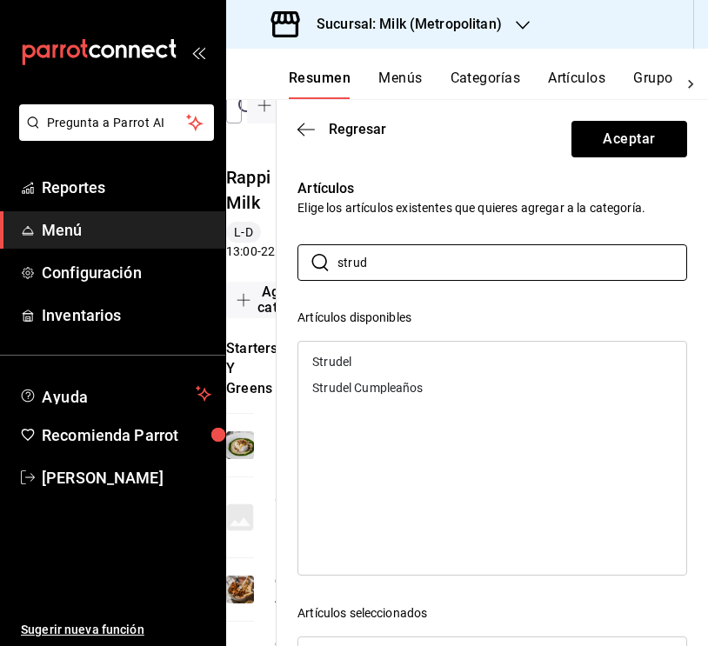
type input "strud"
click at [329, 363] on div "Strudel" at bounding box center [331, 362] width 39 height 12
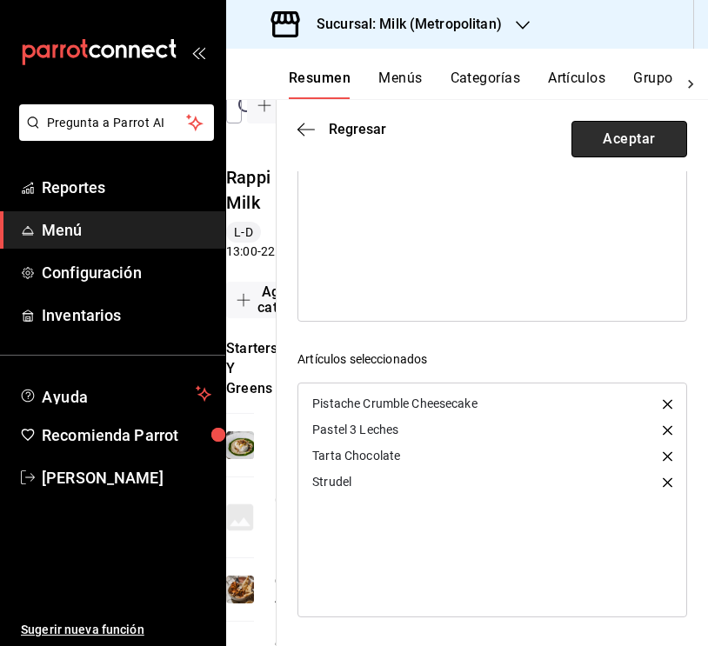
click at [654, 124] on button "Aceptar" at bounding box center [629, 139] width 116 height 37
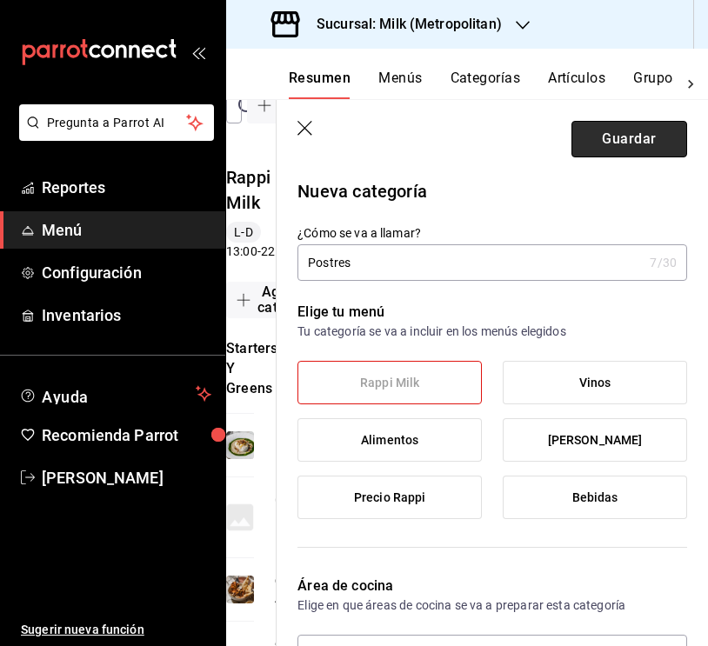
click at [609, 144] on button "Guardar" at bounding box center [629, 139] width 116 height 37
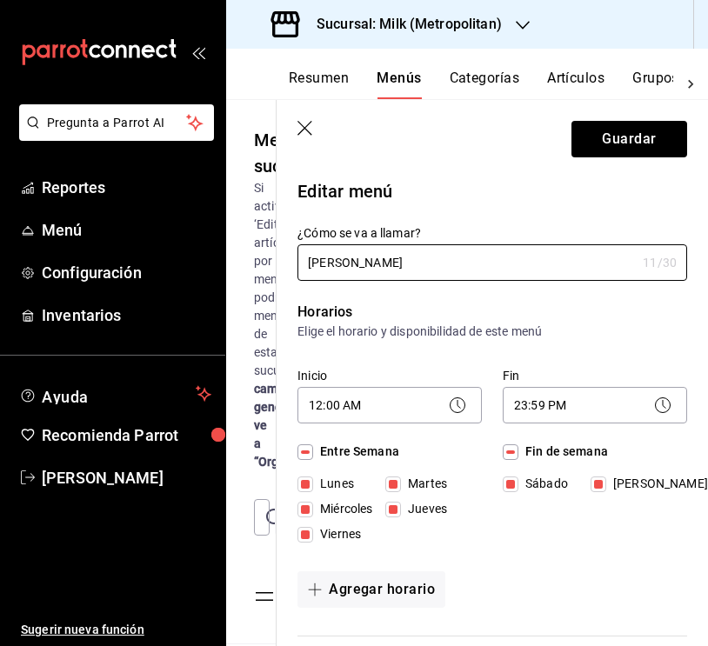
click at [309, 129] on icon "button" at bounding box center [305, 129] width 17 height 17
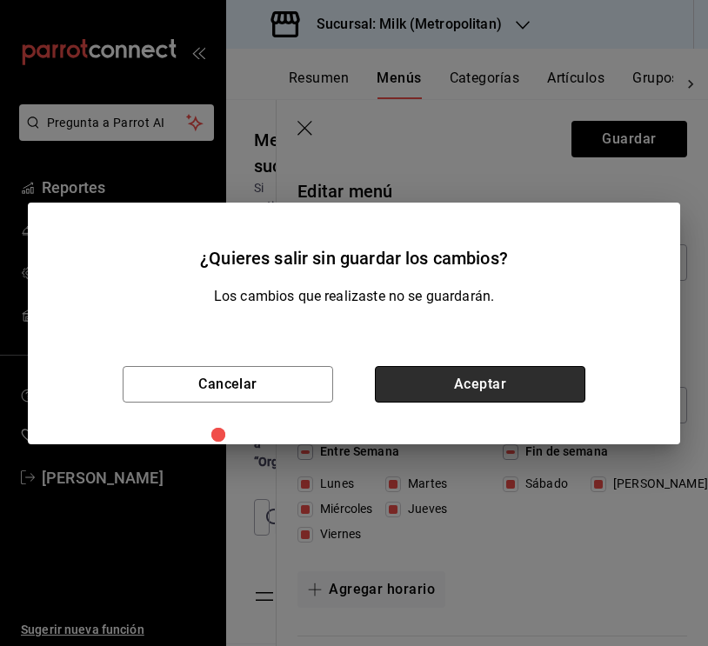
click at [473, 384] on button "Aceptar" at bounding box center [480, 384] width 210 height 37
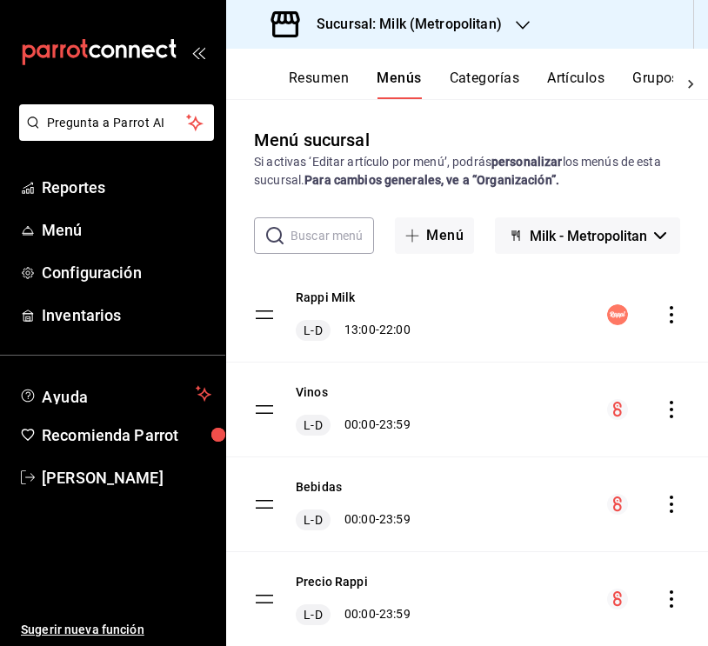
click at [325, 73] on button "Resumen" at bounding box center [319, 85] width 60 height 30
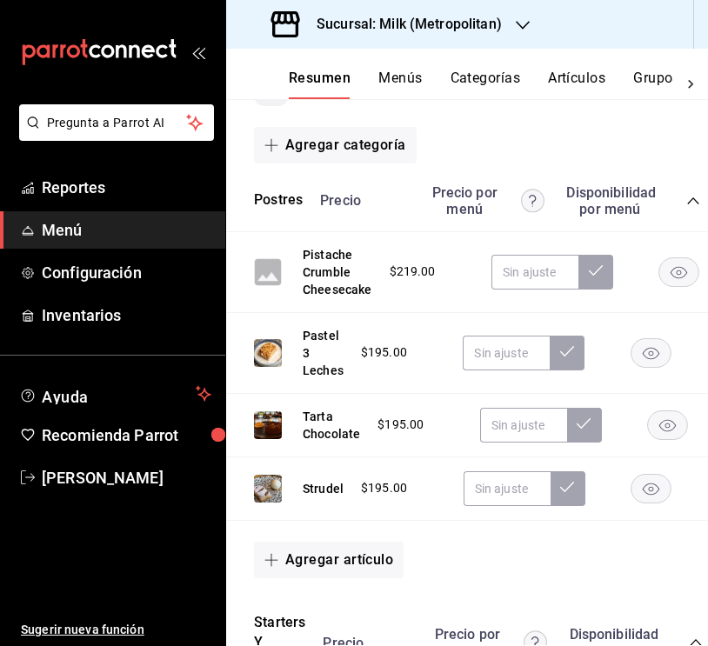
scroll to position [243, 2]
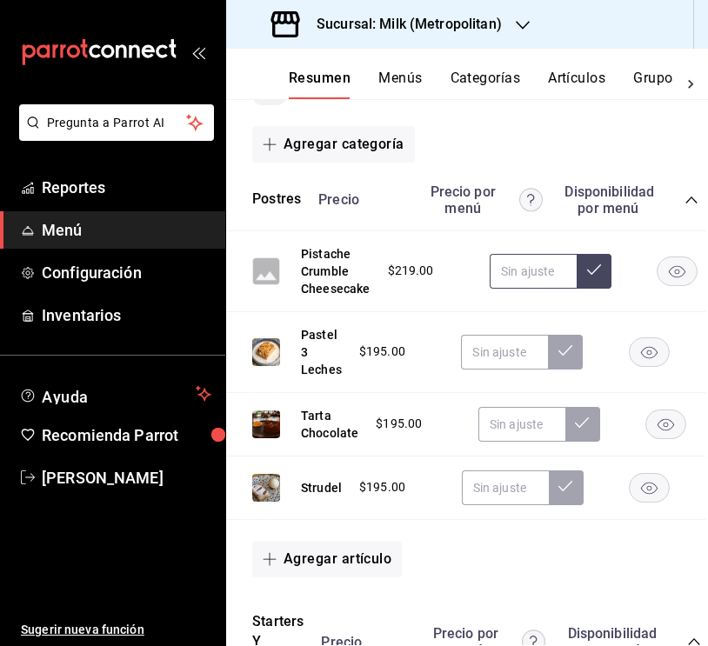
click at [529, 270] on input "text" at bounding box center [532, 271] width 87 height 35
type input "$294.00"
click at [596, 284] on button at bounding box center [593, 271] width 35 height 35
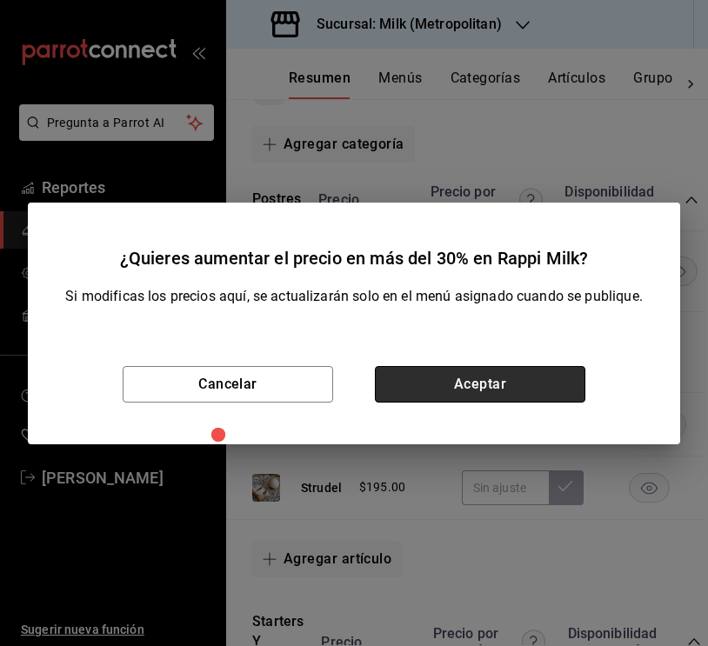
click at [538, 385] on button "Aceptar" at bounding box center [480, 384] width 210 height 37
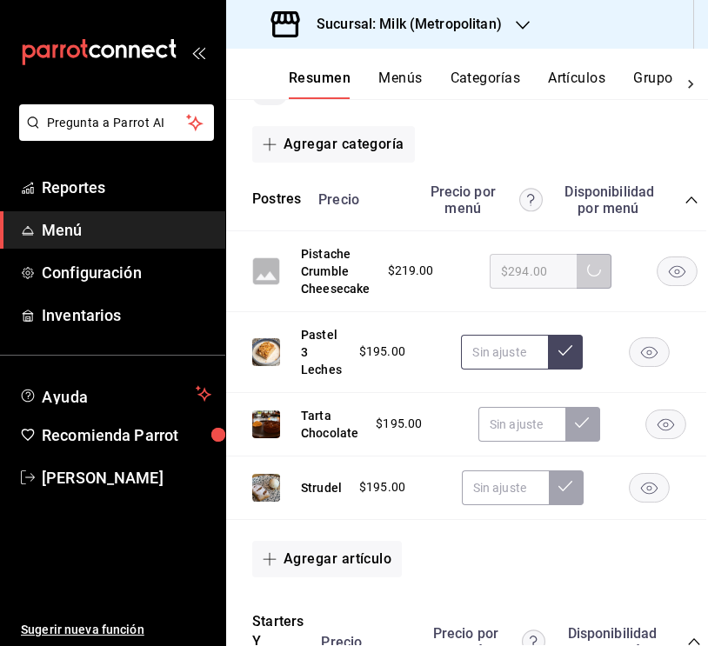
click at [501, 351] on input "text" at bounding box center [504, 352] width 87 height 35
type input "$3.00"
type input "$264.00"
click at [564, 352] on icon at bounding box center [565, 350] width 14 height 10
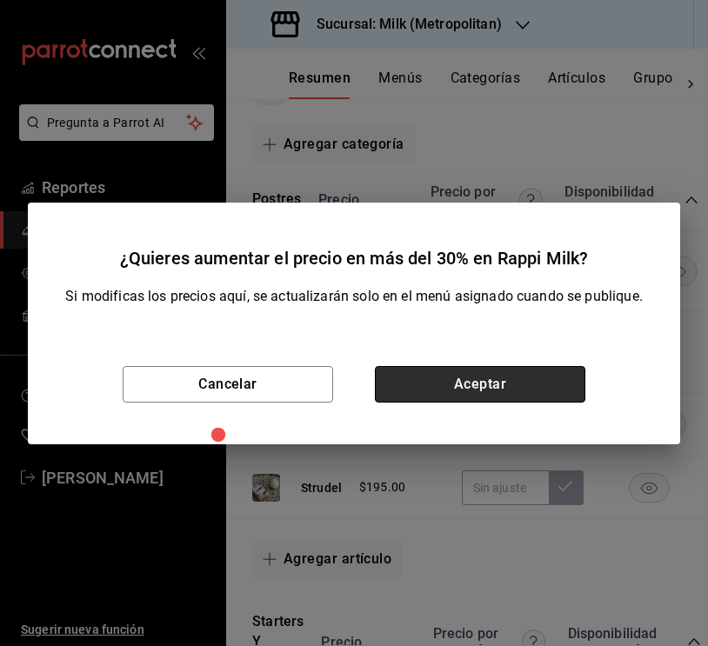
click at [529, 392] on button "Aceptar" at bounding box center [480, 384] width 210 height 37
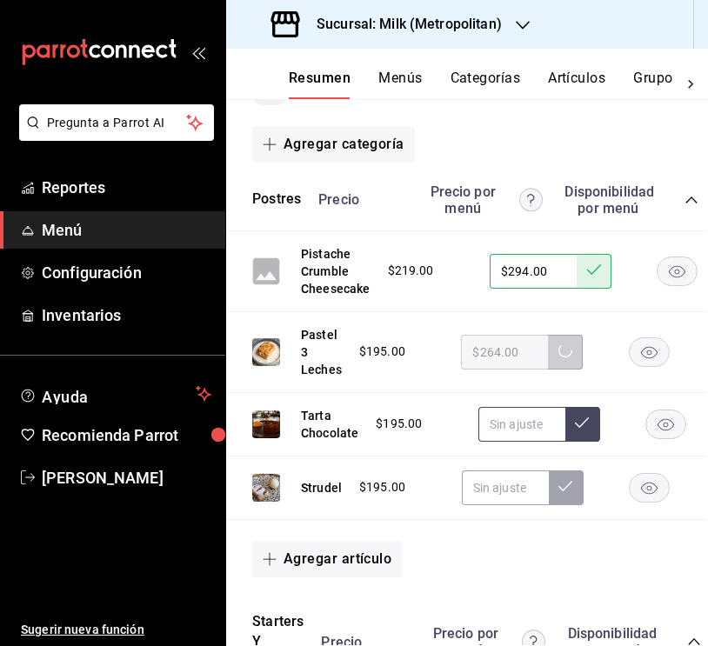
click at [516, 424] on input "text" at bounding box center [521, 424] width 87 height 35
type input "$3.00"
type input "$264.00"
click at [581, 422] on icon at bounding box center [582, 423] width 14 height 14
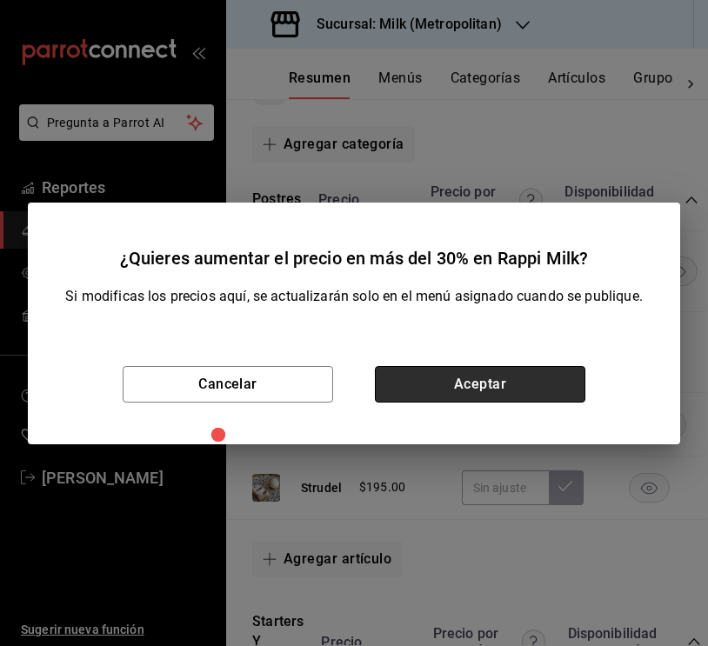
click at [511, 388] on button "Aceptar" at bounding box center [480, 384] width 210 height 37
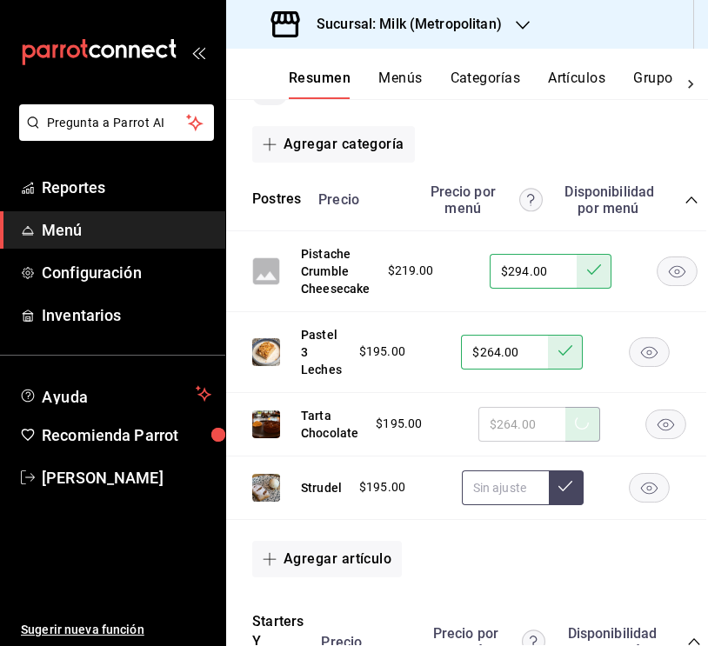
click at [512, 482] on input "text" at bounding box center [505, 487] width 87 height 35
type input "$264.00"
click at [558, 482] on icon at bounding box center [565, 486] width 14 height 14
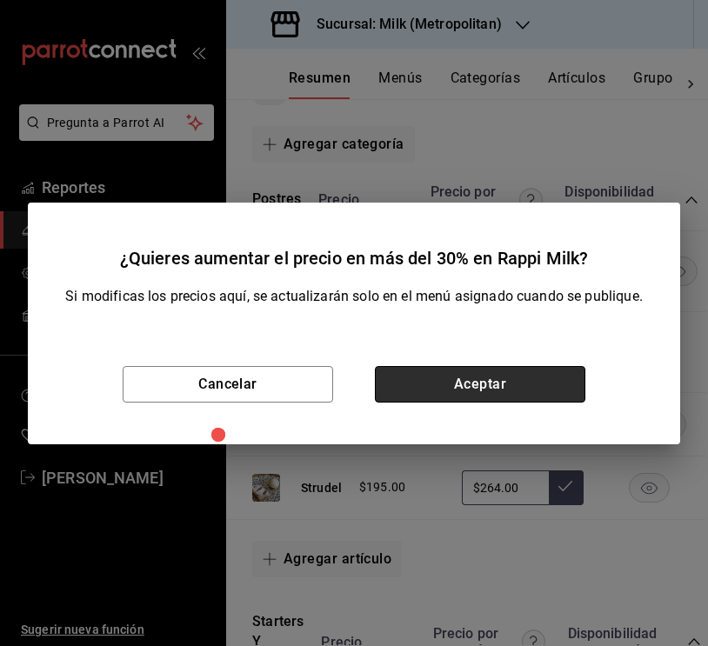
click at [470, 376] on button "Aceptar" at bounding box center [480, 384] width 210 height 37
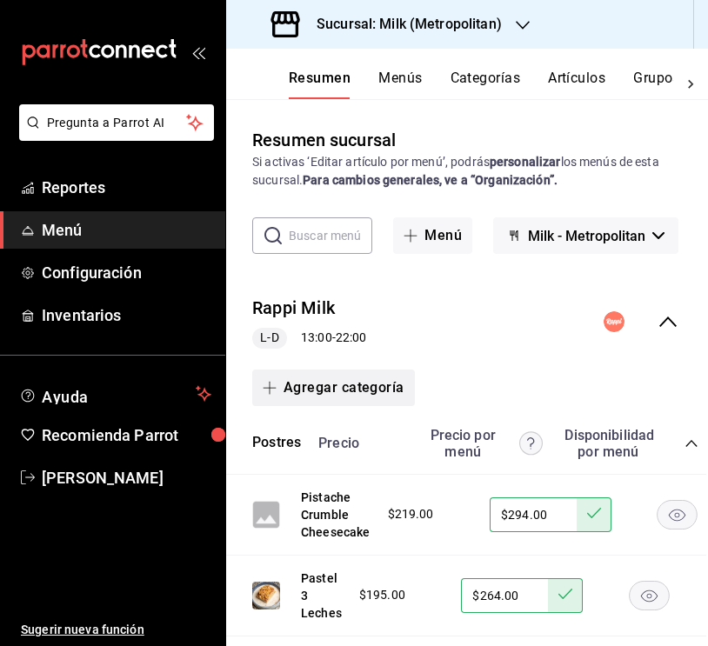
scroll to position [0, 2]
click at [338, 385] on button "Agregar categoría" at bounding box center [333, 387] width 163 height 37
click at [330, 482] on li "Categoría nueva" at bounding box center [326, 476] width 149 height 43
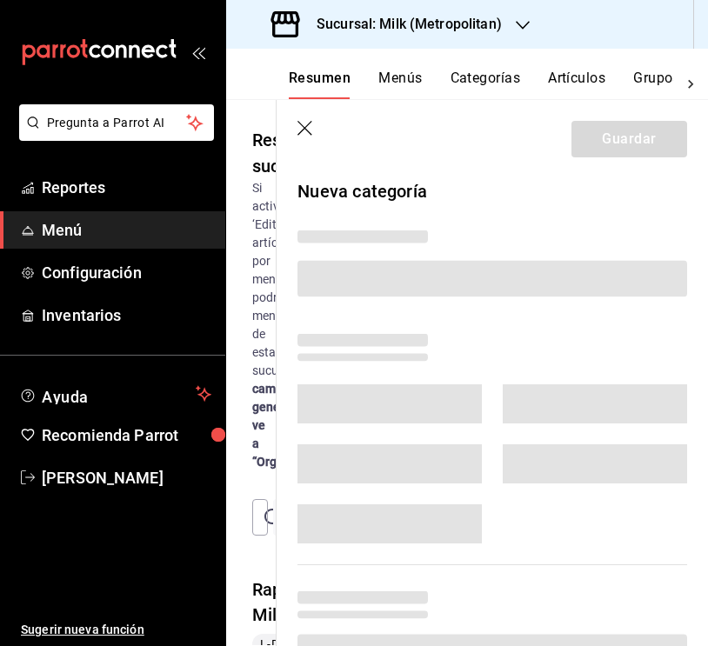
scroll to position [412, 28]
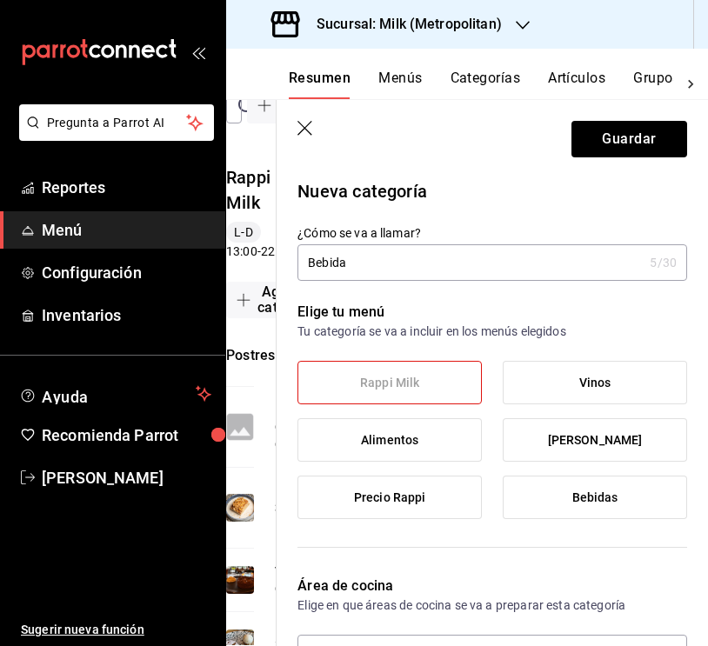
type input "Bebidas"
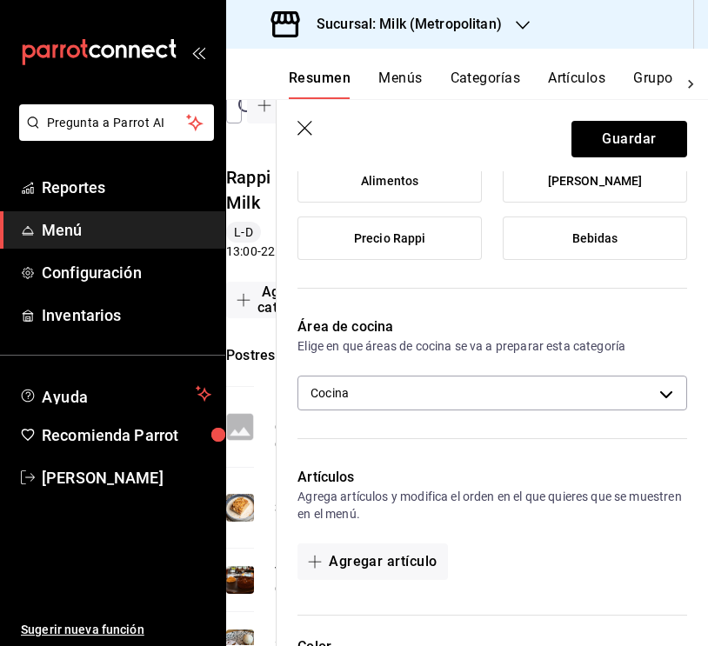
scroll to position [305, 0]
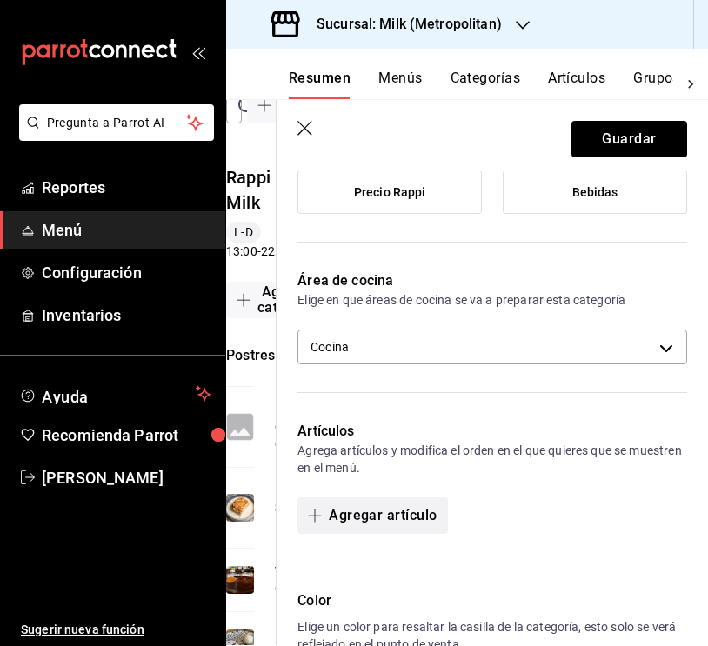
click at [365, 519] on button "Agregar artículo" at bounding box center [372, 515] width 150 height 37
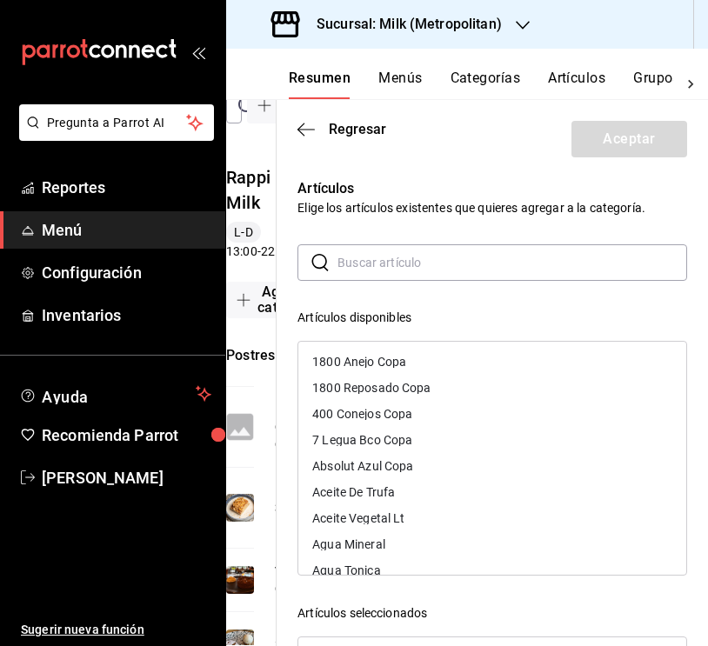
click at [361, 266] on input "text" at bounding box center [511, 262] width 349 height 35
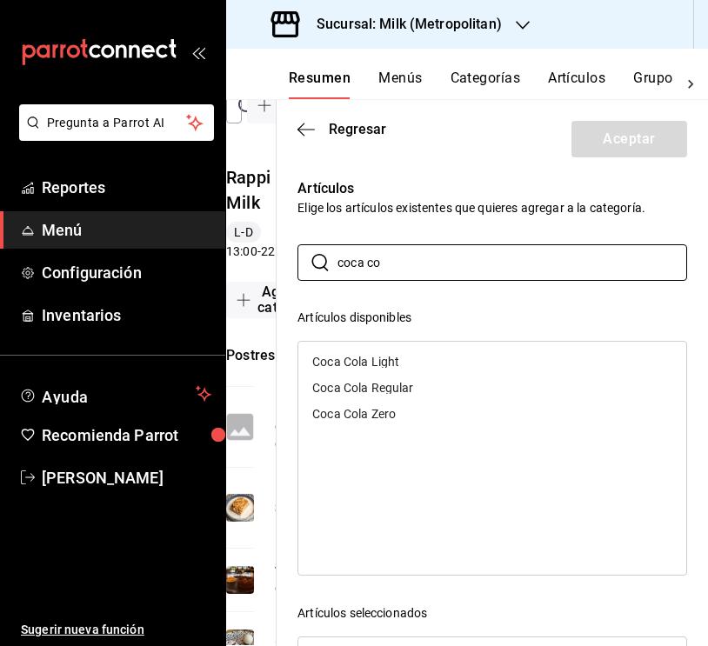
click at [388, 404] on div "Coca Cola Zero" at bounding box center [492, 414] width 388 height 26
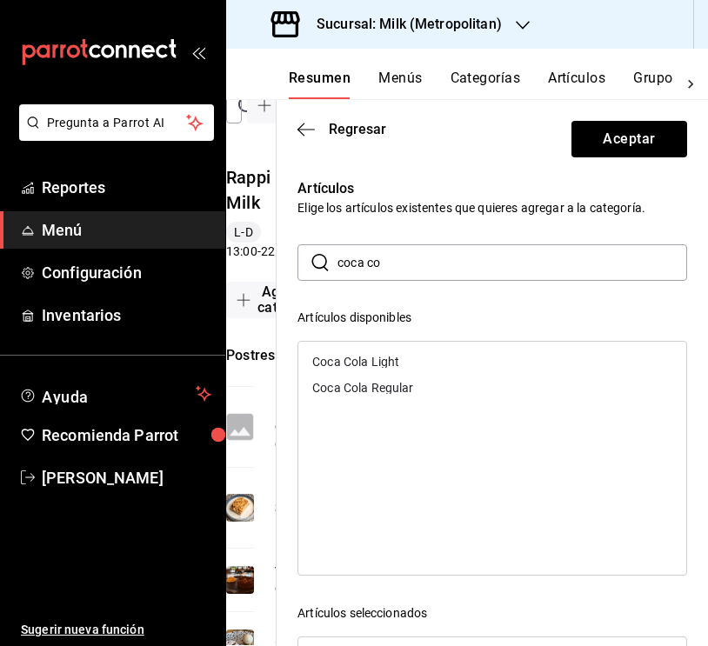
click at [399, 385] on div "Coca Cola Regular" at bounding box center [362, 388] width 101 height 12
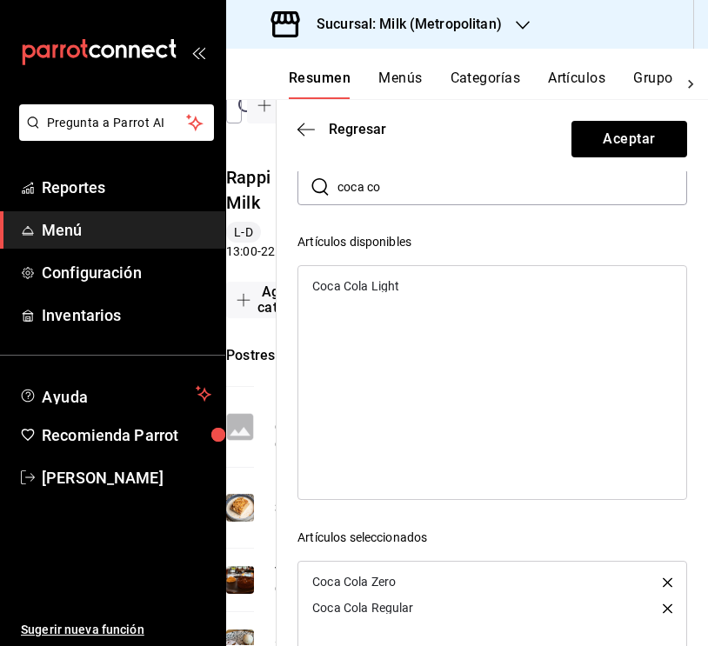
scroll to position [77, 0]
click at [667, 579] on icon "button" at bounding box center [667, 580] width 10 height 10
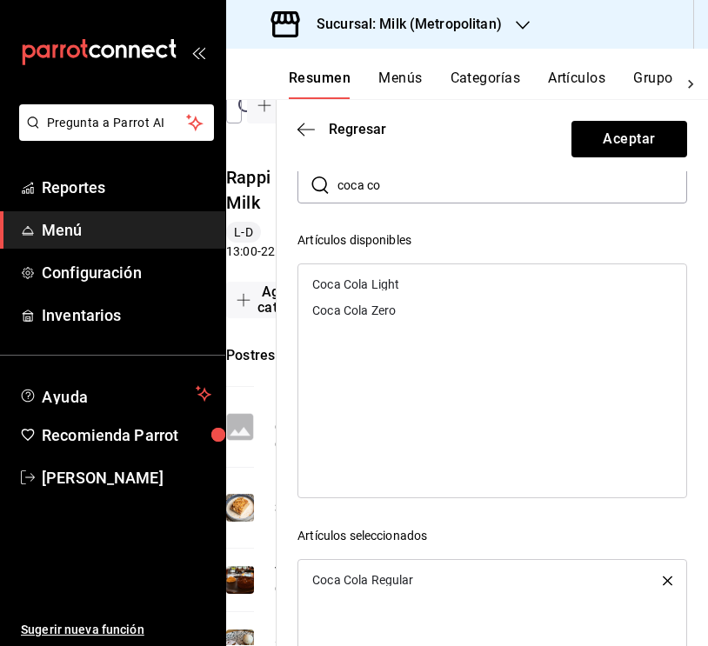
click at [373, 281] on div "Coca Cola Light" at bounding box center [355, 284] width 87 height 12
click at [393, 188] on input "coca co" at bounding box center [511, 185] width 349 height 35
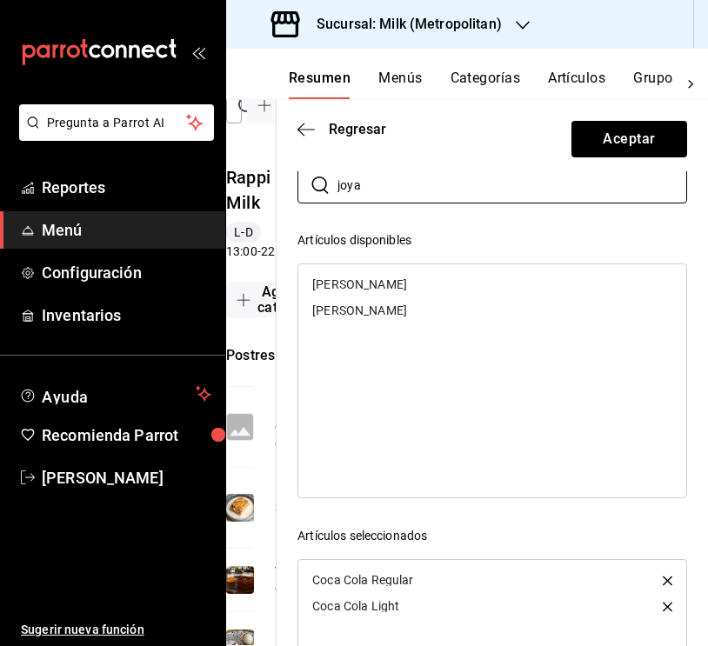
click at [356, 291] on div "[PERSON_NAME]" at bounding box center [492, 284] width 388 height 26
click at [381, 190] on input "joya" at bounding box center [511, 185] width 349 height 35
click at [330, 281] on div "Sprite" at bounding box center [328, 284] width 32 height 12
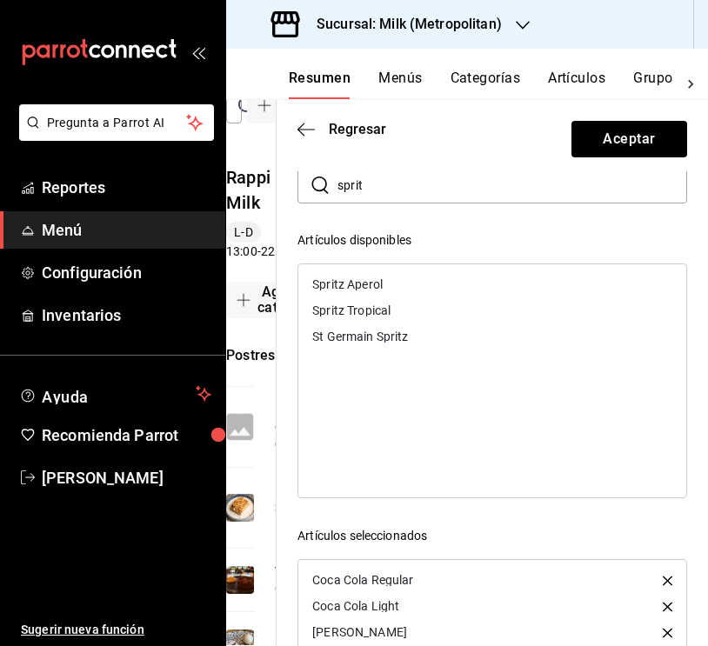
click at [372, 193] on input "sprit" at bounding box center [511, 185] width 349 height 35
type input "limon"
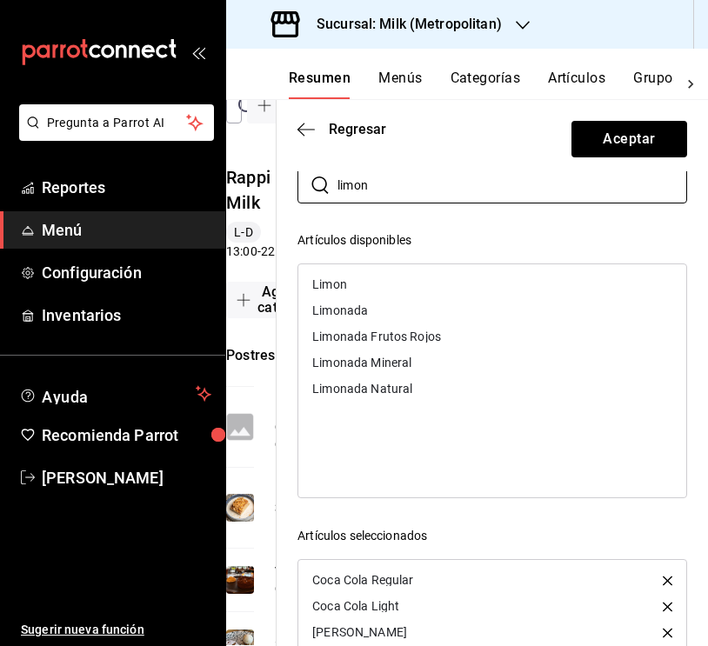
drag, startPoint x: 372, startPoint y: 193, endPoint x: 355, endPoint y: 343, distance: 150.5
click at [355, 343] on div "Limonada Frutos Rojos" at bounding box center [492, 336] width 388 height 26
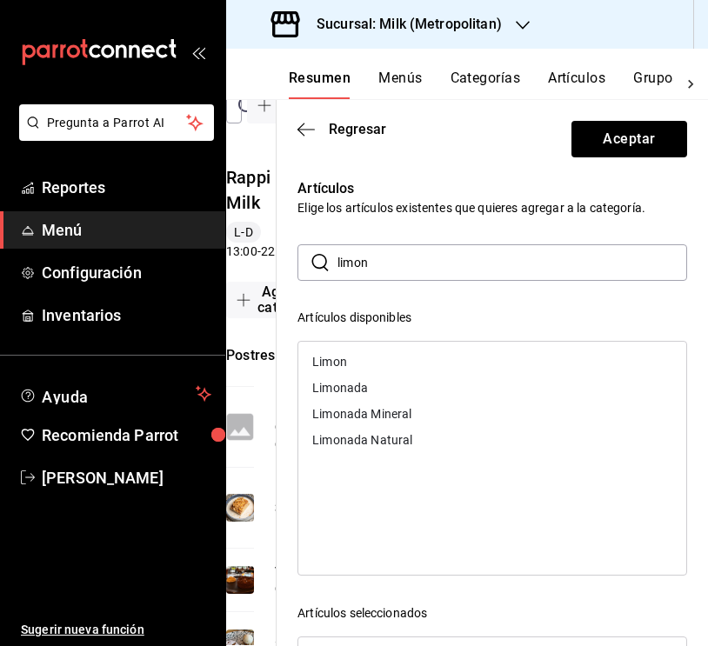
scroll to position [0, 0]
click at [609, 148] on button "Aceptar" at bounding box center [629, 139] width 116 height 37
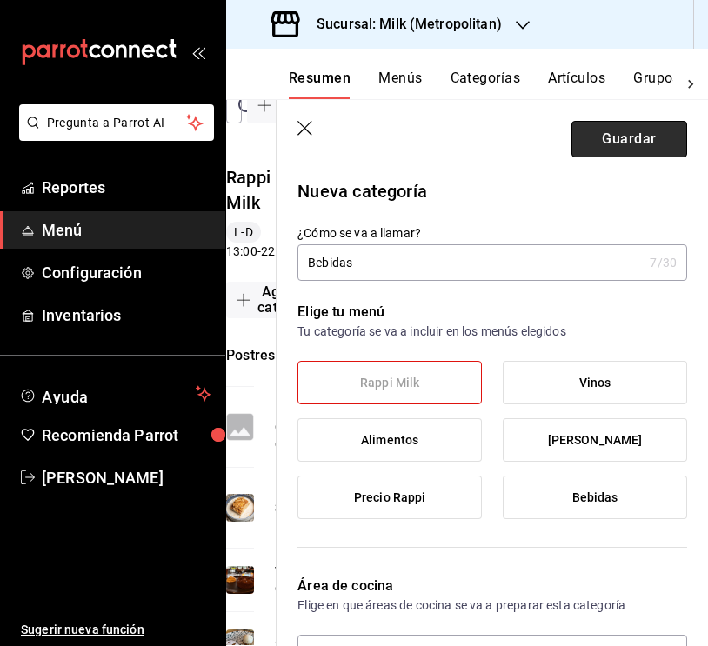
click at [636, 147] on button "Guardar" at bounding box center [629, 139] width 116 height 37
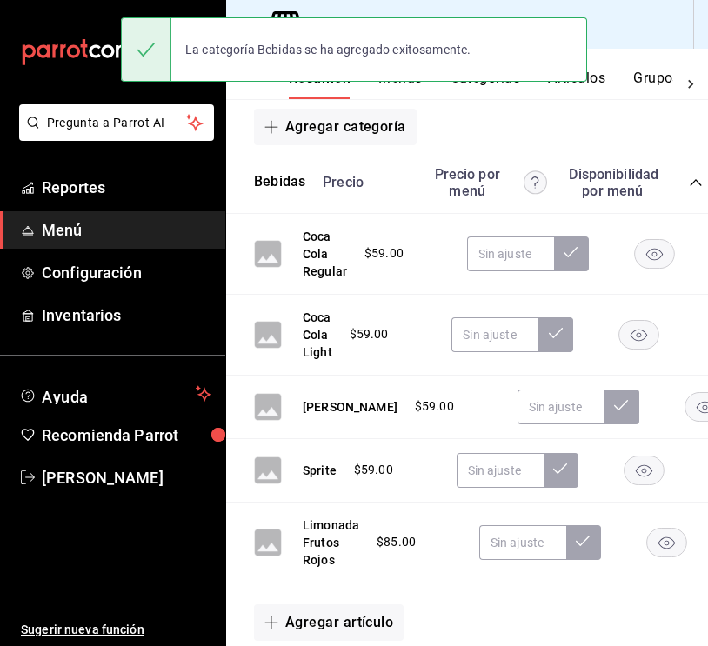
scroll to position [244, 0]
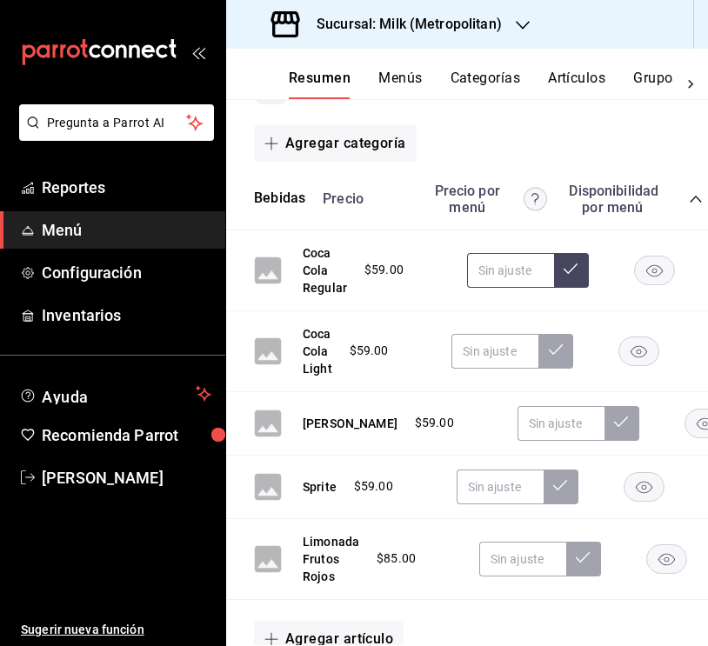
click at [505, 266] on input "text" at bounding box center [510, 270] width 87 height 35
type input "$74.00"
click at [567, 264] on icon at bounding box center [570, 269] width 14 height 14
click at [487, 349] on input "text" at bounding box center [494, 351] width 87 height 35
type input "$74.00"
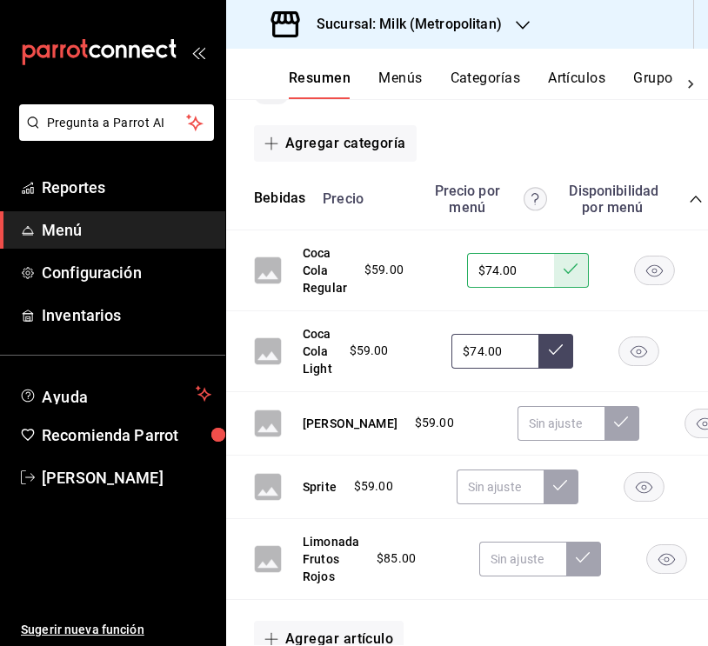
click at [560, 344] on icon at bounding box center [556, 350] width 14 height 14
click at [519, 422] on input "text" at bounding box center [560, 423] width 87 height 35
type input "$74.00"
click at [614, 427] on icon at bounding box center [621, 422] width 14 height 14
click at [512, 480] on input "text" at bounding box center [499, 486] width 87 height 35
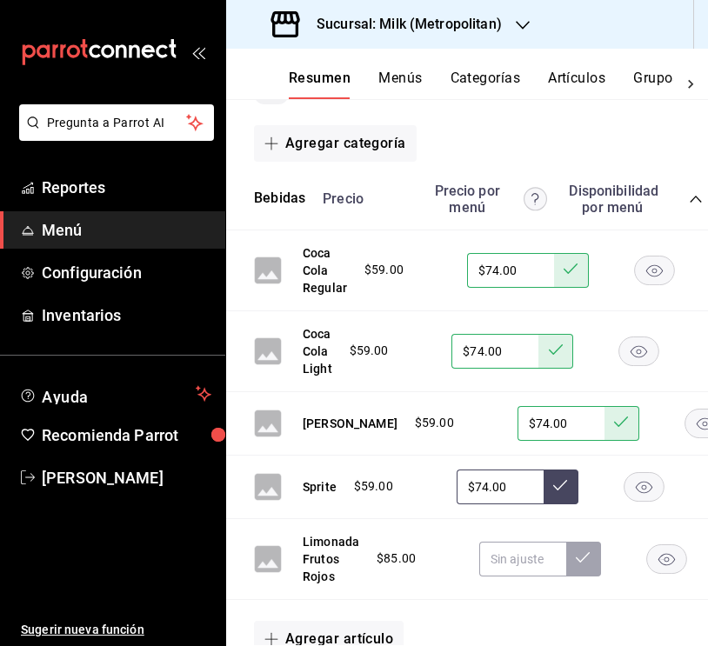
type input "$74.00"
click at [565, 476] on button at bounding box center [560, 486] width 35 height 35
click at [527, 559] on input "text" at bounding box center [522, 559] width 87 height 35
type input "$114.00"
click at [569, 553] on button at bounding box center [583, 559] width 35 height 35
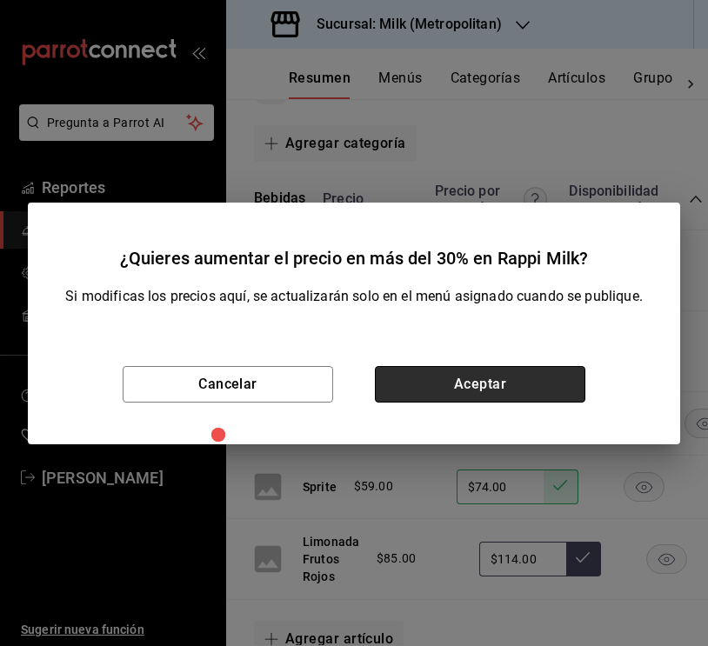
click at [456, 392] on button "Aceptar" at bounding box center [480, 384] width 210 height 37
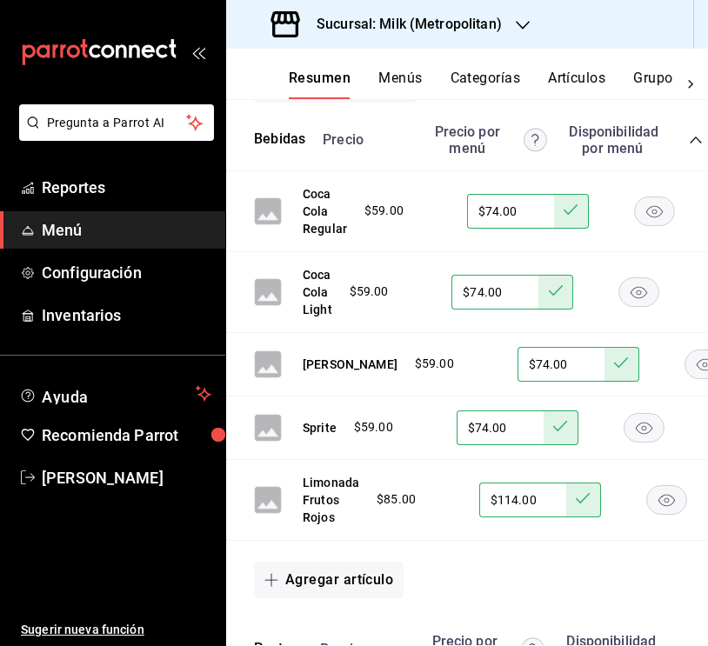
scroll to position [304, 0]
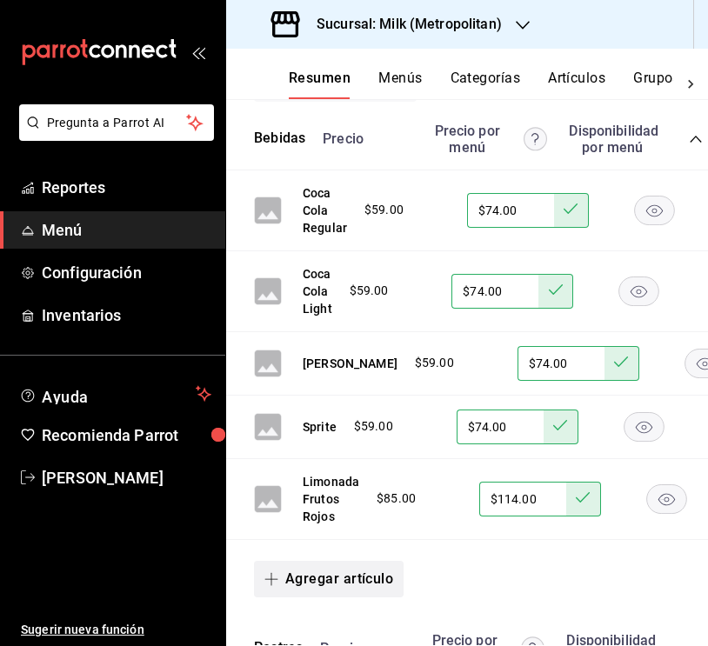
click at [346, 579] on button "Agregar artículo" at bounding box center [329, 579] width 150 height 37
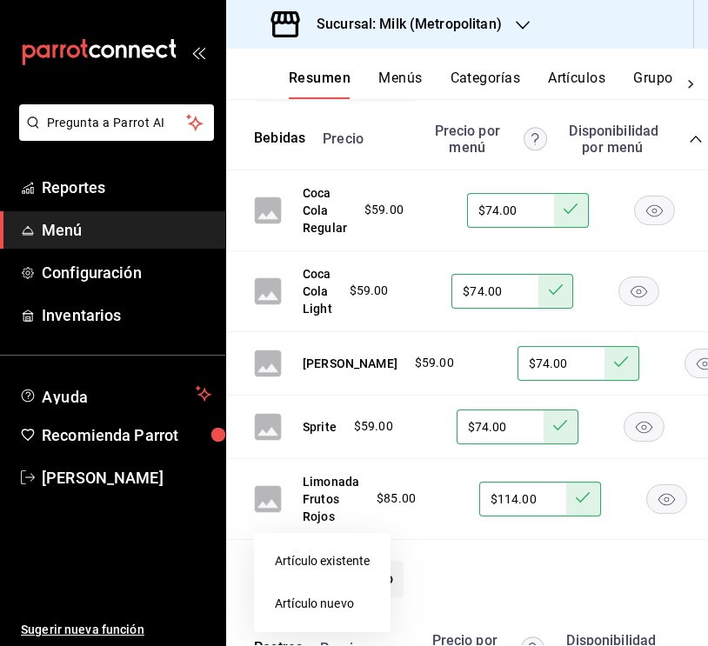
click at [316, 568] on li "Artículo existente" at bounding box center [322, 561] width 136 height 43
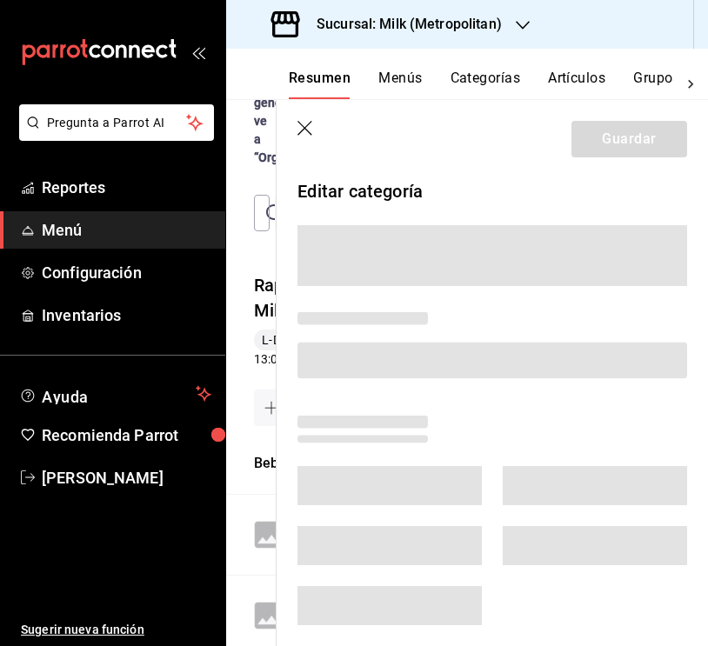
scroll to position [908, 28]
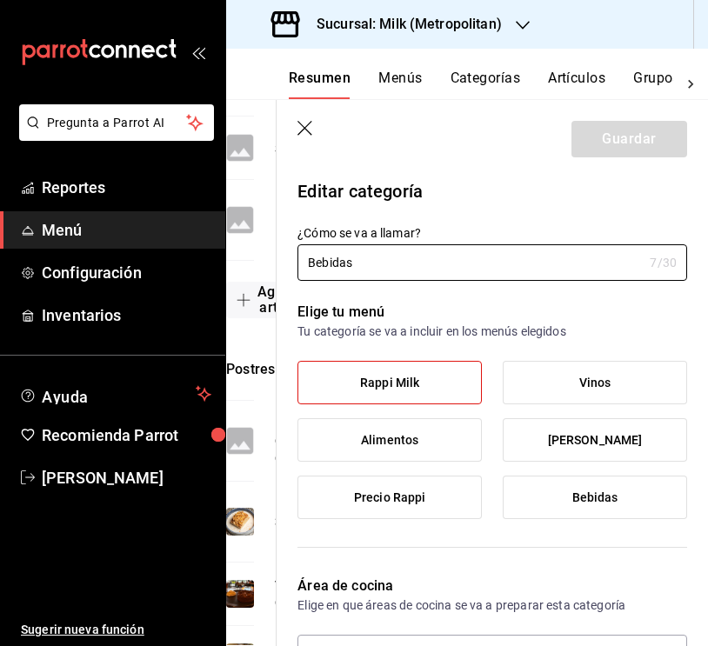
type input "17bb1c3a-7b2b-46c1-88cd-7311c31659fc"
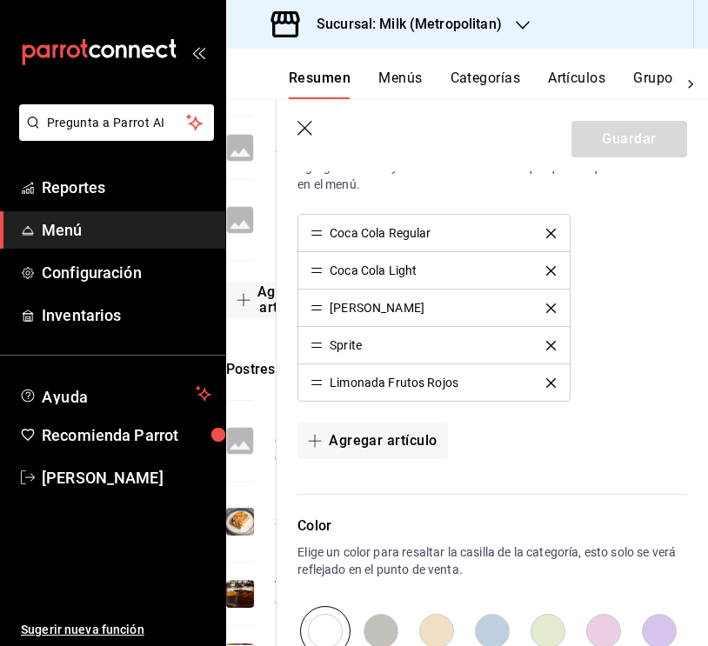
scroll to position [594, 0]
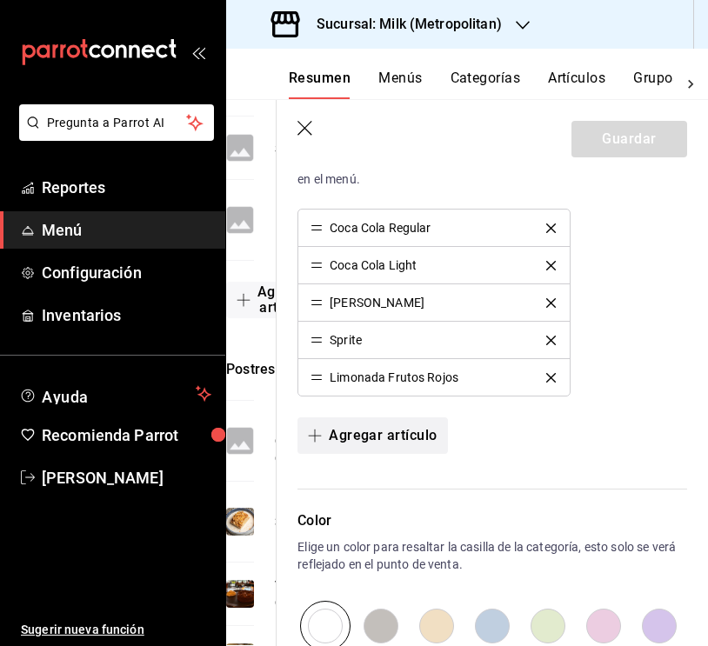
click at [397, 429] on button "Agregar artículo" at bounding box center [372, 435] width 150 height 37
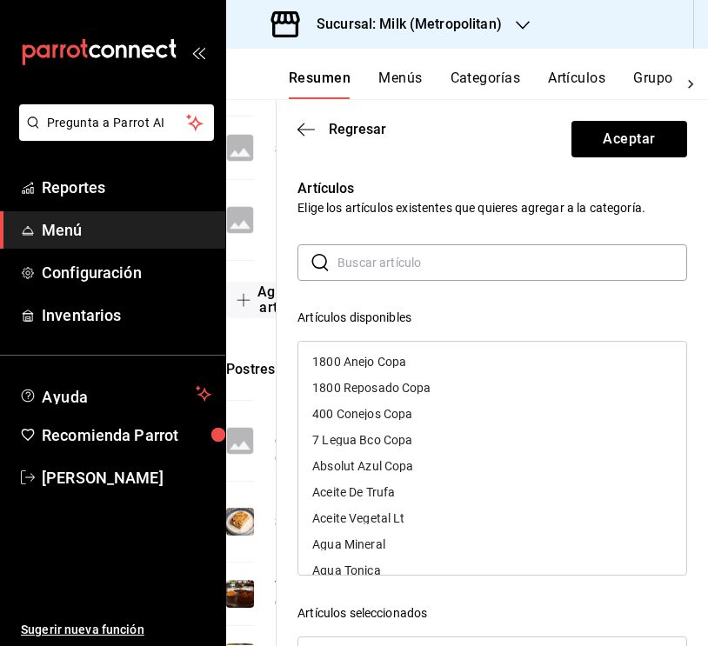
click at [403, 270] on input "text" at bounding box center [511, 262] width 349 height 35
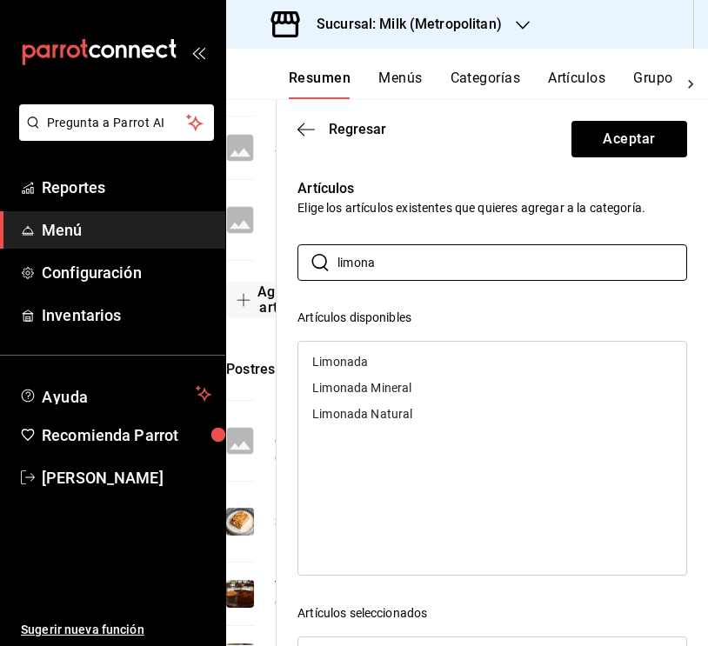
type input "limona"
click at [349, 356] on div "Limonada" at bounding box center [340, 362] width 56 height 12
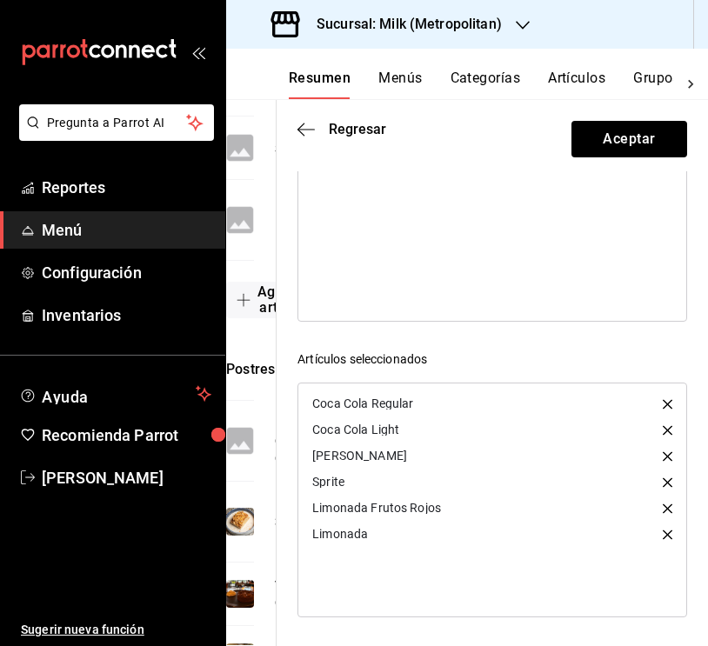
scroll to position [254, 0]
click at [620, 124] on button "Aceptar" at bounding box center [629, 139] width 116 height 37
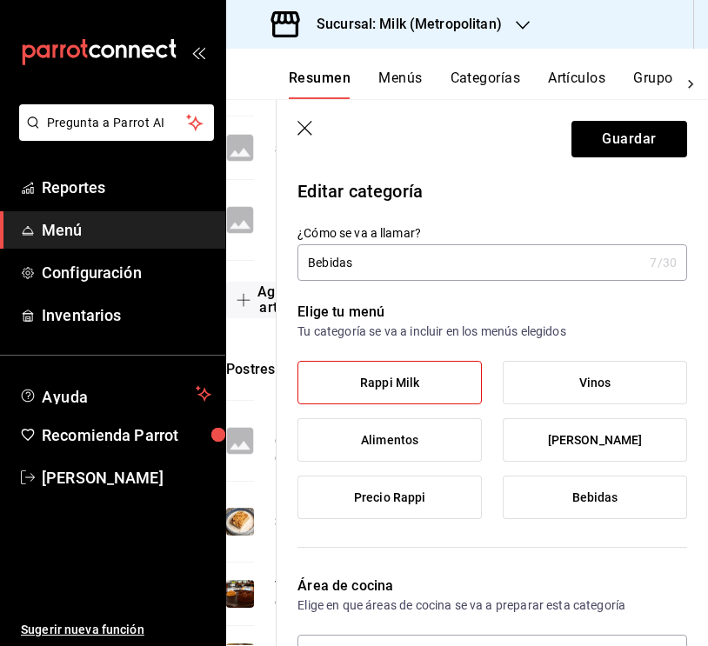
scroll to position [0, 0]
click at [302, 130] on icon "button" at bounding box center [305, 129] width 17 height 17
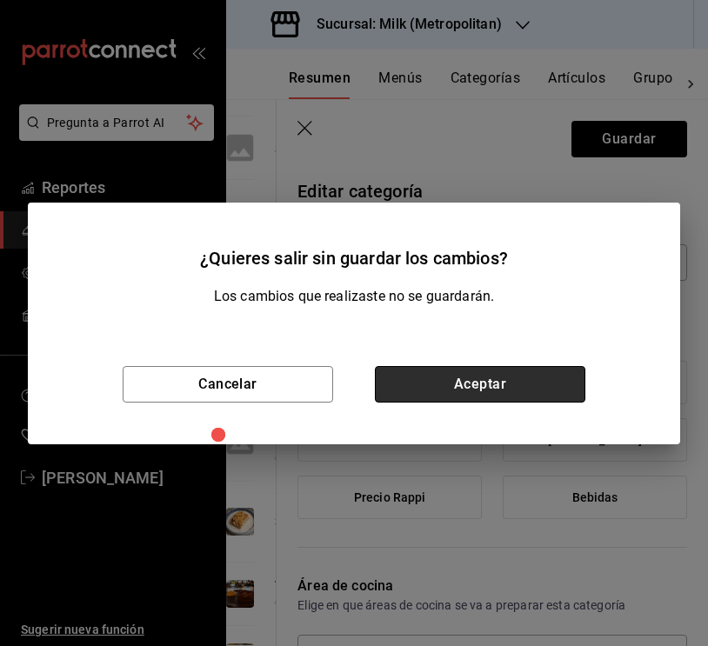
click at [435, 389] on button "Aceptar" at bounding box center [480, 384] width 210 height 37
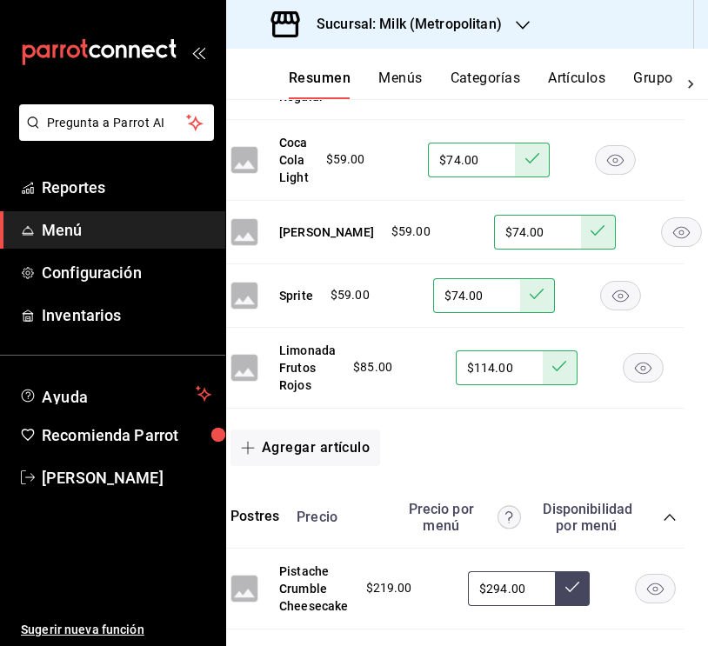
scroll to position [435, 23]
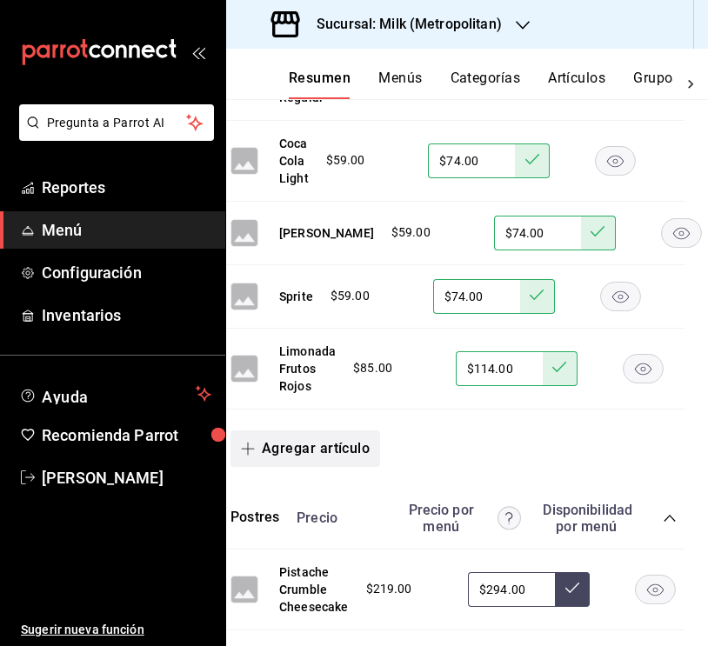
click at [298, 440] on button "Agregar artículo" at bounding box center [305, 448] width 150 height 37
click at [297, 496] on li "Artículo existente" at bounding box center [298, 494] width 136 height 43
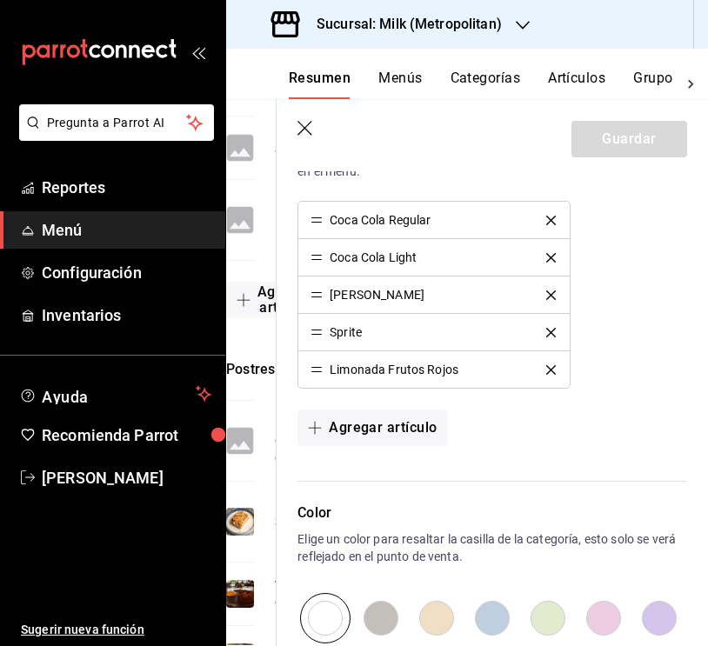
scroll to position [617, 0]
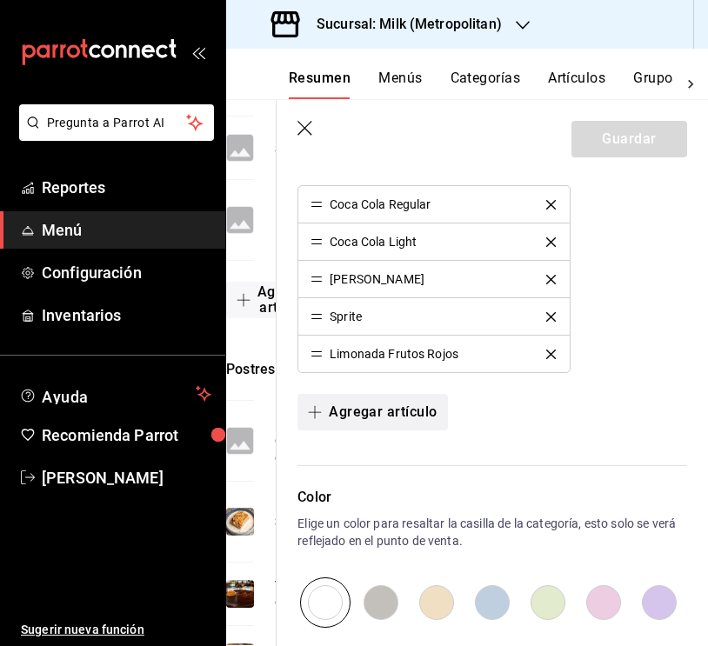
click at [400, 401] on button "Agregar artículo" at bounding box center [372, 412] width 150 height 37
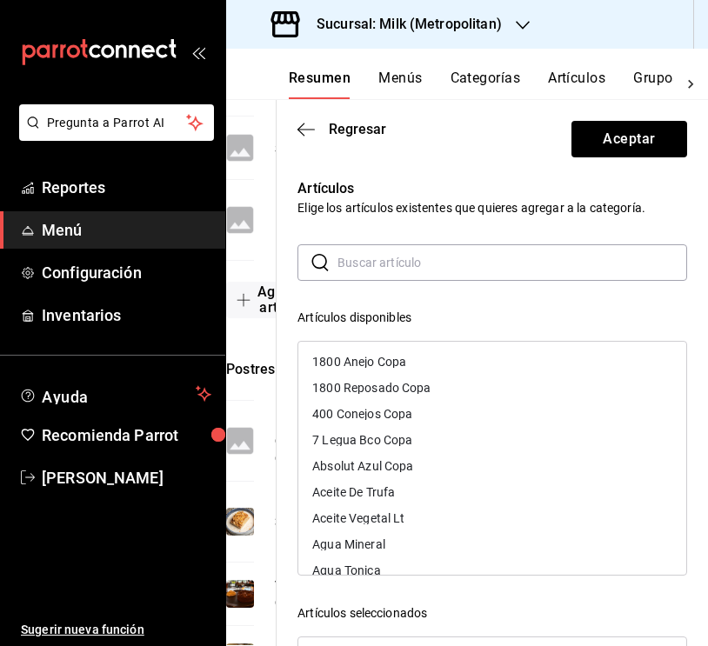
click at [397, 272] on input "text" at bounding box center [511, 262] width 349 height 35
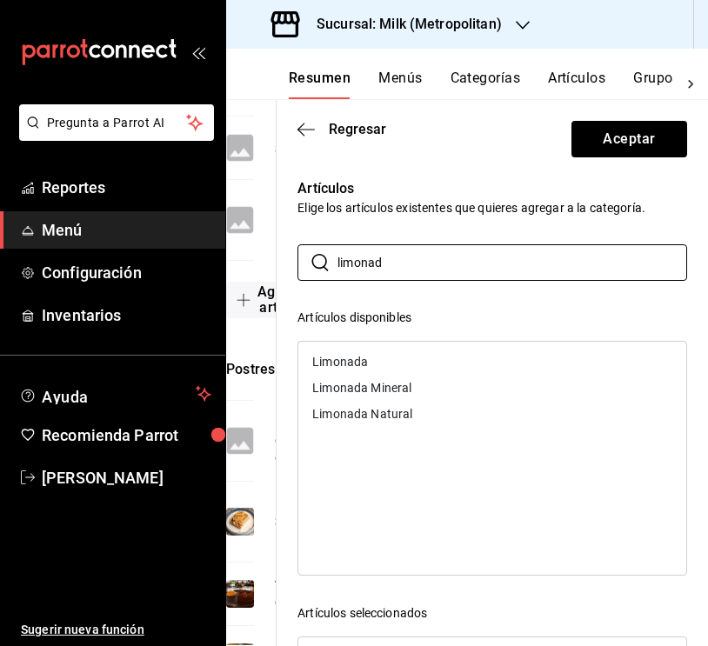
type input "limonad"
click at [349, 356] on div "Limonada" at bounding box center [340, 362] width 56 height 12
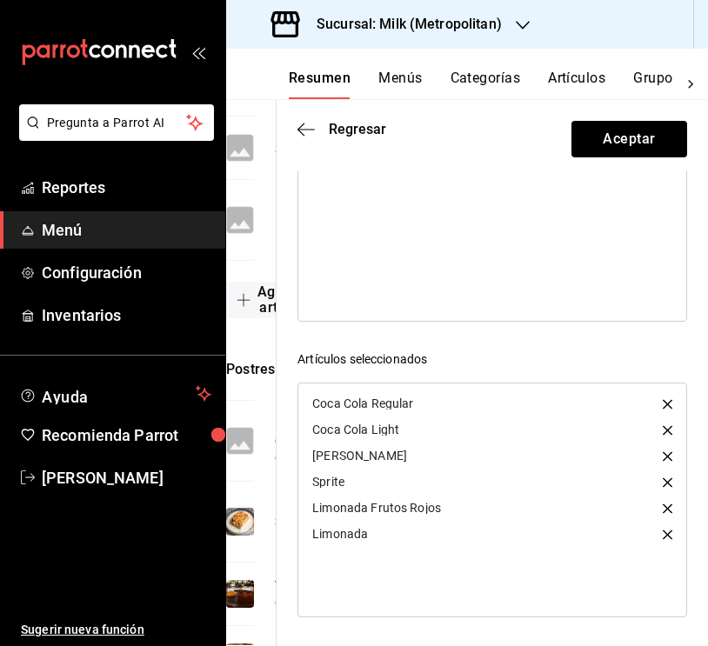
scroll to position [0, 0]
click at [639, 153] on button "Aceptar" at bounding box center [629, 139] width 116 height 37
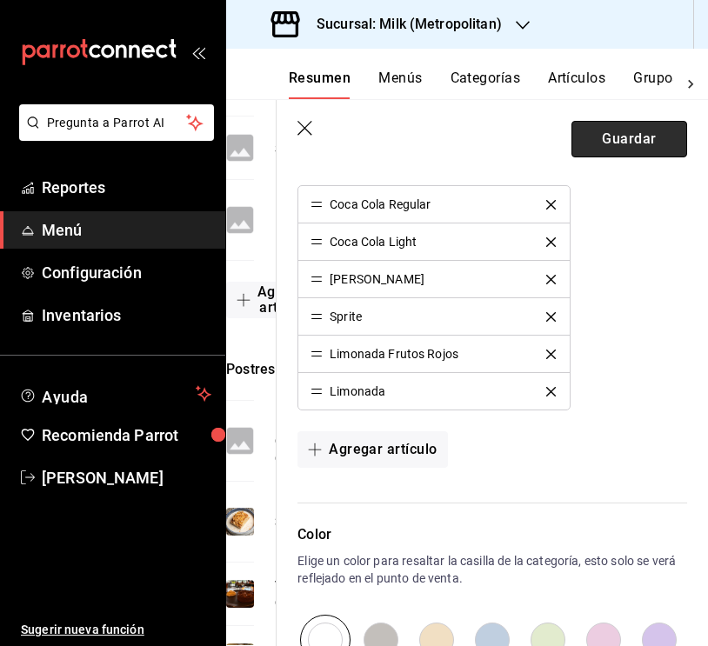
click at [615, 153] on button "Guardar" at bounding box center [629, 139] width 116 height 37
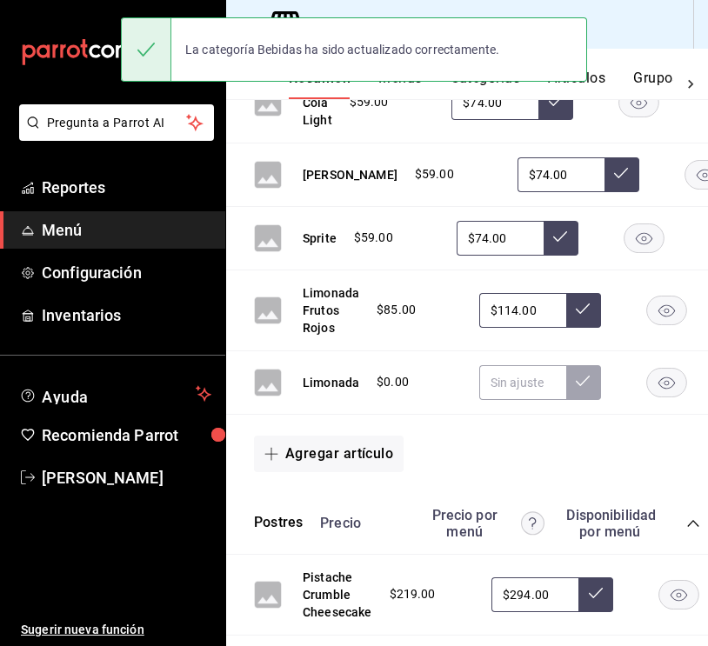
scroll to position [509, 0]
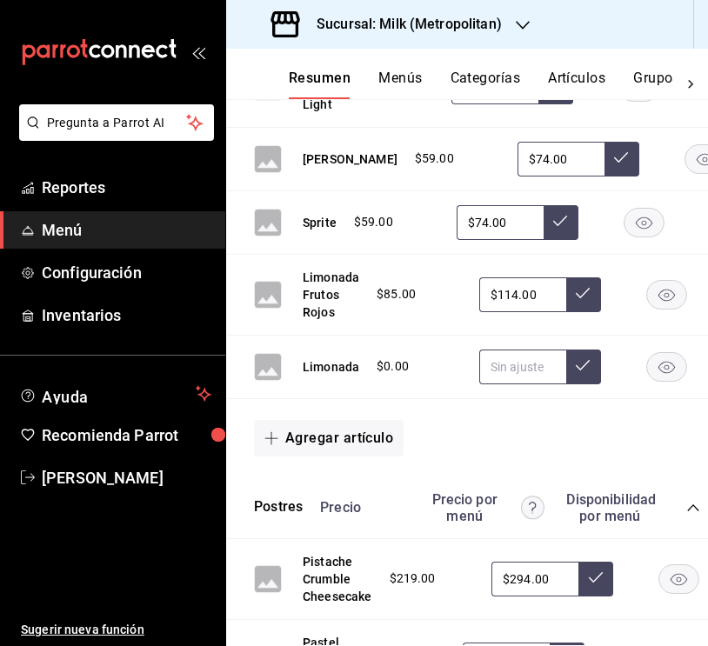
click at [527, 362] on input "text" at bounding box center [522, 366] width 87 height 35
type input "$89.00"
click at [582, 368] on icon at bounding box center [582, 365] width 14 height 14
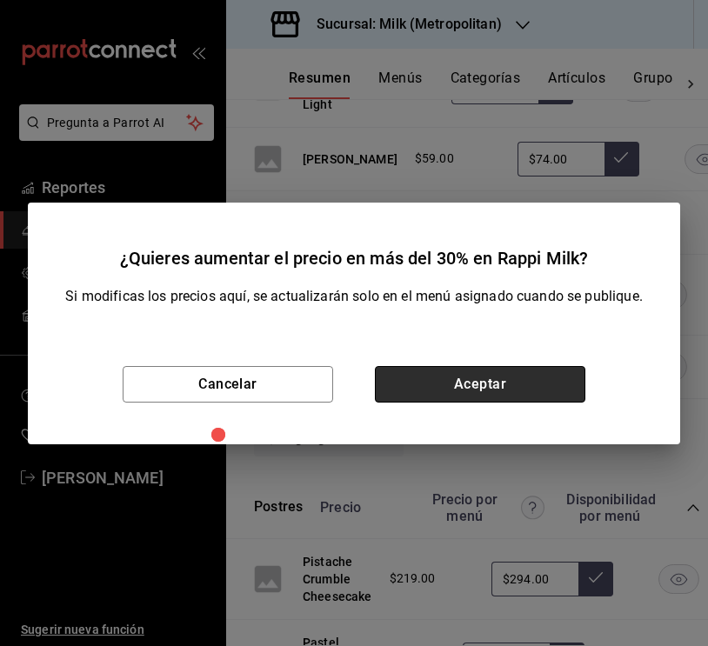
click at [548, 377] on button "Aceptar" at bounding box center [480, 384] width 210 height 37
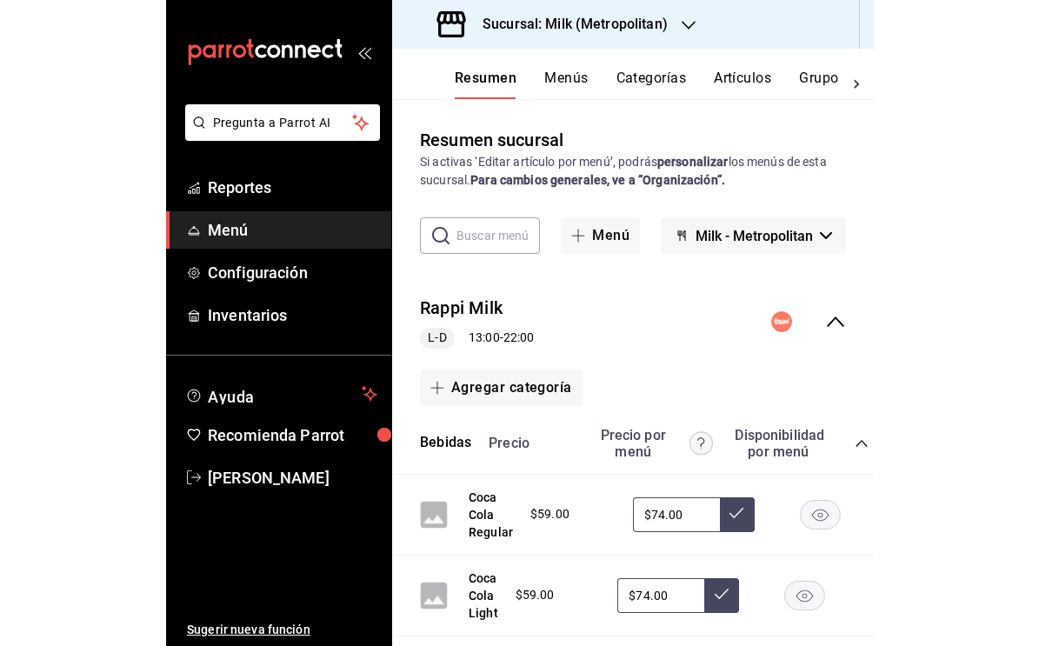
scroll to position [0, 0]
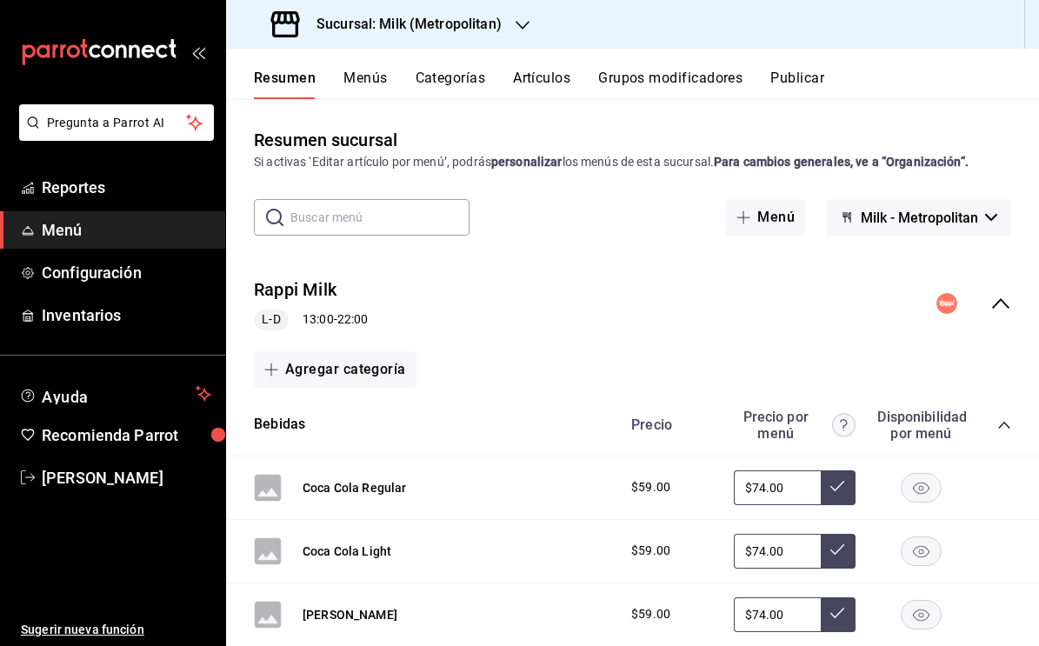
click at [349, 83] on button "Menús" at bounding box center [364, 85] width 43 height 30
